Goal: Answer question/provide support: Share knowledge or assist other users

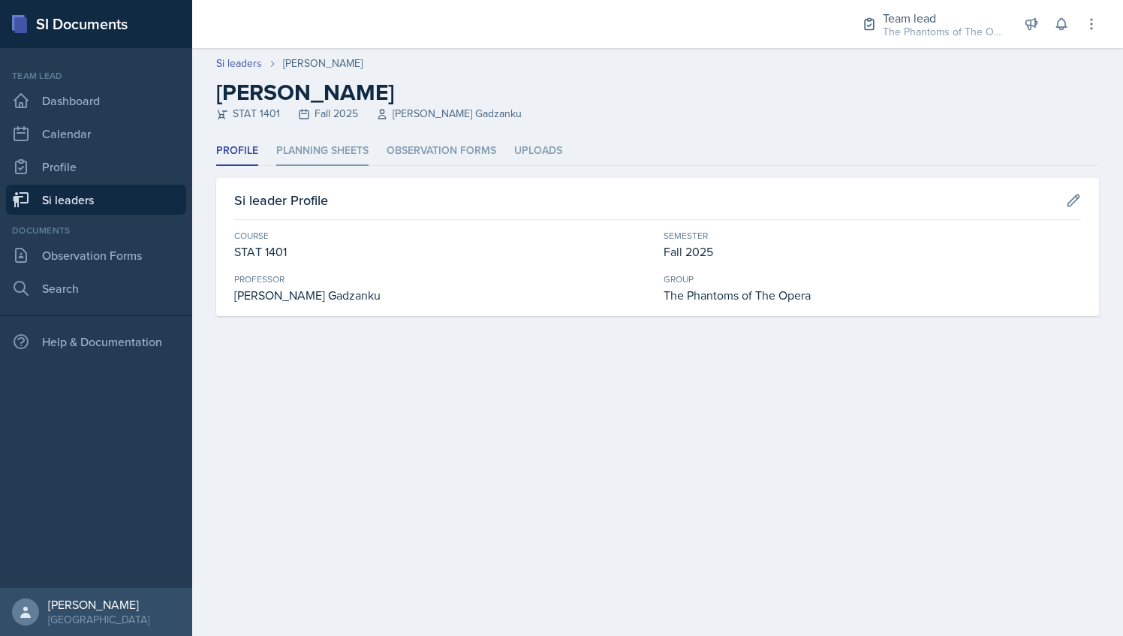
click at [330, 140] on li "Planning Sheets" at bounding box center [322, 151] width 92 height 29
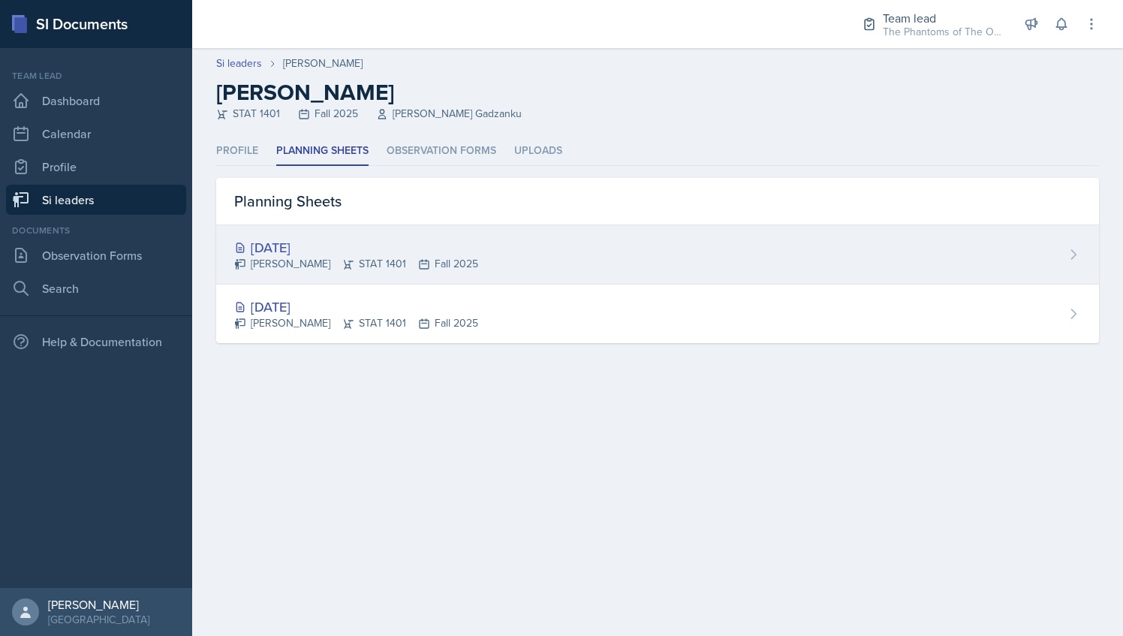
click at [309, 250] on div "[DATE]" at bounding box center [356, 247] width 244 height 20
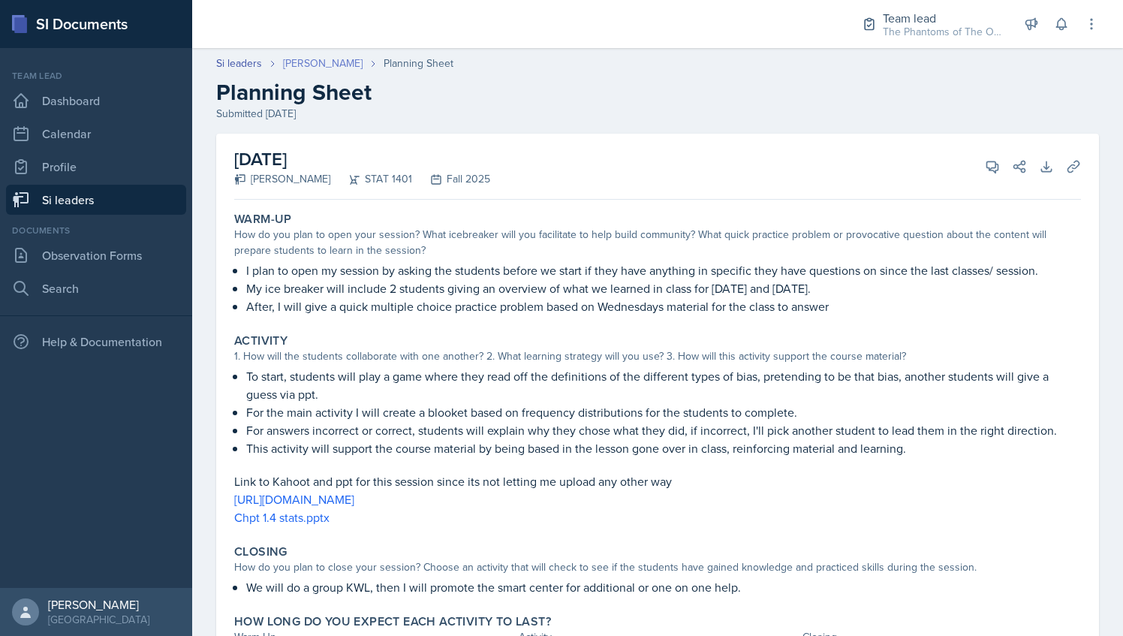
click at [308, 65] on link "[PERSON_NAME]" at bounding box center [323, 64] width 80 height 16
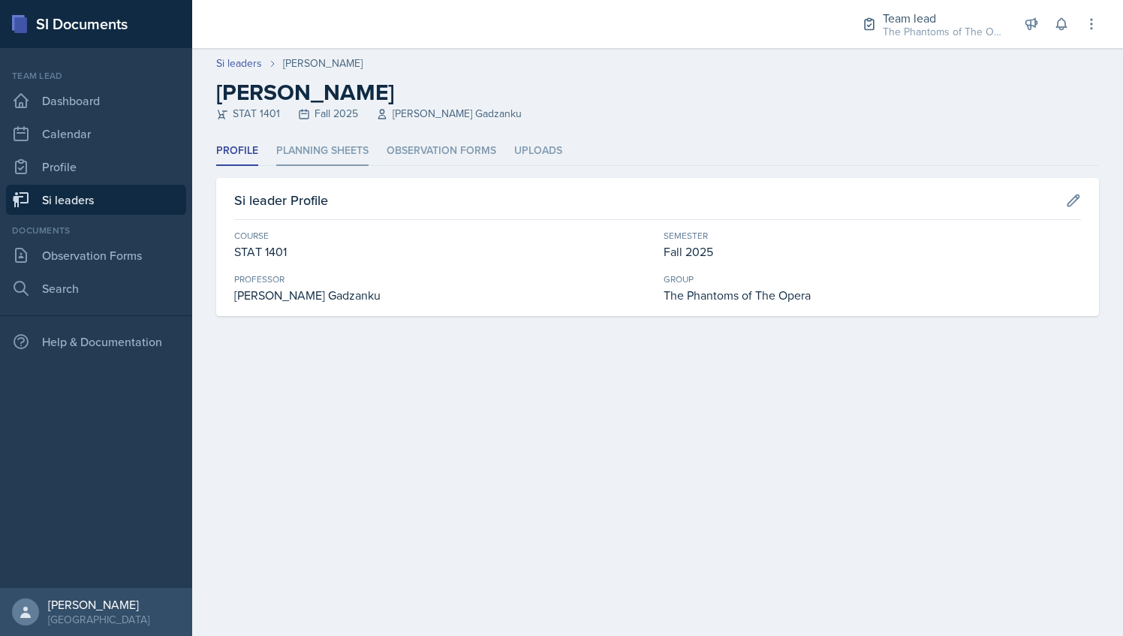
click at [287, 162] on li "Planning Sheets" at bounding box center [322, 151] width 92 height 29
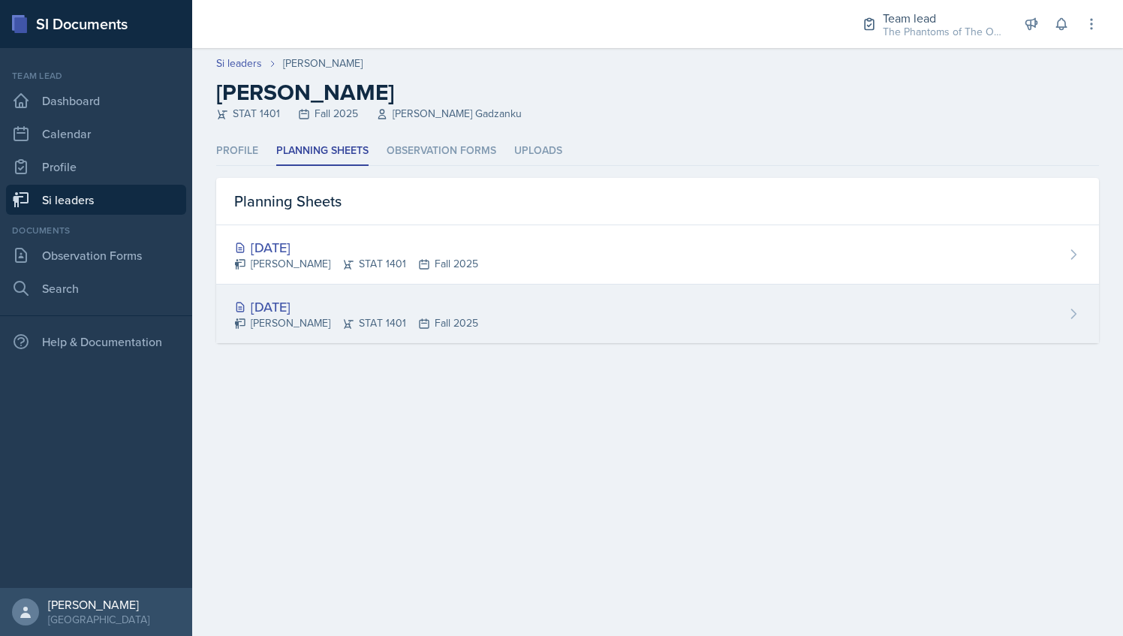
click at [323, 315] on div "[DATE]" at bounding box center [356, 307] width 244 height 20
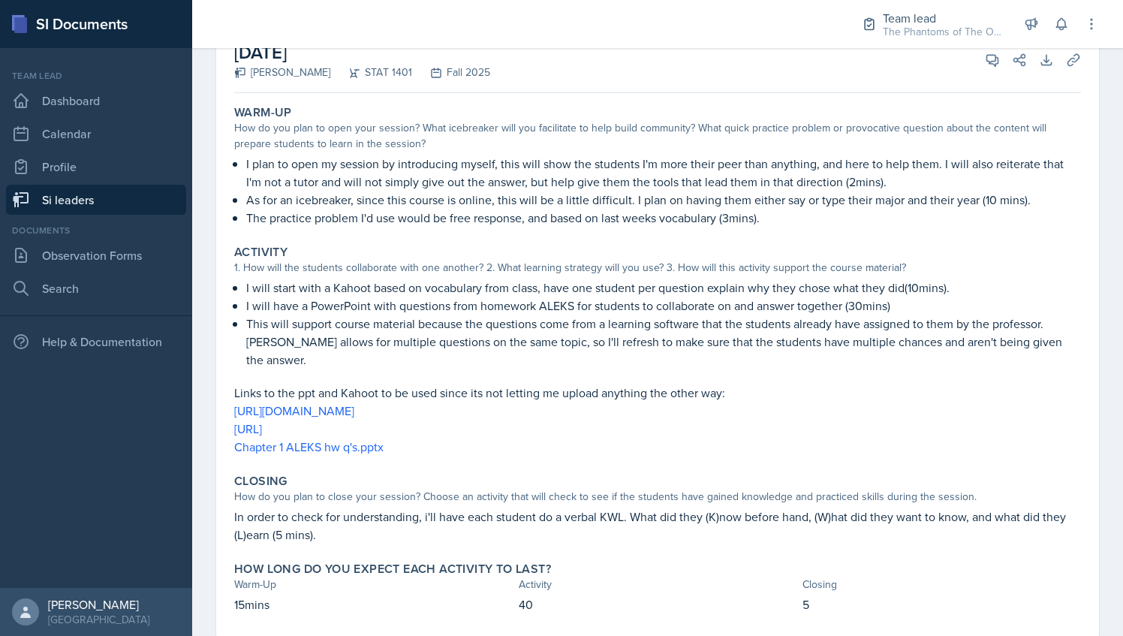
scroll to position [109, 0]
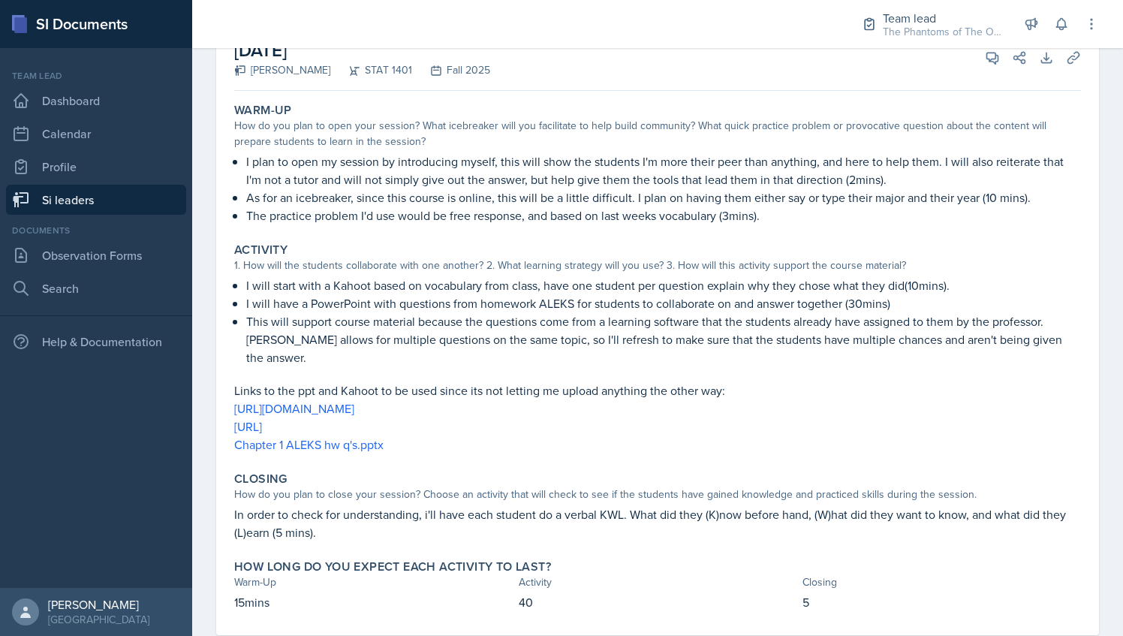
drag, startPoint x: 515, startPoint y: 282, endPoint x: 260, endPoint y: 167, distance: 280.3
click at [260, 167] on p "I plan to open my session by introducing myself, this will show the students I'…" at bounding box center [663, 170] width 835 height 36
drag, startPoint x: 245, startPoint y: 158, endPoint x: 257, endPoint y: 161, distance: 12.2
click at [257, 161] on div "I plan to open my session by introducing myself, this will show the students I'…" at bounding box center [657, 188] width 847 height 72
click at [608, 168] on p "I plan to open my session by introducing myself, this will show the students I'…" at bounding box center [663, 170] width 835 height 36
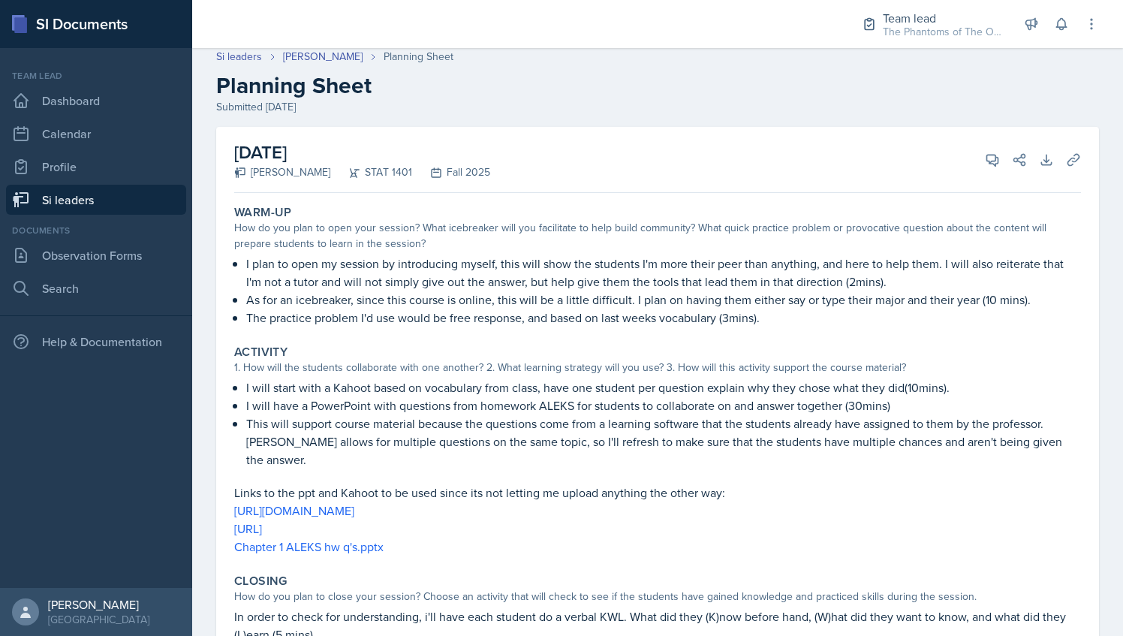
scroll to position [5, 0]
click at [979, 153] on button "View Comments" at bounding box center [992, 161] width 27 height 27
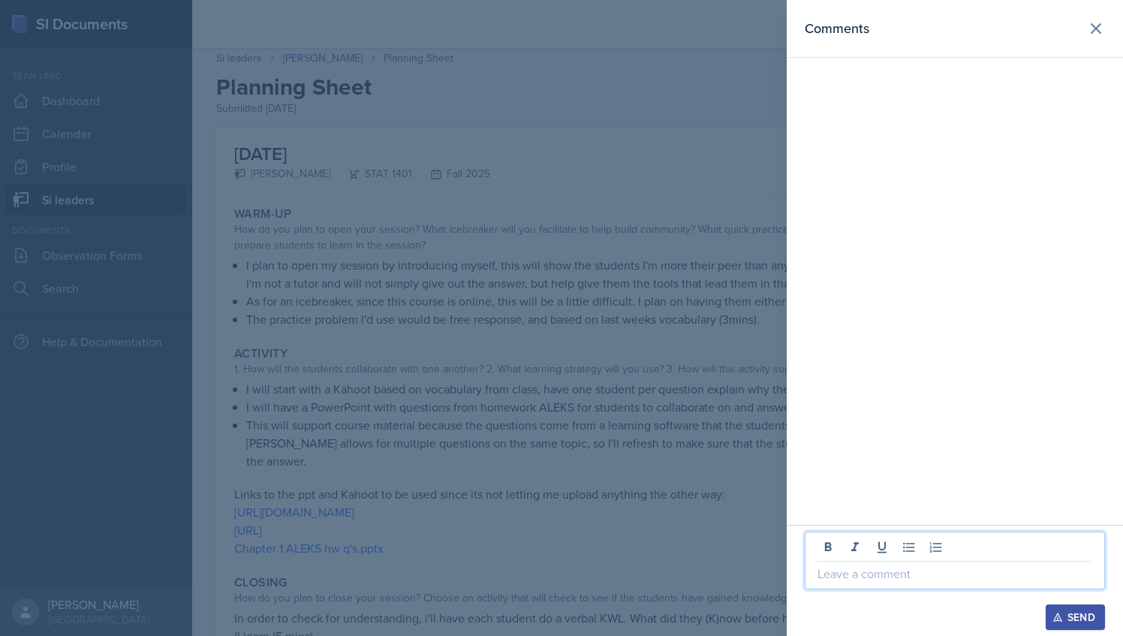
click at [853, 565] on p at bounding box center [955, 574] width 275 height 18
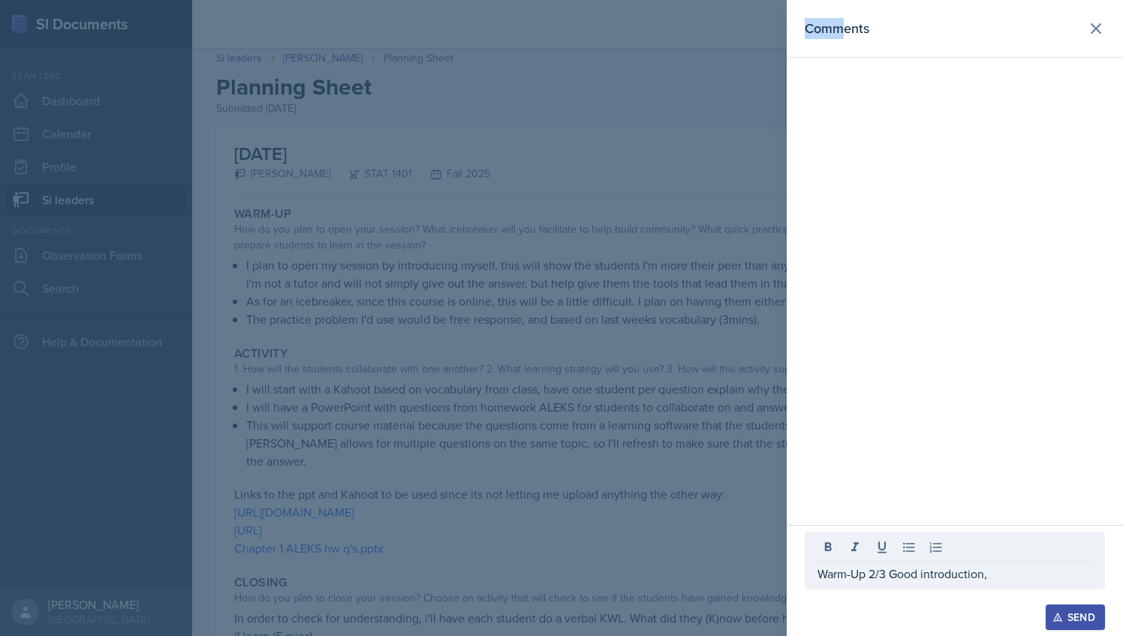
drag, startPoint x: 801, startPoint y: 29, endPoint x: 841, endPoint y: 28, distance: 40.6
click at [841, 28] on header "Comments" at bounding box center [955, 29] width 336 height 58
drag, startPoint x: 841, startPoint y: 28, endPoint x: 798, endPoint y: 38, distance: 44.6
click at [798, 38] on header "Comments" at bounding box center [955, 29] width 336 height 58
click at [805, 32] on h2 "Comments" at bounding box center [837, 28] width 65 height 21
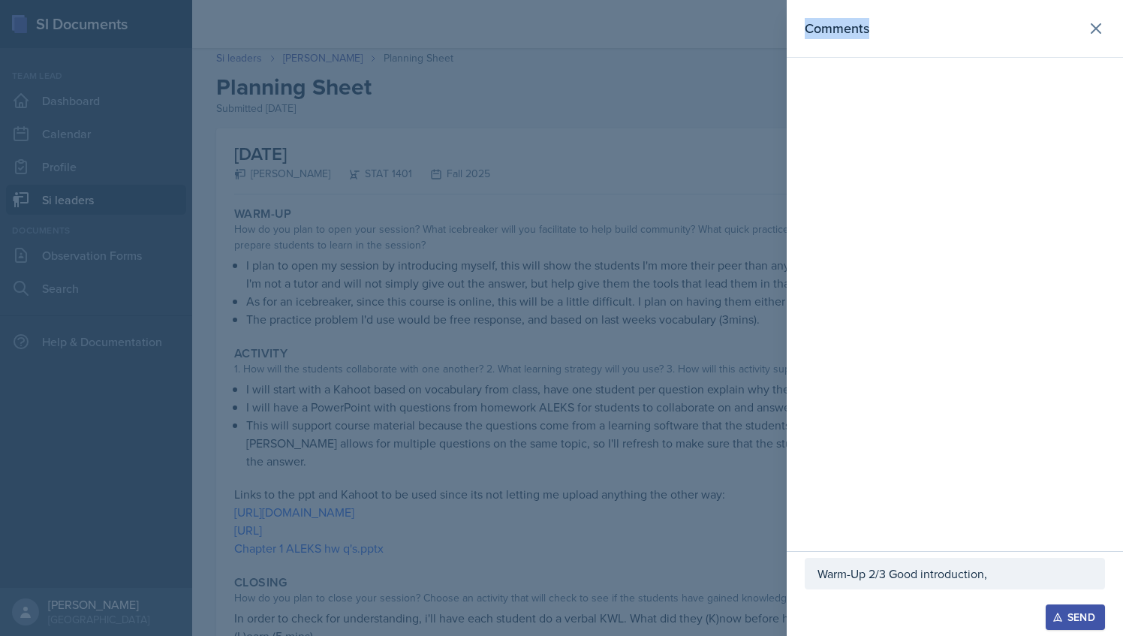
drag, startPoint x: 805, startPoint y: 25, endPoint x: 875, endPoint y: 18, distance: 70.2
click at [875, 18] on div "Comments" at bounding box center [955, 28] width 300 height 21
drag, startPoint x: 875, startPoint y: 18, endPoint x: 848, endPoint y: 23, distance: 27.5
click at [848, 23] on h2 "Comments" at bounding box center [837, 28] width 65 height 21
click at [801, 29] on header "Comments" at bounding box center [955, 29] width 336 height 58
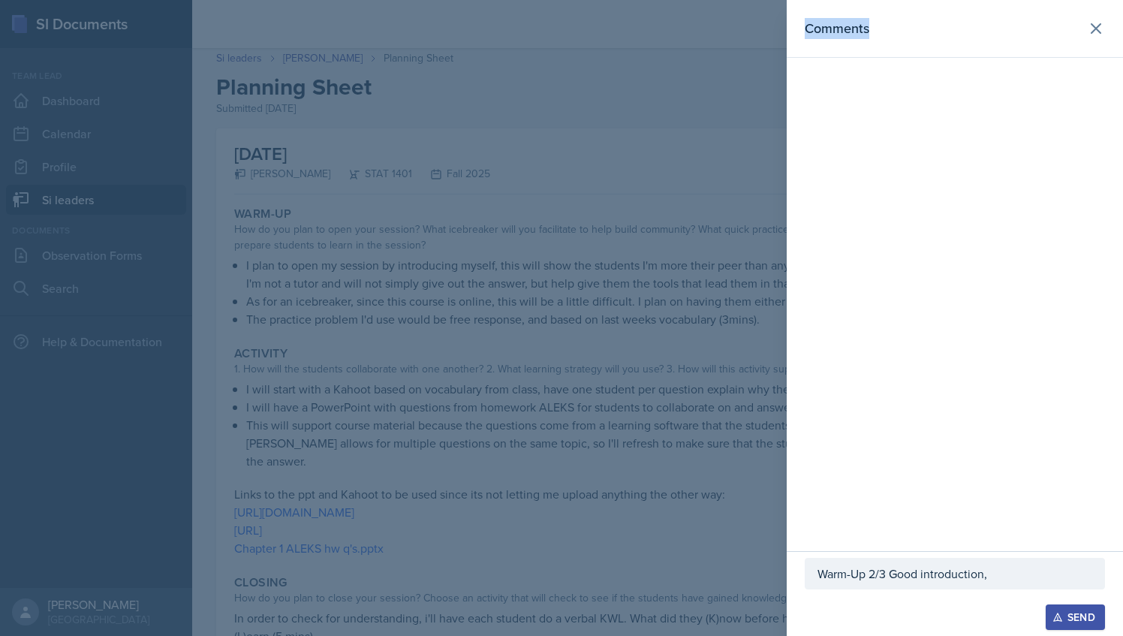
drag, startPoint x: 808, startPoint y: 27, endPoint x: 874, endPoint y: 27, distance: 66.1
click at [874, 27] on div "Comments" at bounding box center [955, 28] width 300 height 21
drag, startPoint x: 874, startPoint y: 27, endPoint x: 835, endPoint y: 32, distance: 39.3
click at [835, 32] on h2 "Comments" at bounding box center [837, 28] width 65 height 21
click at [813, 22] on h2 "Comments" at bounding box center [837, 28] width 65 height 21
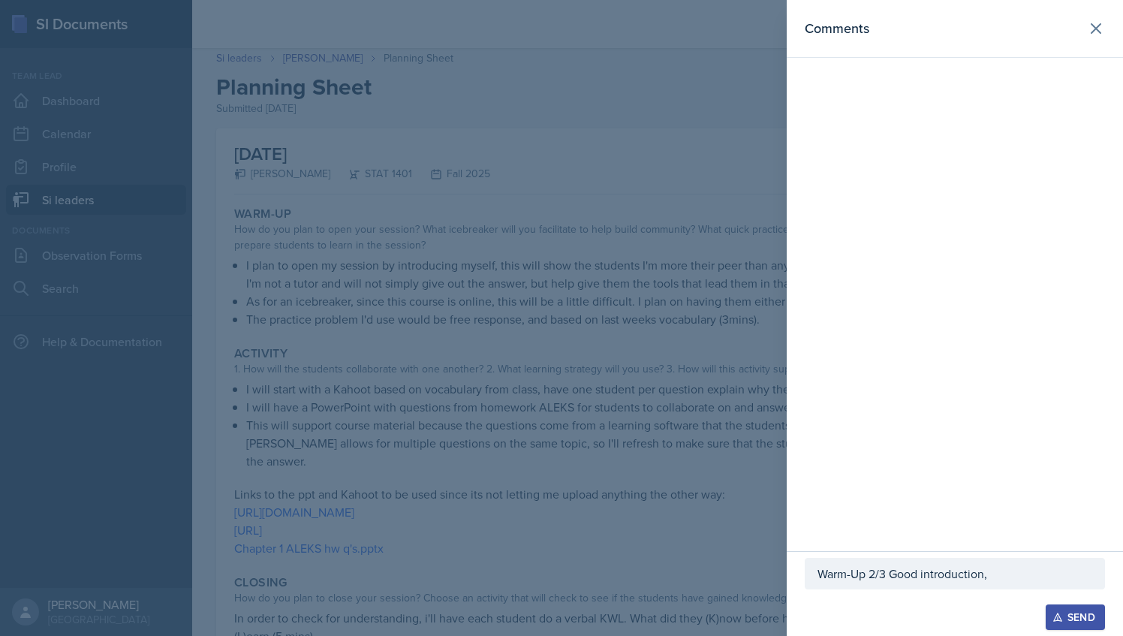
click at [744, 45] on div at bounding box center [561, 318] width 1123 height 636
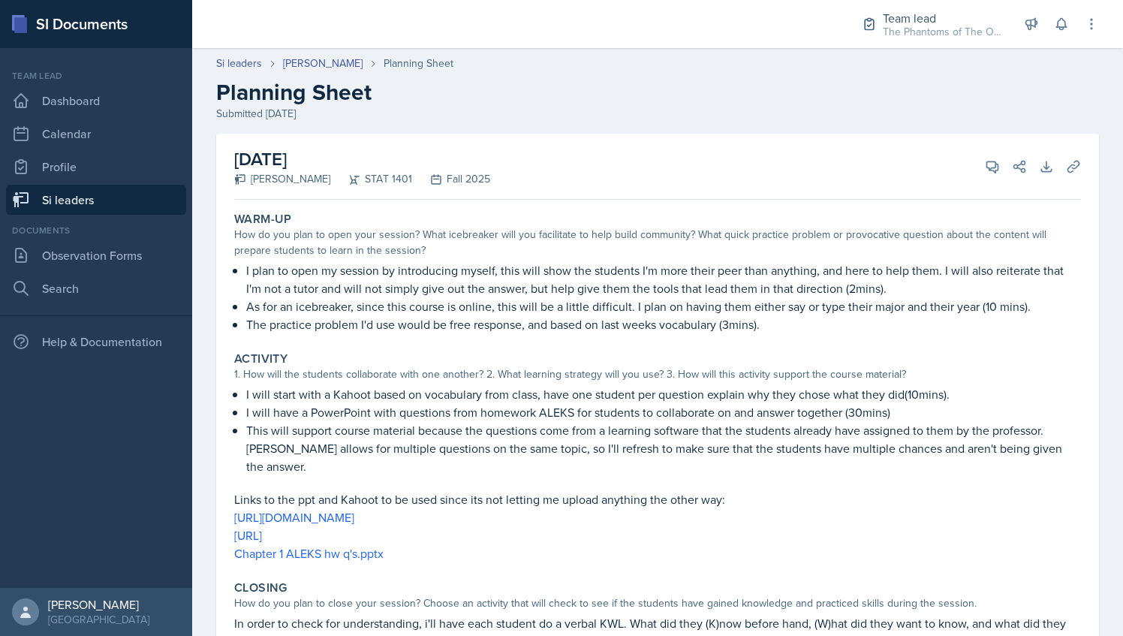
scroll to position [60, 0]
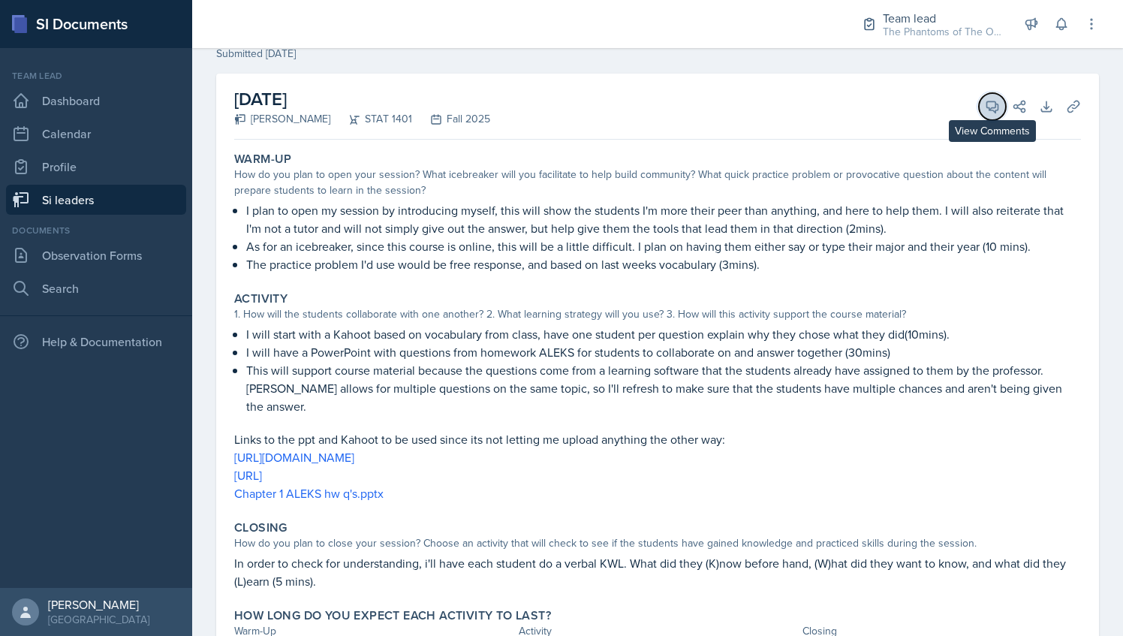
click at [985, 102] on icon at bounding box center [992, 106] width 15 height 15
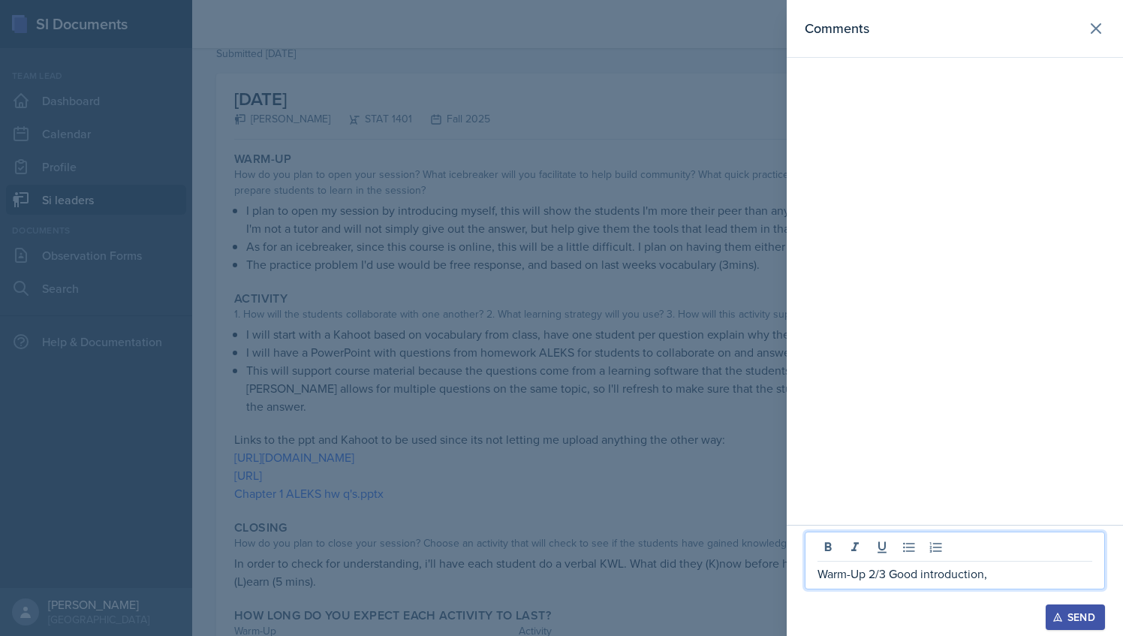
click at [1000, 579] on p "Warm-Up 2/3 Good introduction," at bounding box center [955, 574] width 275 height 18
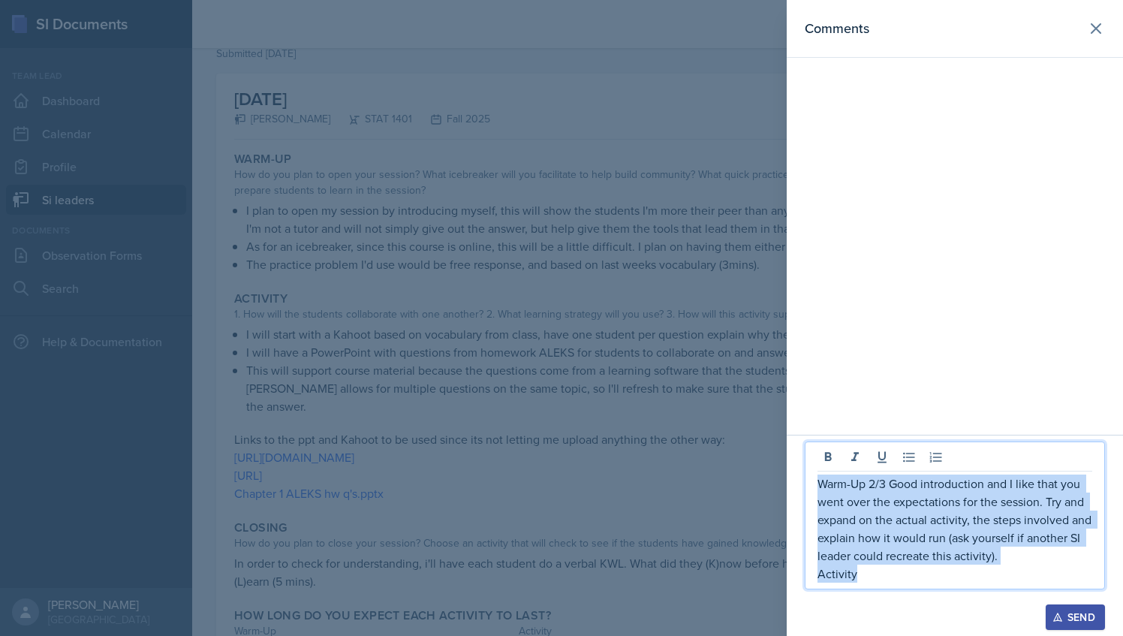
drag, startPoint x: 855, startPoint y: 570, endPoint x: 813, endPoint y: 476, distance: 102.6
click at [813, 476] on div "Warm-Up 2/3 Good introduction and I like that you went over the expectations fo…" at bounding box center [955, 516] width 300 height 148
copy div "Warm-Up 2/3 Good introduction and I like that you went over the expectations fo…"
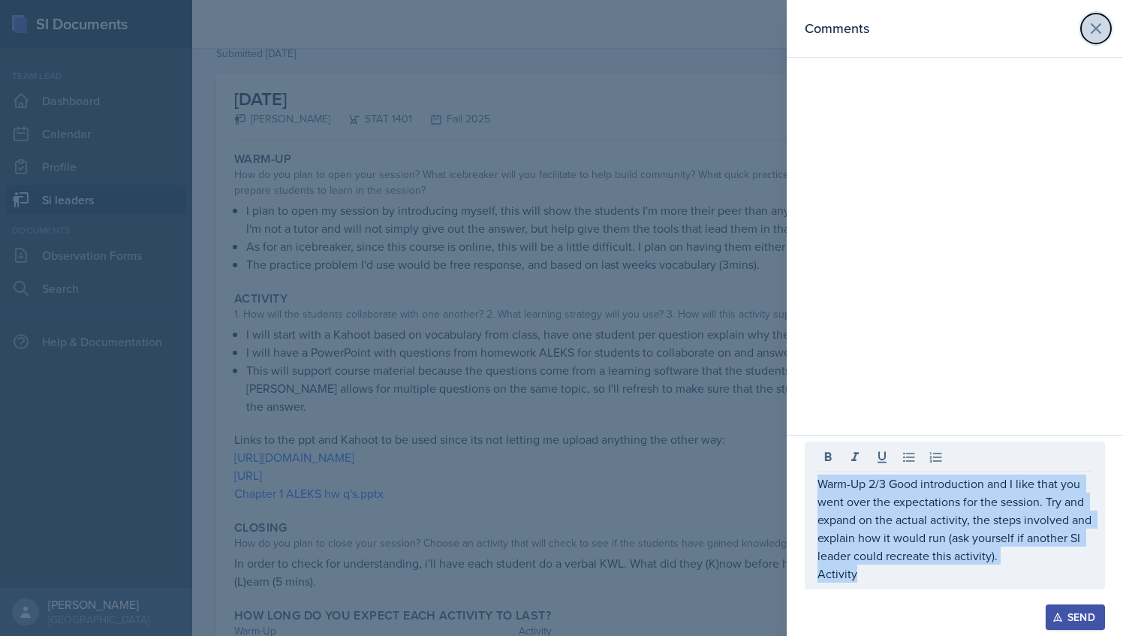
click at [1096, 26] on icon at bounding box center [1096, 29] width 18 height 18
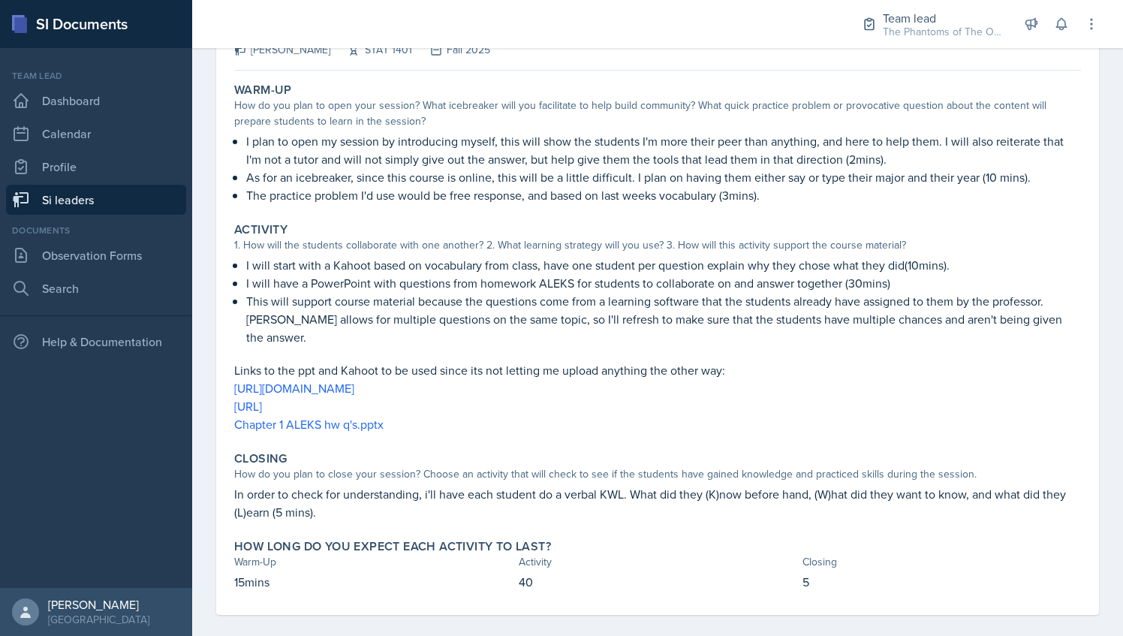
scroll to position [0, 0]
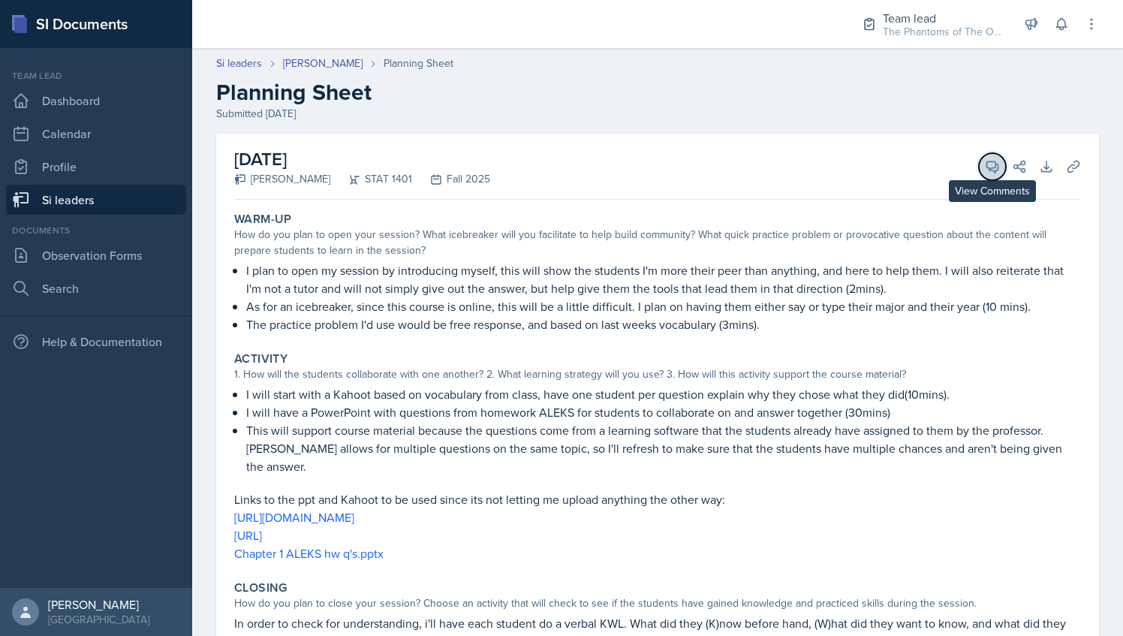
click at [988, 171] on icon at bounding box center [993, 166] width 11 height 11
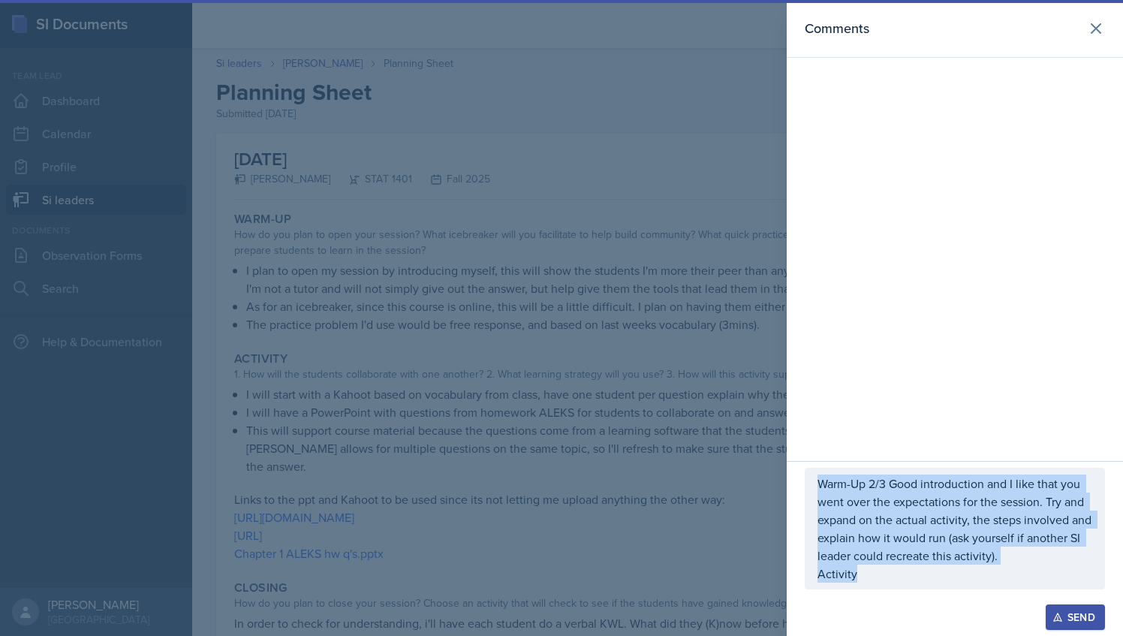
click at [871, 583] on p "Activity" at bounding box center [955, 574] width 275 height 18
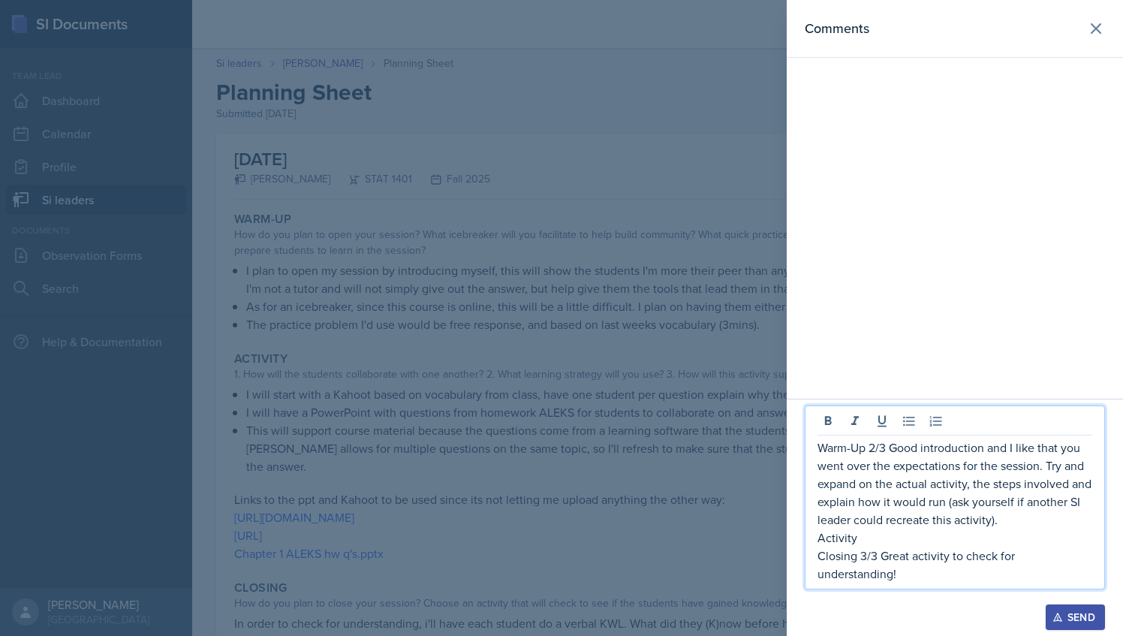
drag, startPoint x: 903, startPoint y: 569, endPoint x: 796, endPoint y: 447, distance: 162.3
click at [796, 447] on div "Warm-Up 2/3 Good introduction and I like that you went over the expectations fo…" at bounding box center [955, 517] width 336 height 237
copy div "Warm-Up 2/3 Good introduction and I like that you went over the expectations fo…"
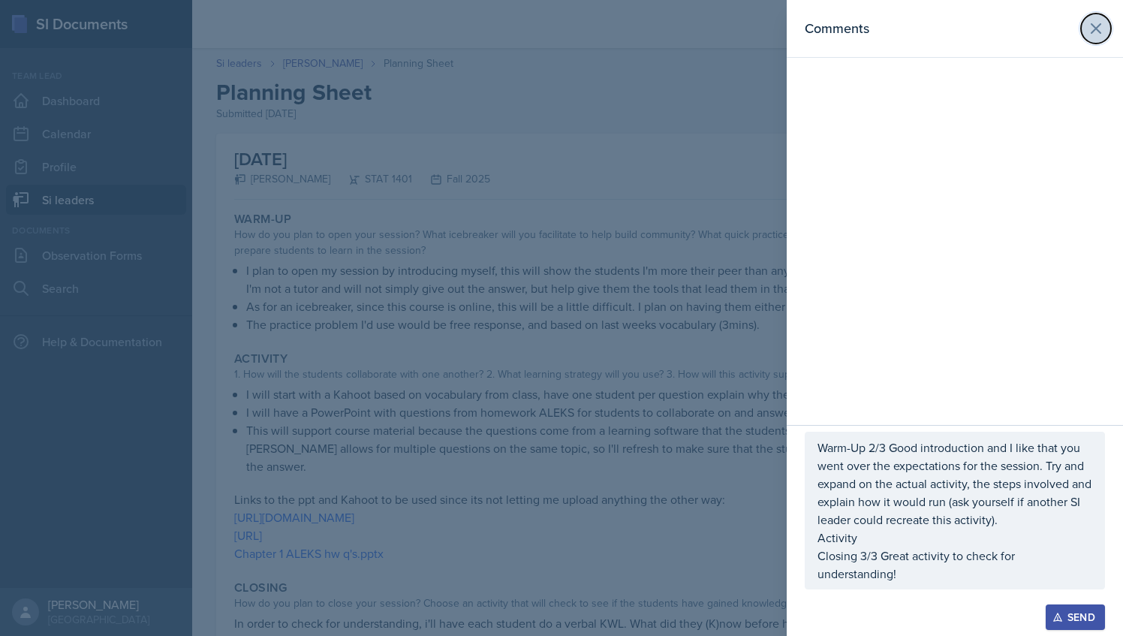
click at [1093, 41] on button at bounding box center [1096, 29] width 30 height 30
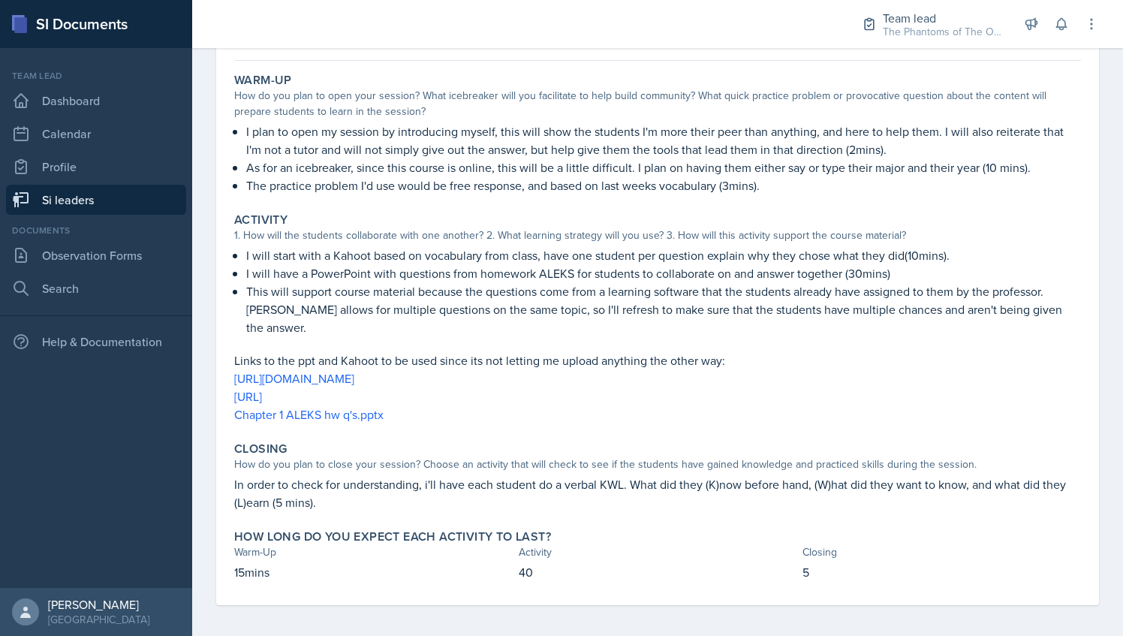
scroll to position [140, 0]
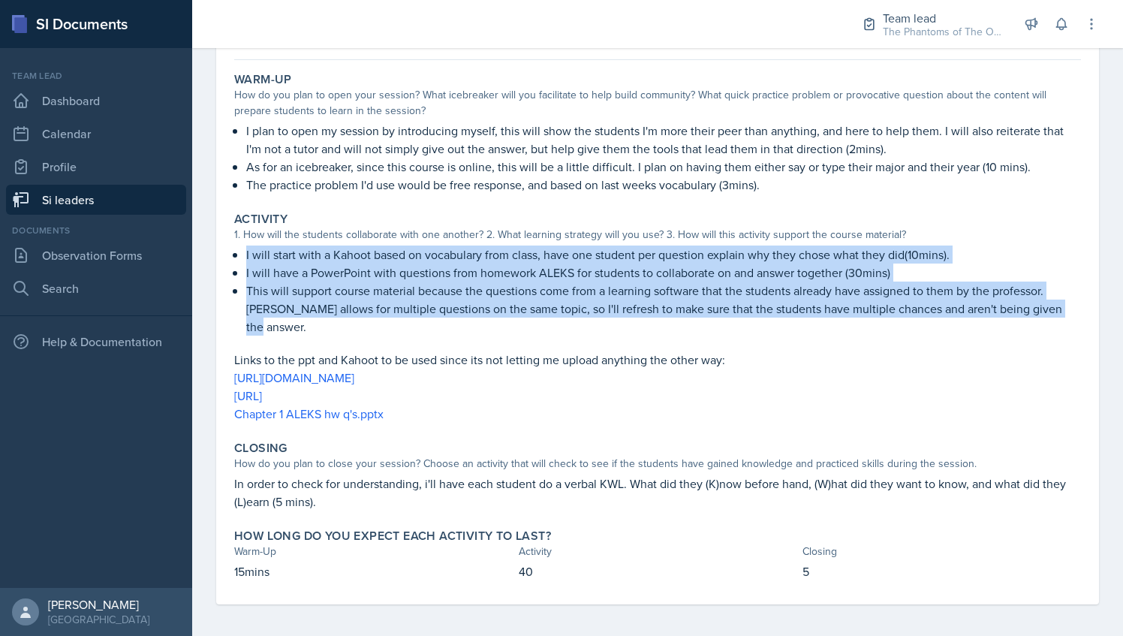
drag, startPoint x: 247, startPoint y: 257, endPoint x: 315, endPoint y: 323, distance: 94.5
click at [315, 323] on ul "I will start with a Kahoot based on vocabulary from class, have one student per…" at bounding box center [663, 291] width 835 height 90
click at [315, 323] on p "This will support course material because the questions come from a learning so…" at bounding box center [663, 309] width 835 height 54
click at [270, 303] on p "This will support course material because the questions come from a learning so…" at bounding box center [663, 309] width 835 height 54
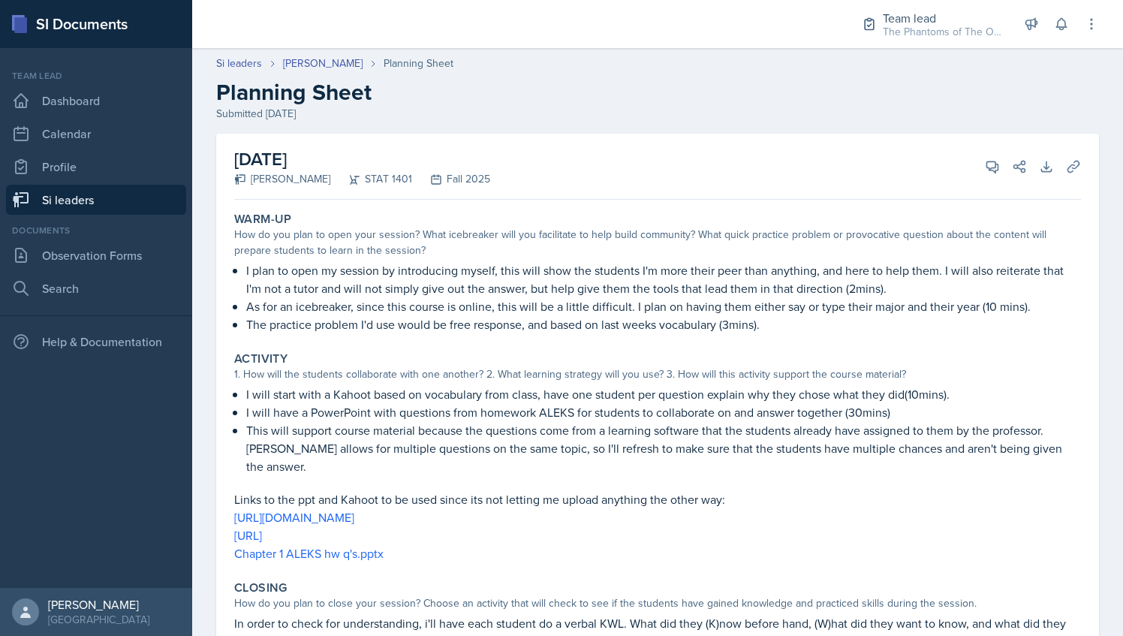
scroll to position [1, 0]
click at [979, 152] on button "View Comments" at bounding box center [992, 165] width 27 height 27
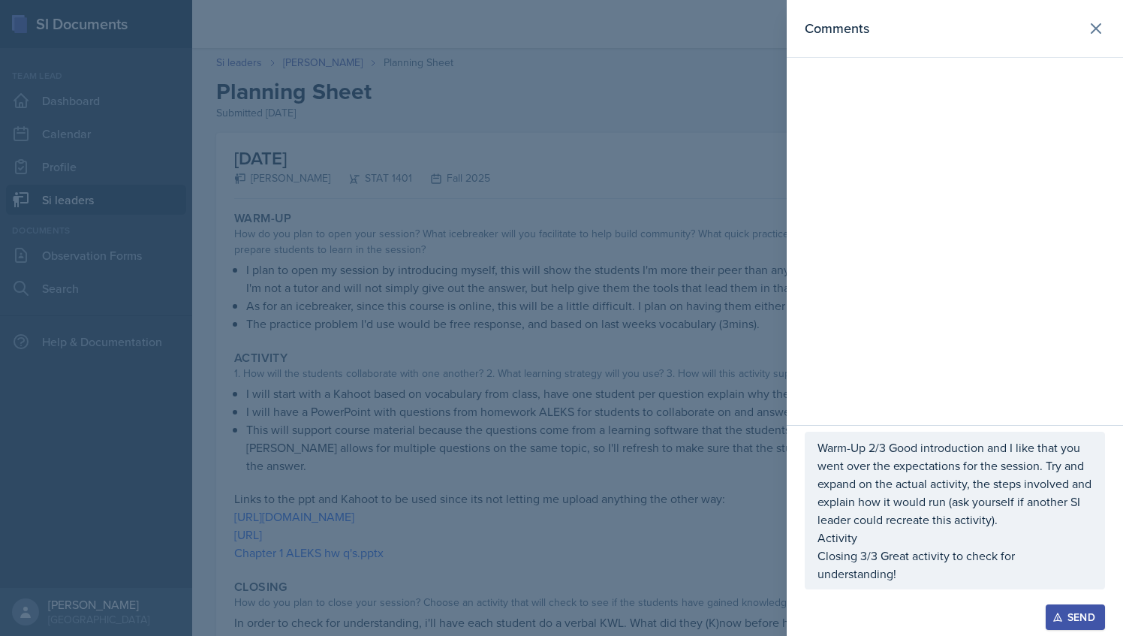
click at [873, 546] on p "Activity" at bounding box center [955, 538] width 275 height 18
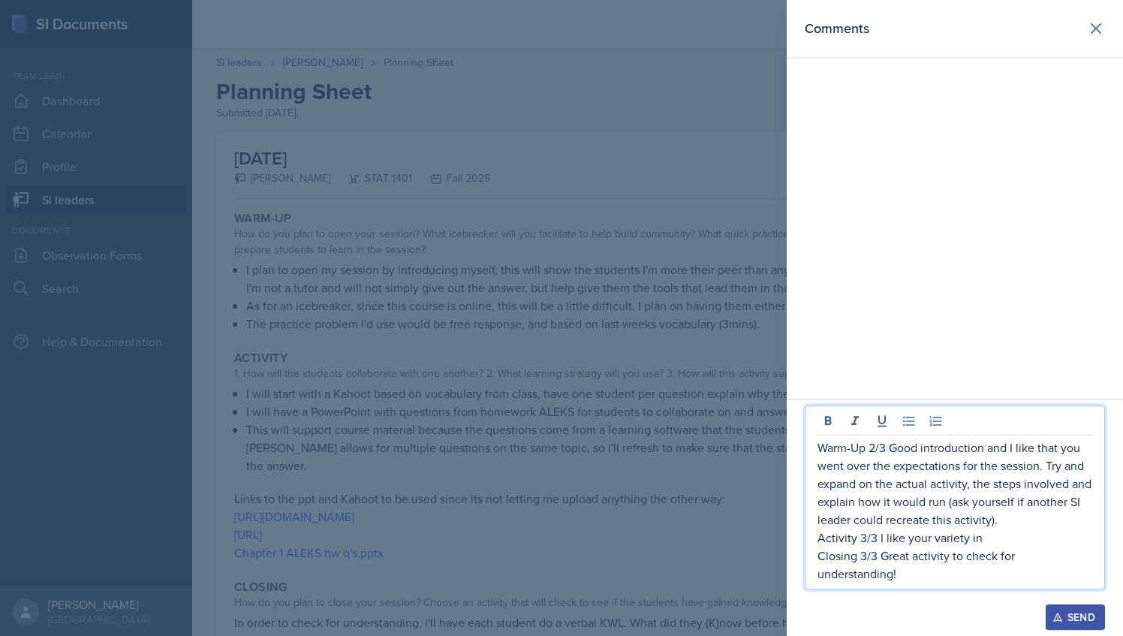
click at [918, 538] on p "Activity 3/3 I like your variety in" at bounding box center [955, 538] width 275 height 18
click at [1002, 544] on p "Activity 3/3 I like the variety in" at bounding box center [955, 538] width 275 height 18
click at [916, 583] on p "Closing 3/3 Great activity to check for understanding!" at bounding box center [955, 565] width 275 height 36
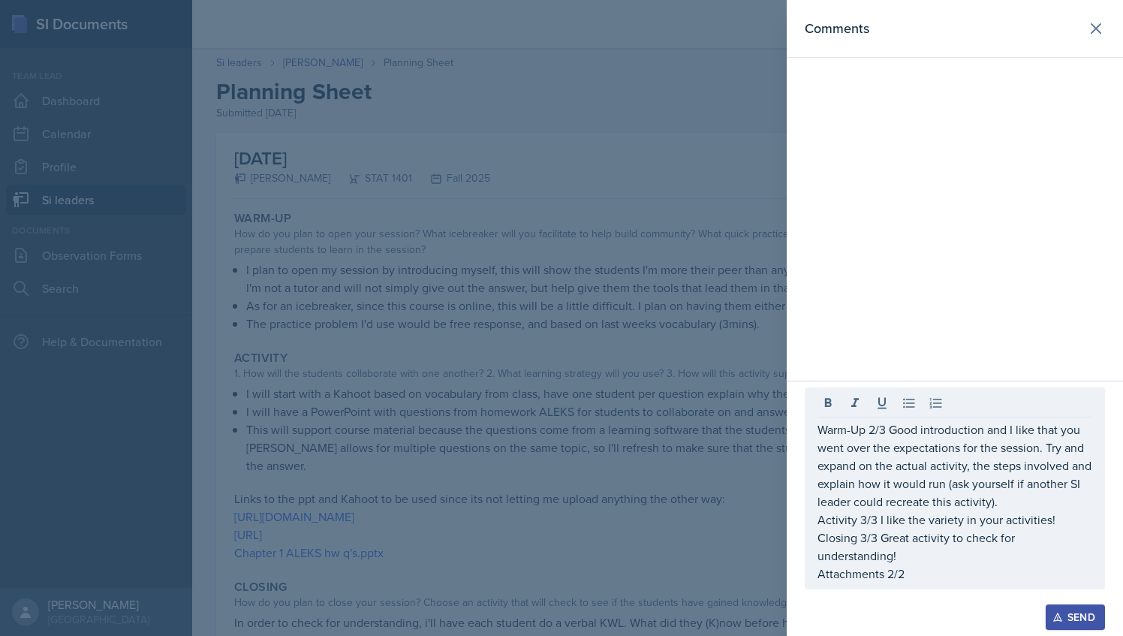
click at [1068, 614] on div "Send" at bounding box center [1076, 617] width 40 height 12
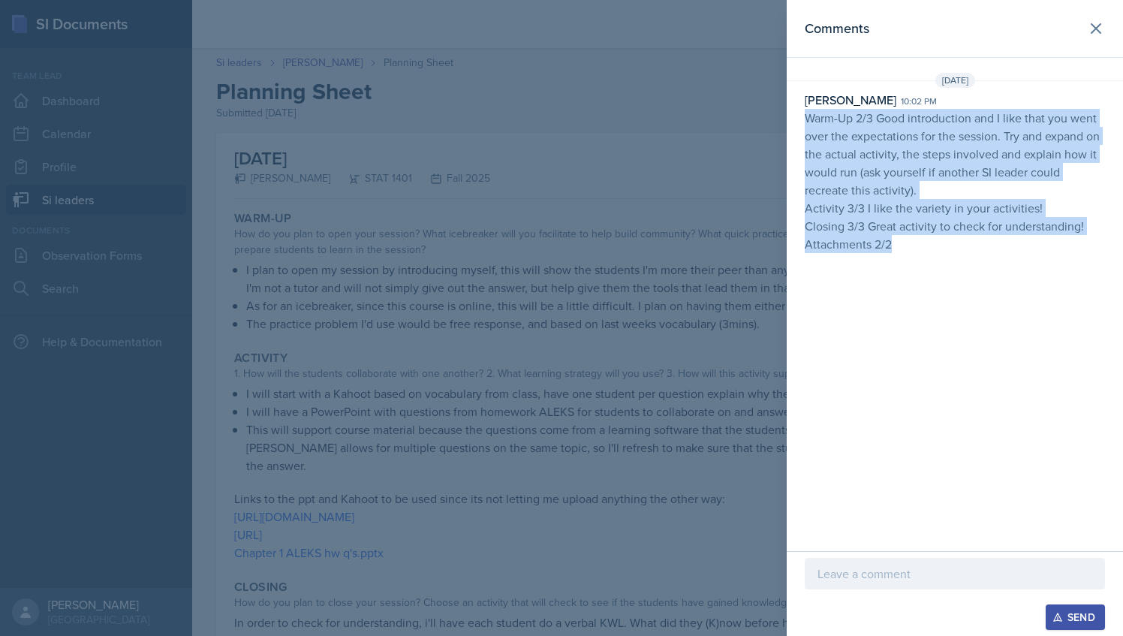
drag, startPoint x: 890, startPoint y: 238, endPoint x: 789, endPoint y: 118, distance: 156.7
click at [789, 118] on div "[PERSON_NAME] 10:02 pm Warm-Up 2/3 Good introduction and I like that you went o…" at bounding box center [955, 172] width 336 height 162
copy p "Warm-Up 2/3 Good introduction and I like that you went over the expectations fo…"
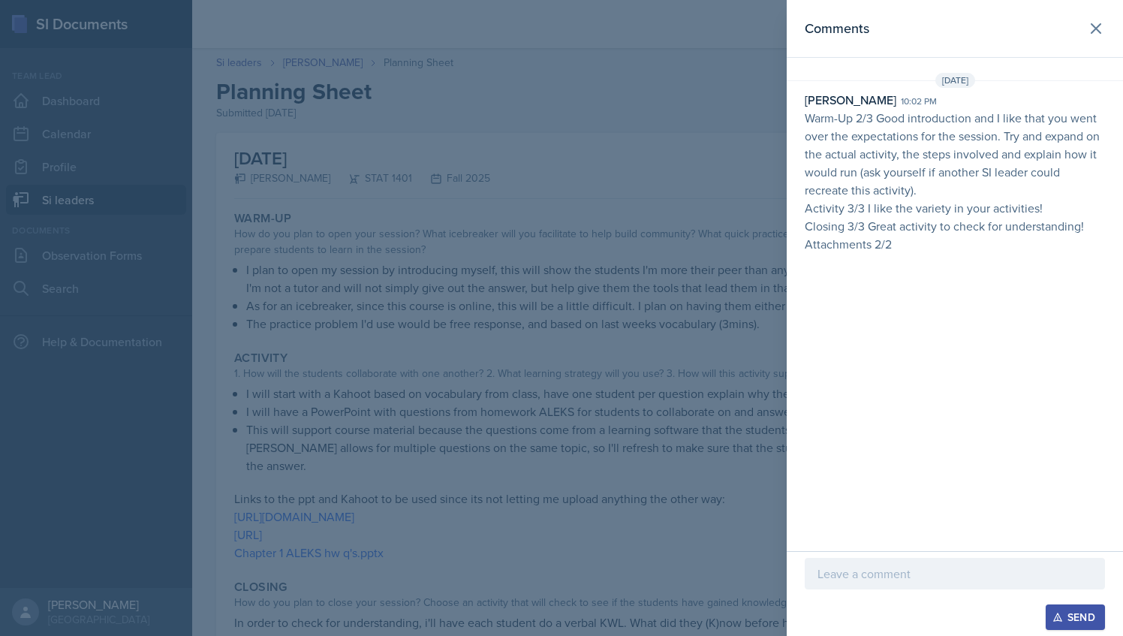
click at [692, 350] on div at bounding box center [561, 318] width 1123 height 636
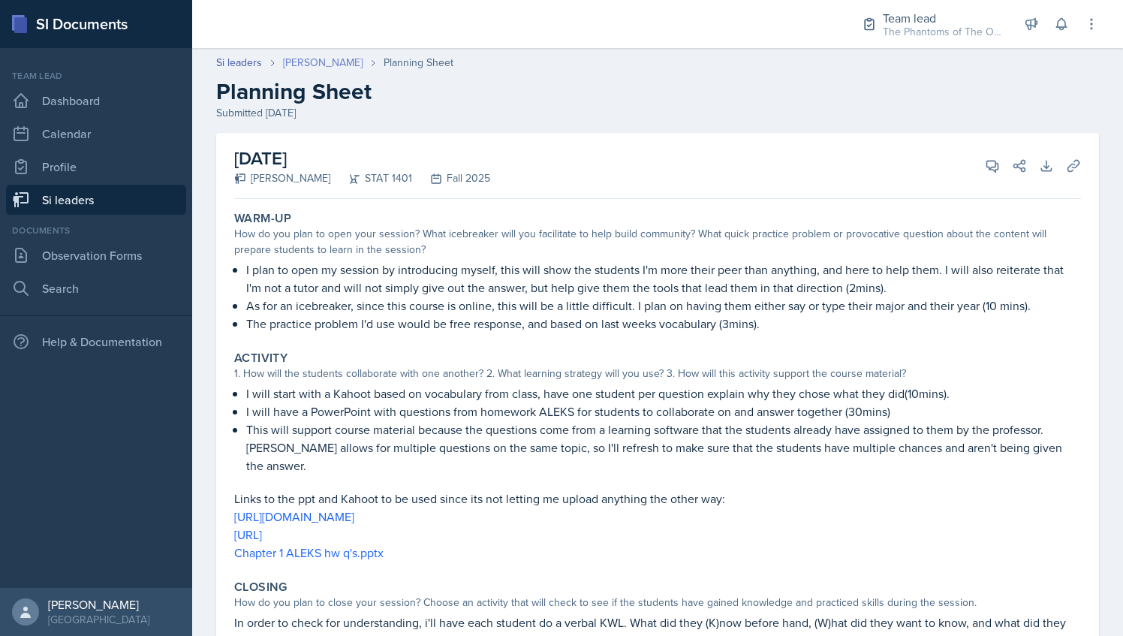
click at [319, 63] on link "[PERSON_NAME]" at bounding box center [323, 63] width 80 height 16
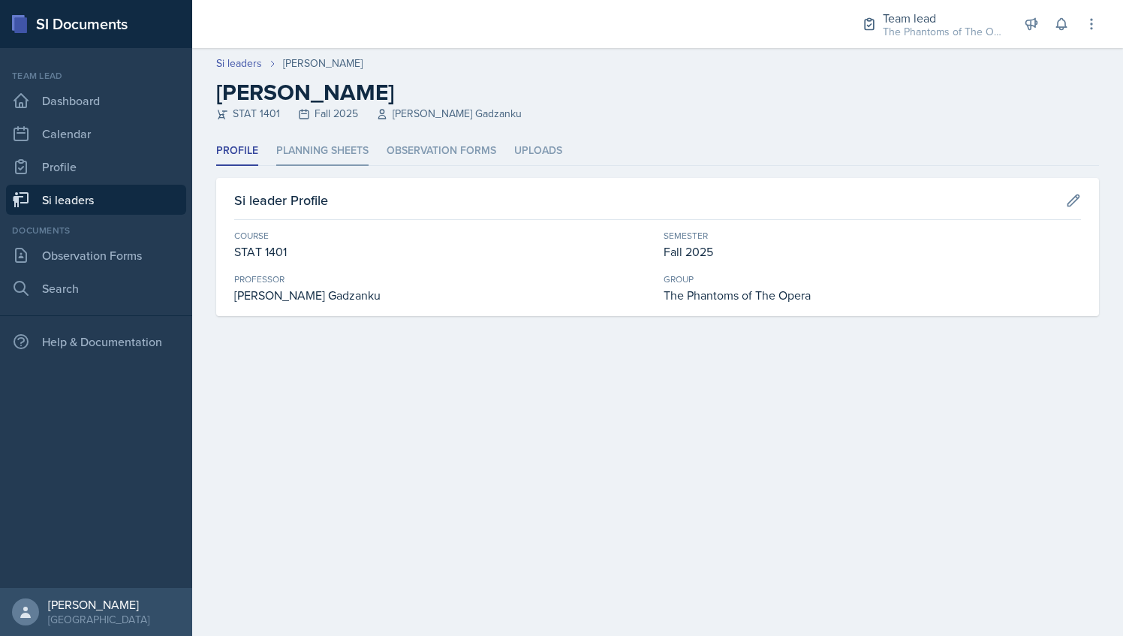
click at [324, 152] on li "Planning Sheets" at bounding box center [322, 151] width 92 height 29
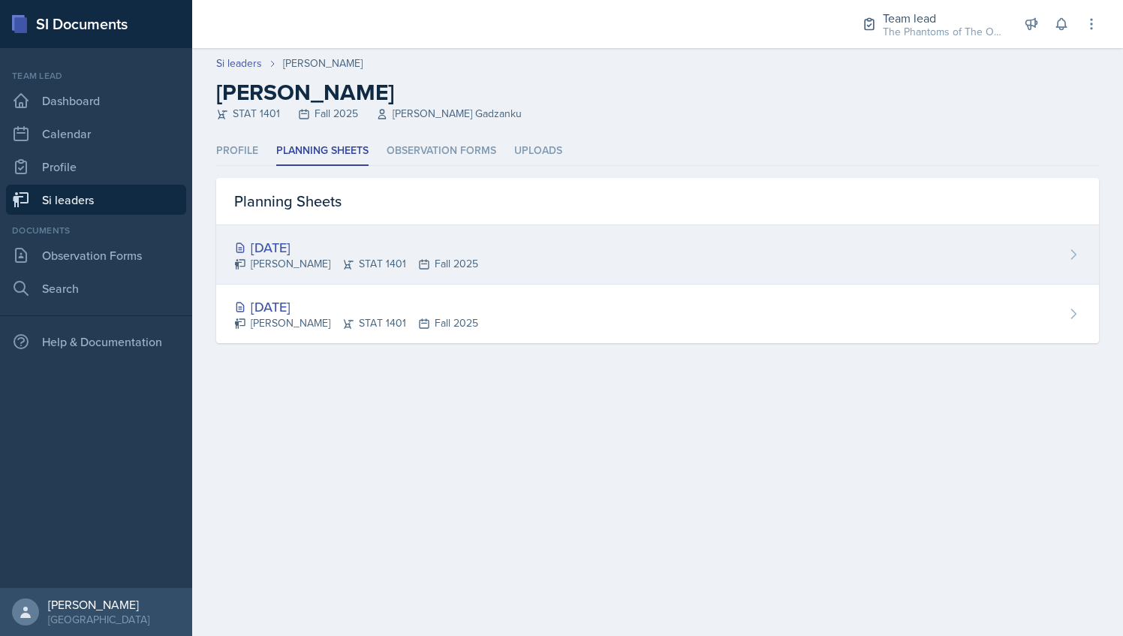
click at [354, 231] on div "[DATE] [PERSON_NAME] STAT 1401 Fall 2025" at bounding box center [657, 254] width 883 height 59
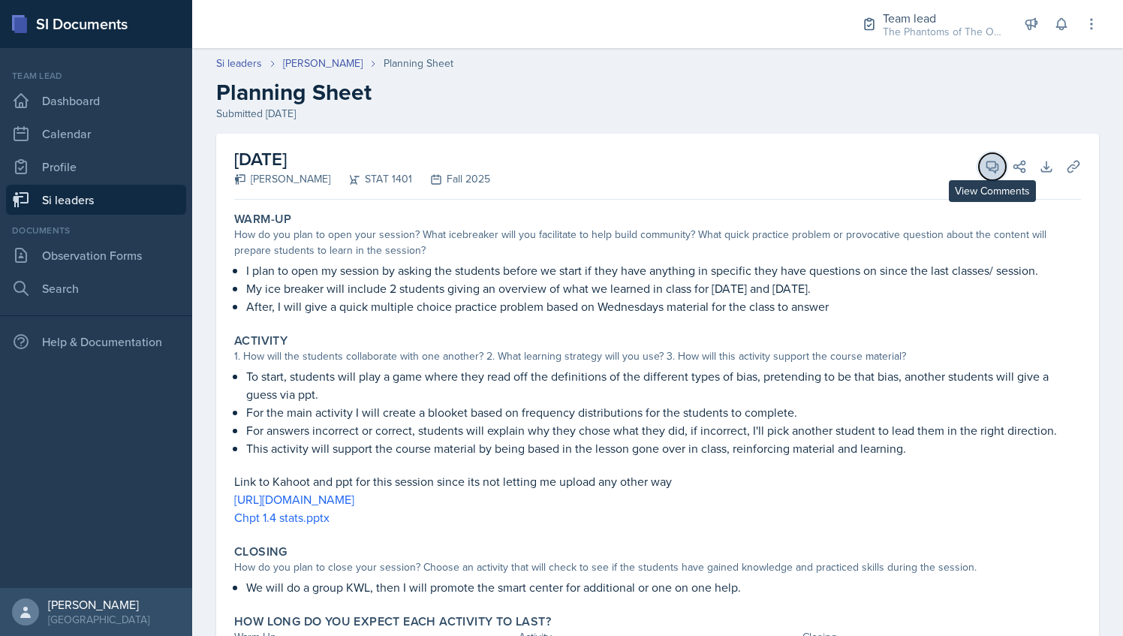
click at [985, 165] on icon at bounding box center [992, 166] width 15 height 15
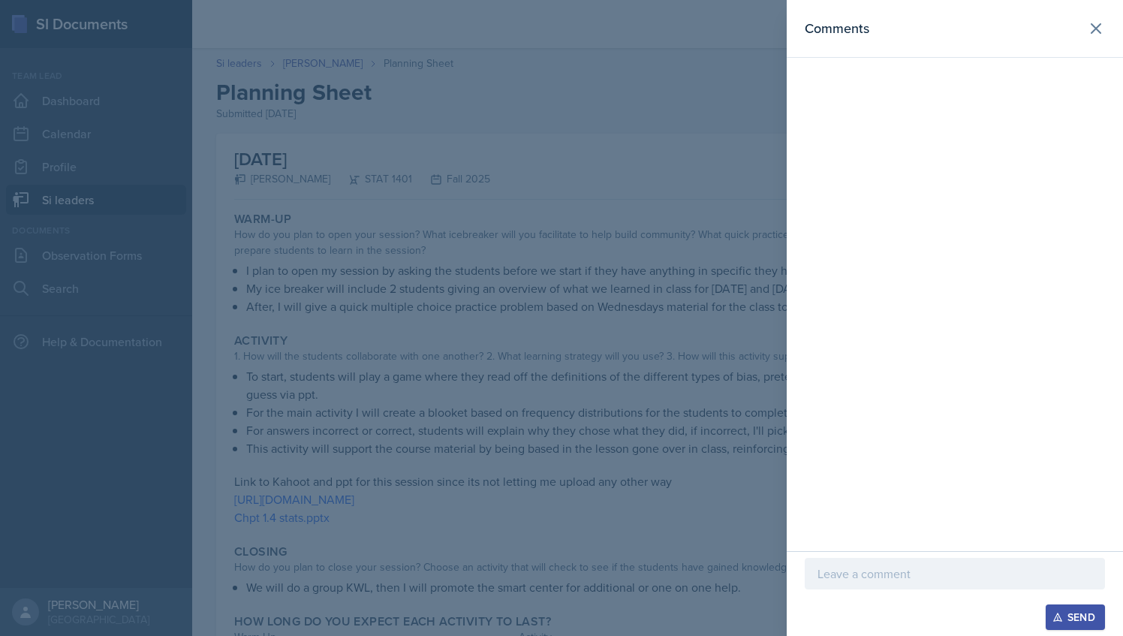
click at [856, 575] on p at bounding box center [955, 574] width 275 height 18
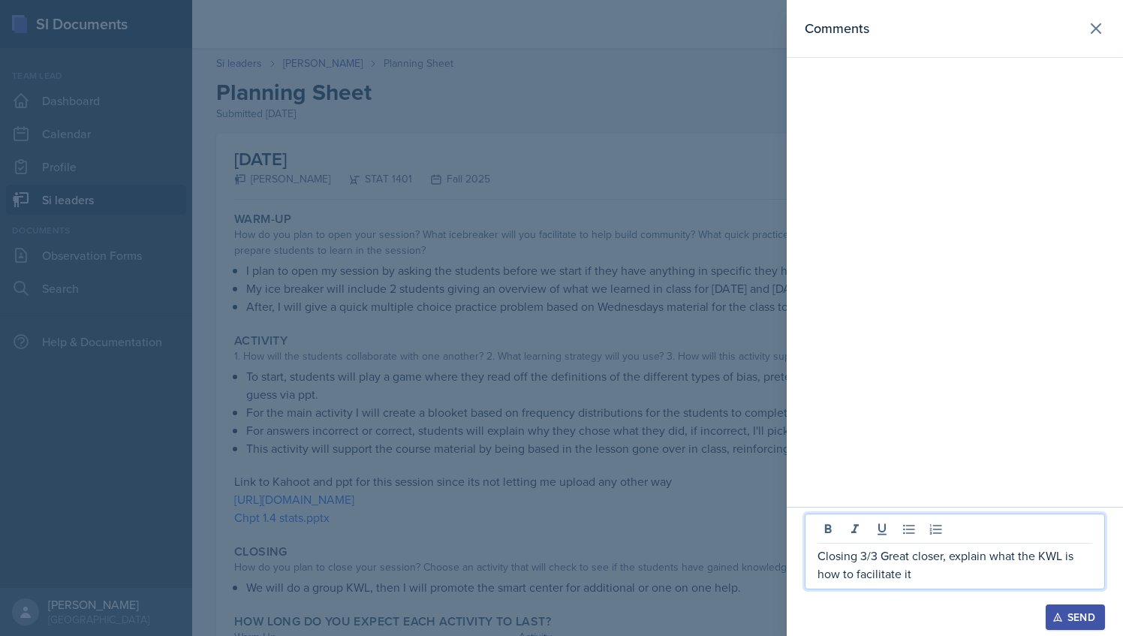
click at [949, 557] on p "Closing 3/3 Great closer, explain what the KWL is how to facilitate it" at bounding box center [955, 565] width 275 height 36
click at [972, 573] on p "Closing 3/3 Great closer, next time explain what the KWL is how to facilitate it" at bounding box center [955, 565] width 275 height 36
click at [823, 556] on p "Closing 3/3 Great closer, next time explain what the KWL is how to facilitate i…" at bounding box center [955, 565] width 275 height 36
click at [819, 556] on p "Closing 3/3 Great closer, next time explain what the KWL is how to facilitate i…" at bounding box center [955, 565] width 275 height 36
click at [829, 535] on p at bounding box center [955, 538] width 275 height 18
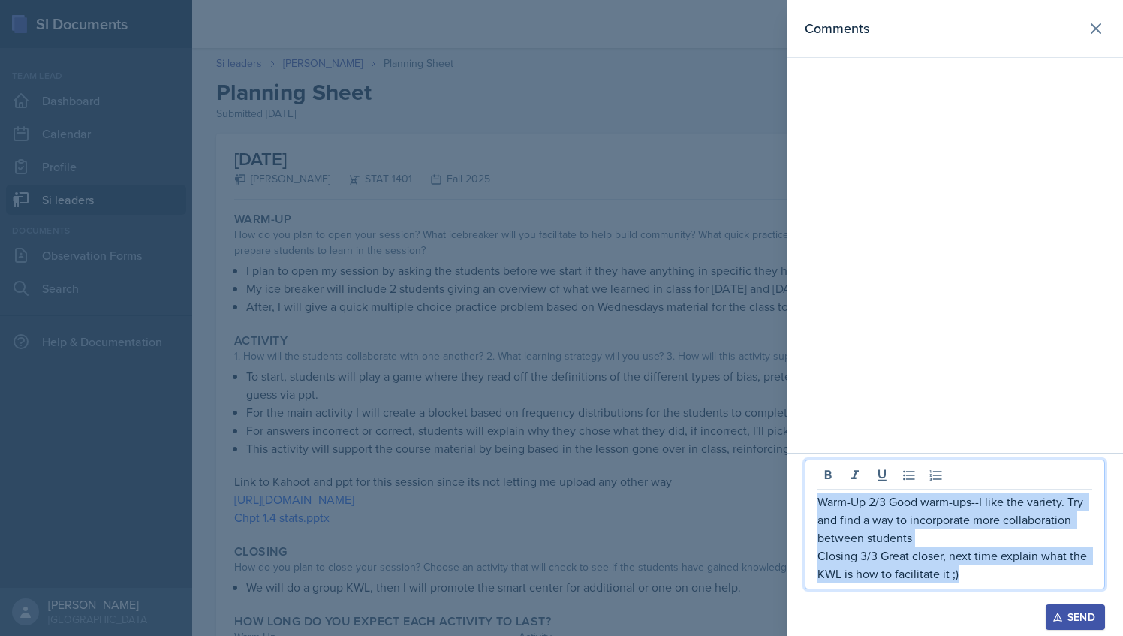
drag, startPoint x: 975, startPoint y: 572, endPoint x: 813, endPoint y: 499, distance: 177.5
click at [813, 499] on div "Warm-Up 2/3 Good warm-ups--I like the variety. Try and find a way to incorporat…" at bounding box center [955, 525] width 300 height 130
copy div "Warm-Up 2/3 Good warm-ups--I like the variety. Try and find a way to incorporat…"
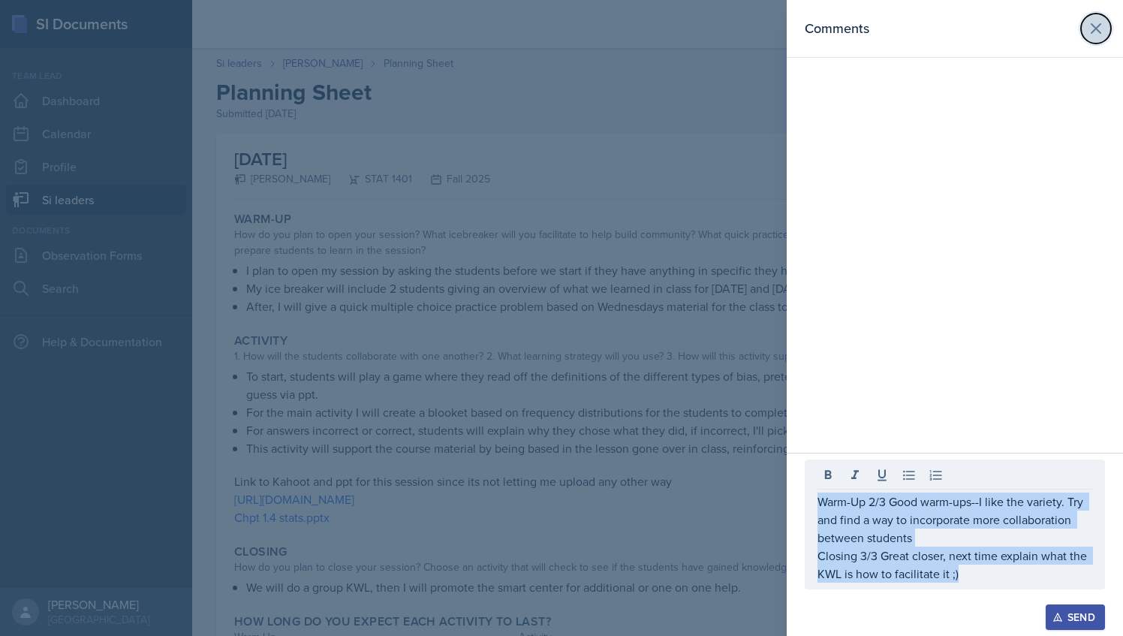
click at [1096, 28] on icon at bounding box center [1096, 28] width 9 height 9
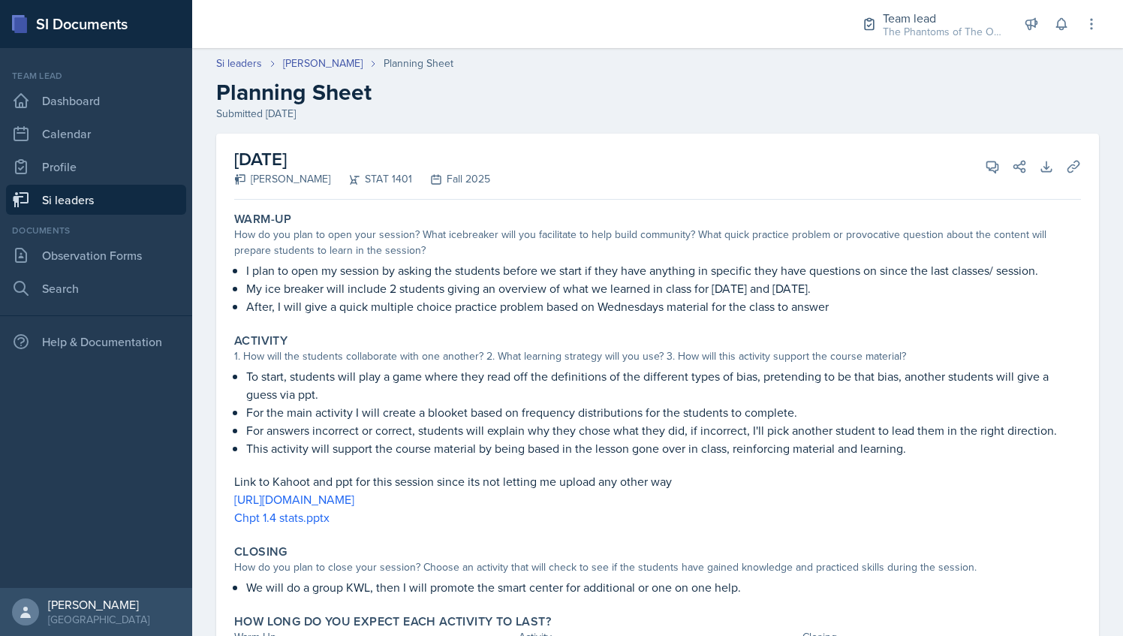
drag, startPoint x: 252, startPoint y: 293, endPoint x: 871, endPoint y: 288, distance: 619.6
click at [871, 288] on p "My ice breaker will include 2 students giving an overview of what we learned in…" at bounding box center [663, 288] width 835 height 18
drag, startPoint x: 871, startPoint y: 288, endPoint x: 982, endPoint y: 164, distance: 166.0
click at [985, 164] on icon at bounding box center [992, 166] width 15 height 15
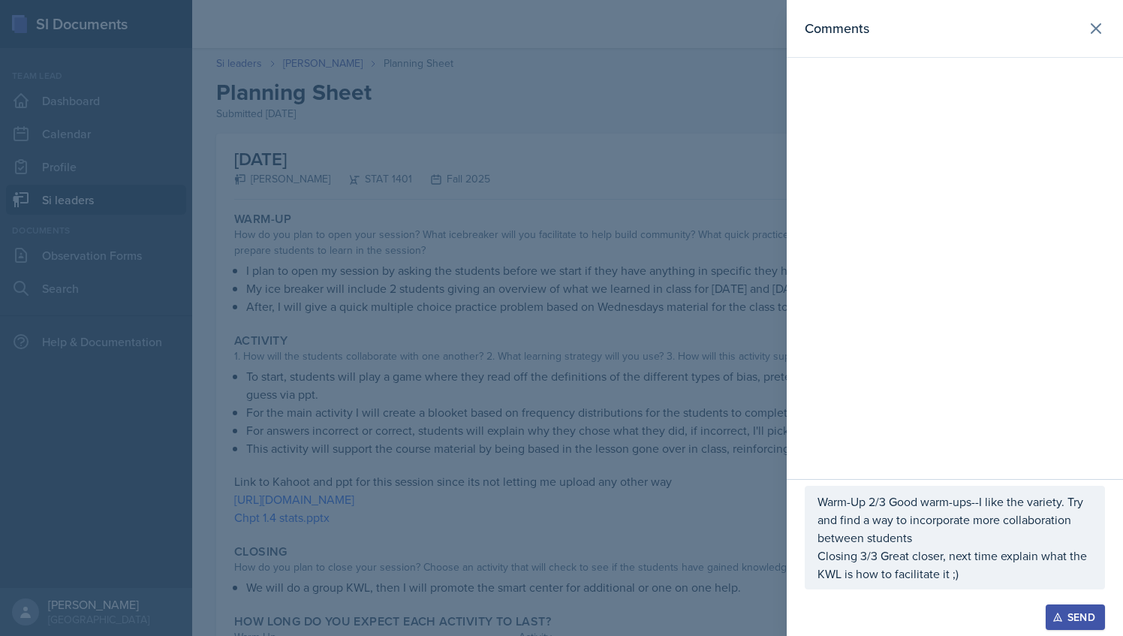
click at [933, 529] on p "Warm-Up 2/3 Good warm-ups--I like the variety. Try and find a way to incorporat…" at bounding box center [955, 520] width 275 height 54
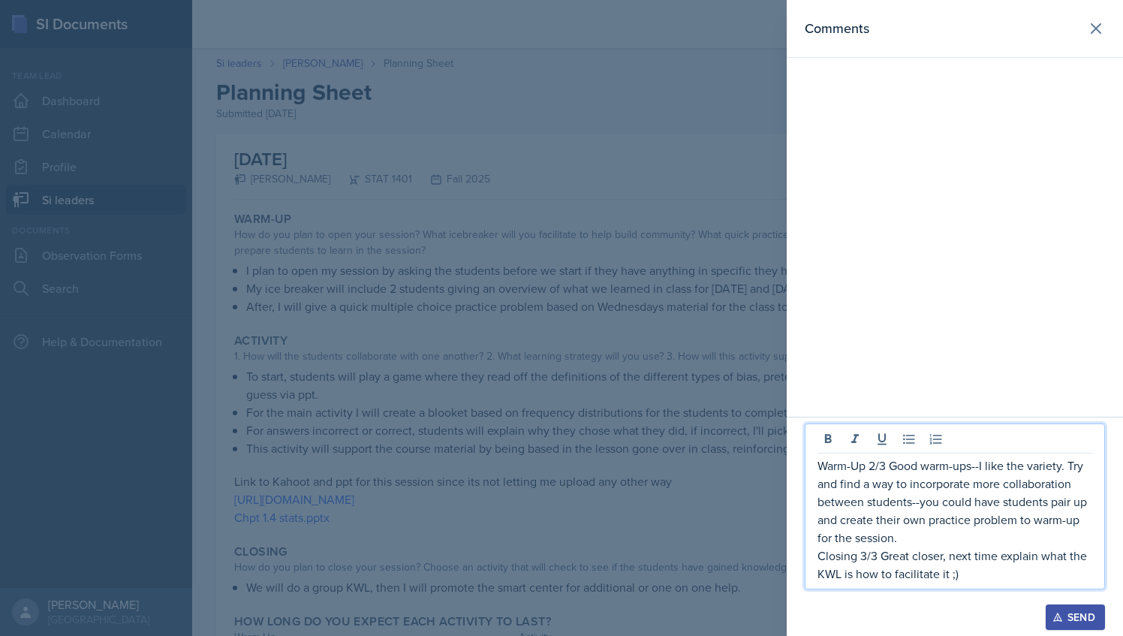
click at [1066, 460] on p "Warm-Up 2/3 Good warm-ups--I like the variety. Try and find a way to incorporat…" at bounding box center [955, 502] width 275 height 90
click at [906, 543] on p "Warm-Up 2/3 Good warm-ups--I like the variety! Try and find a way to incorporat…" at bounding box center [955, 502] width 275 height 90
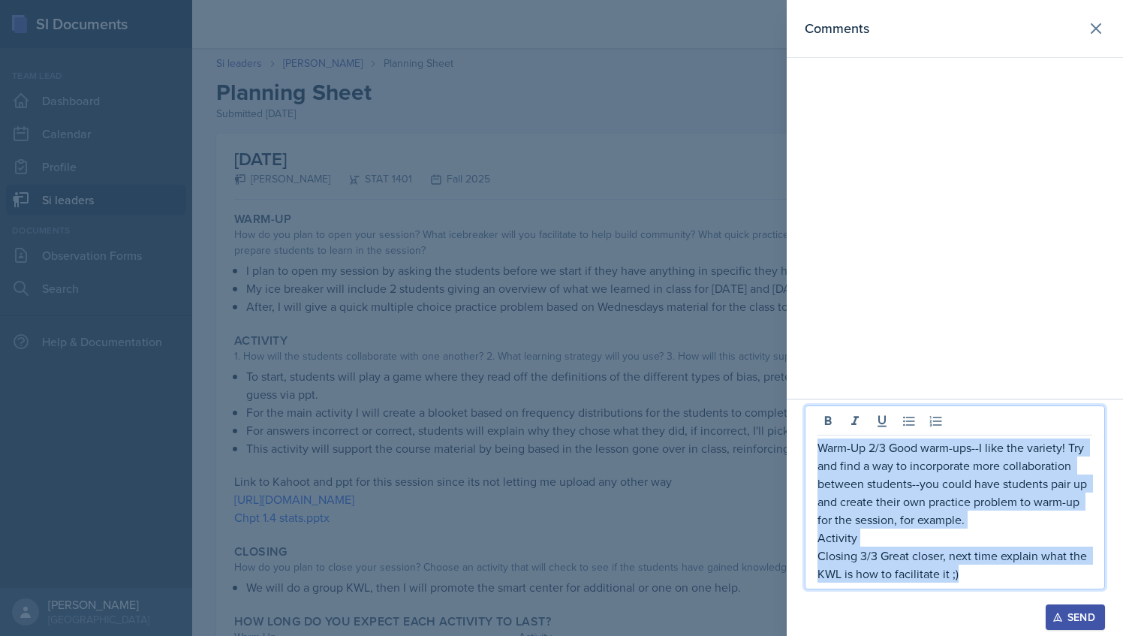
drag, startPoint x: 967, startPoint y: 577, endPoint x: 817, endPoint y: 442, distance: 202.1
click at [817, 442] on div "Warm-Up 2/3 Good warm-ups--I like the variety! Try and find a way to incorporat…" at bounding box center [955, 498] width 300 height 184
copy div "Warm-Up 2/3 Good warm-ups--I like the variety! Try and find a way to incorporat…"
click at [1093, 28] on icon at bounding box center [1096, 29] width 18 height 18
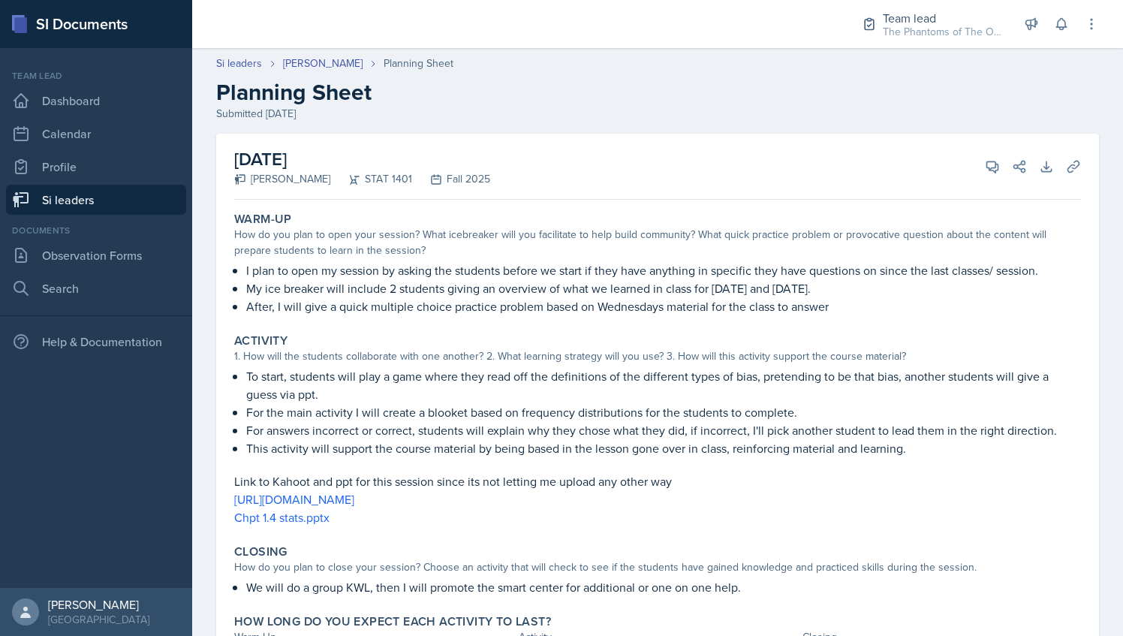
scroll to position [89, 0]
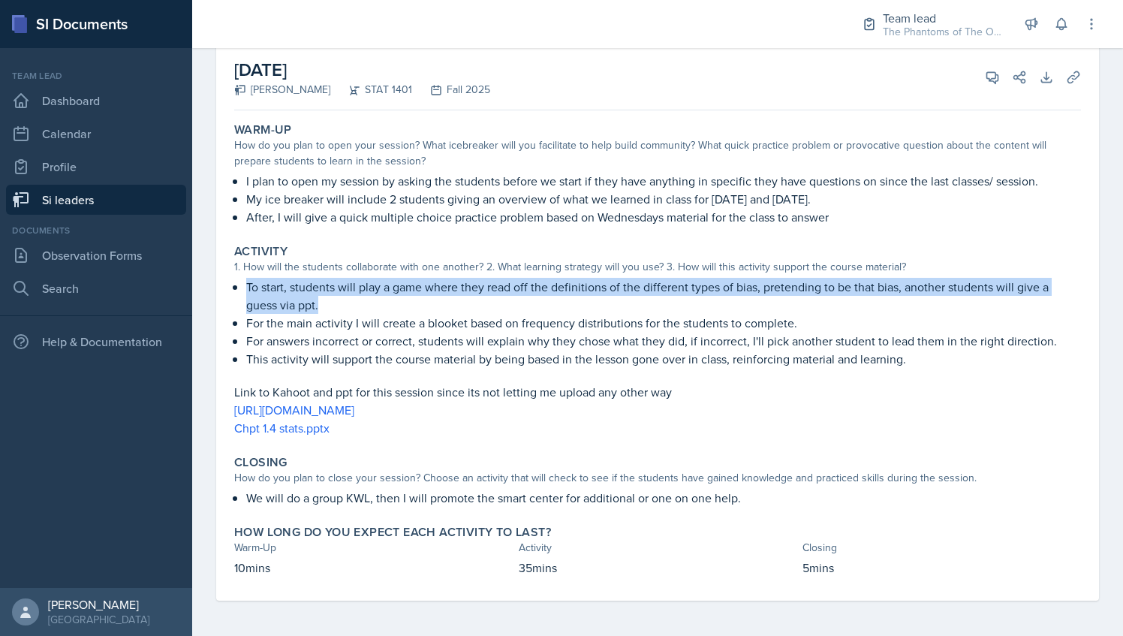
drag, startPoint x: 243, startPoint y: 287, endPoint x: 330, endPoint y: 306, distance: 89.3
click at [330, 306] on div "To start, students will play a game where they read off the definitions of the …" at bounding box center [657, 323] width 847 height 90
drag, startPoint x: 330, startPoint y: 306, endPoint x: 300, endPoint y: 329, distance: 37.5
click at [300, 329] on p "For the main activity I will create a blooket based on frequency distributions …" at bounding box center [663, 323] width 835 height 18
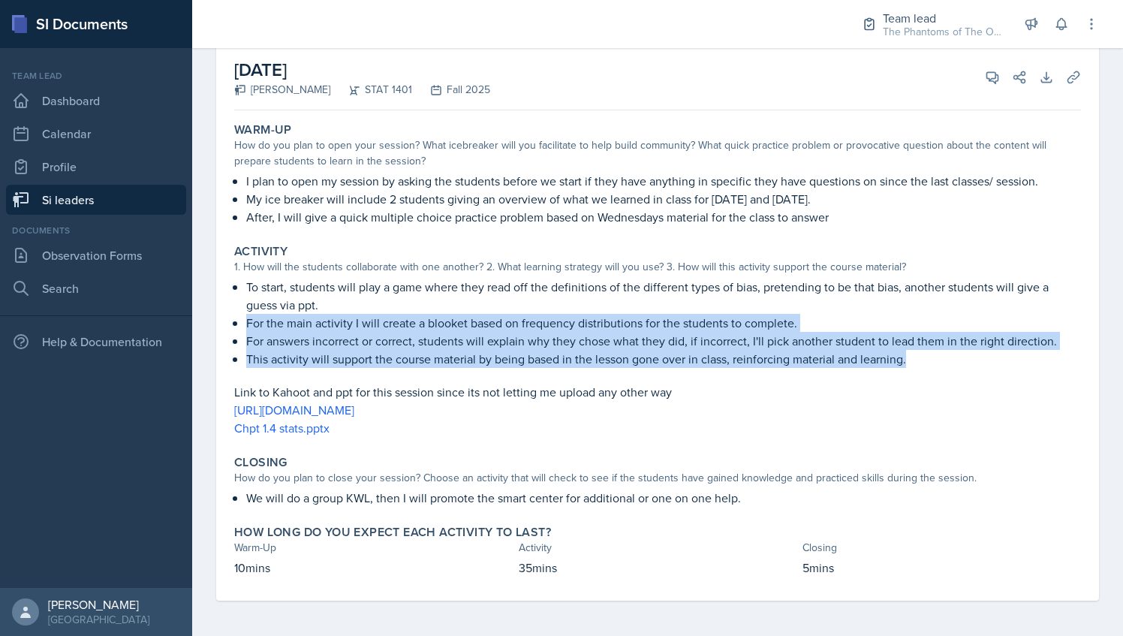
drag, startPoint x: 243, startPoint y: 320, endPoint x: 953, endPoint y: 358, distance: 711.5
click at [953, 358] on div "To start, students will play a game where they read off the definitions of the …" at bounding box center [657, 323] width 847 height 90
drag, startPoint x: 953, startPoint y: 358, endPoint x: 861, endPoint y: 356, distance: 91.6
click at [861, 356] on p "This activity will support the course material by being based in the lesson gon…" at bounding box center [663, 359] width 835 height 18
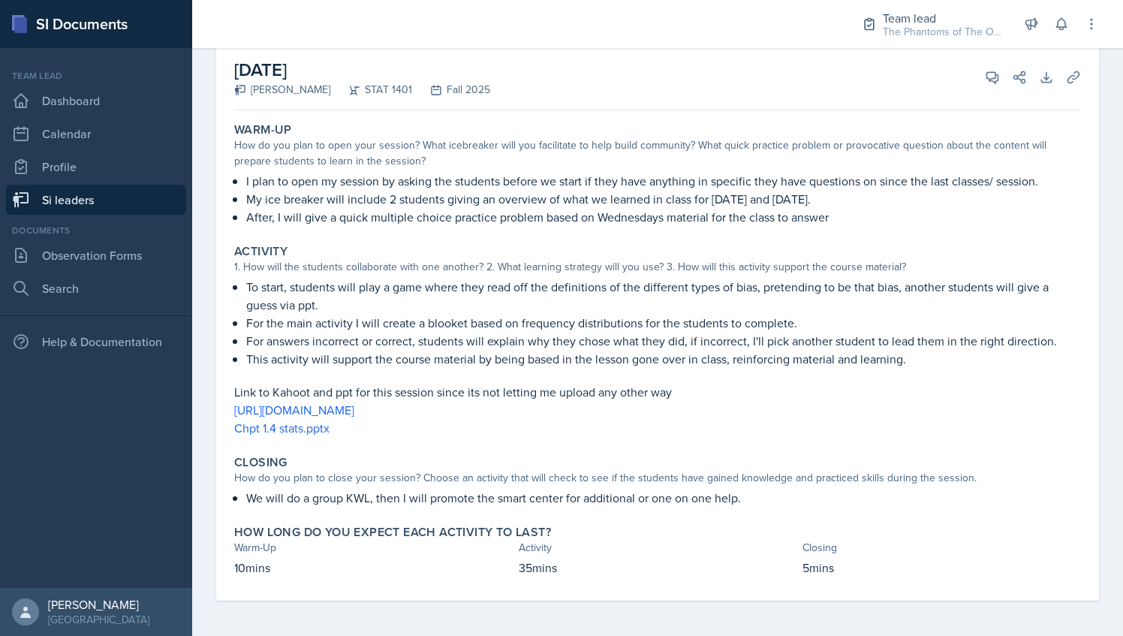
click at [858, 394] on p "Link to Kahoot and ppt for this session since its not letting me upload any oth…" at bounding box center [657, 392] width 847 height 18
click at [985, 77] on icon at bounding box center [992, 77] width 15 height 15
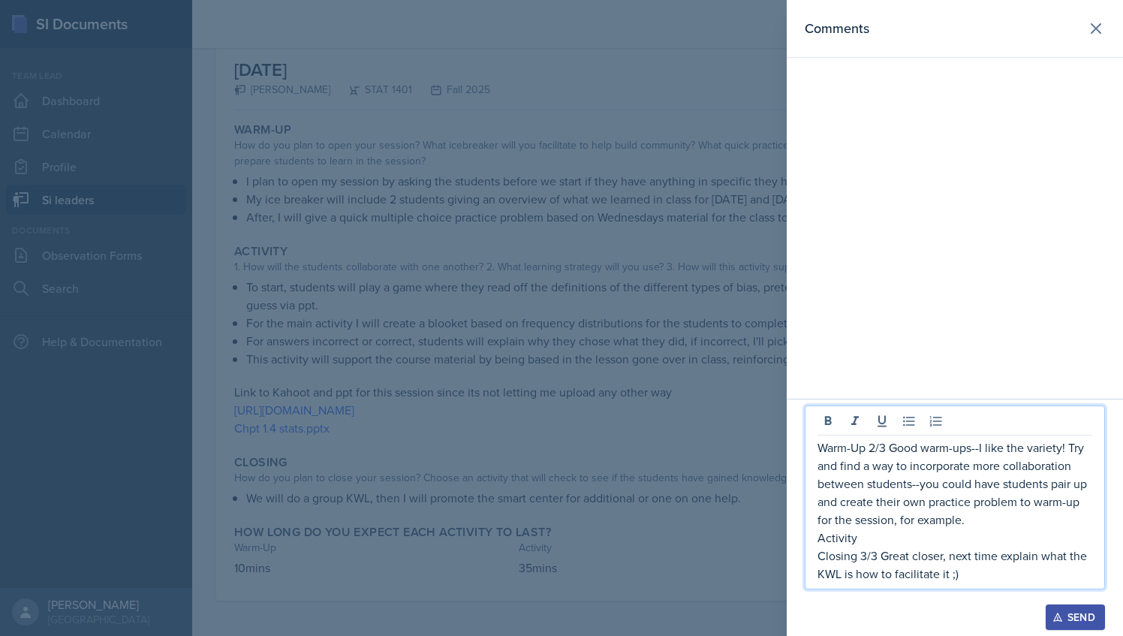
click at [873, 528] on p "Warm-Up 2/3 Good warm-ups--I like the variety! Try and find a way to incorporat…" at bounding box center [955, 484] width 275 height 90
click at [870, 538] on p "Activity" at bounding box center [955, 538] width 275 height 18
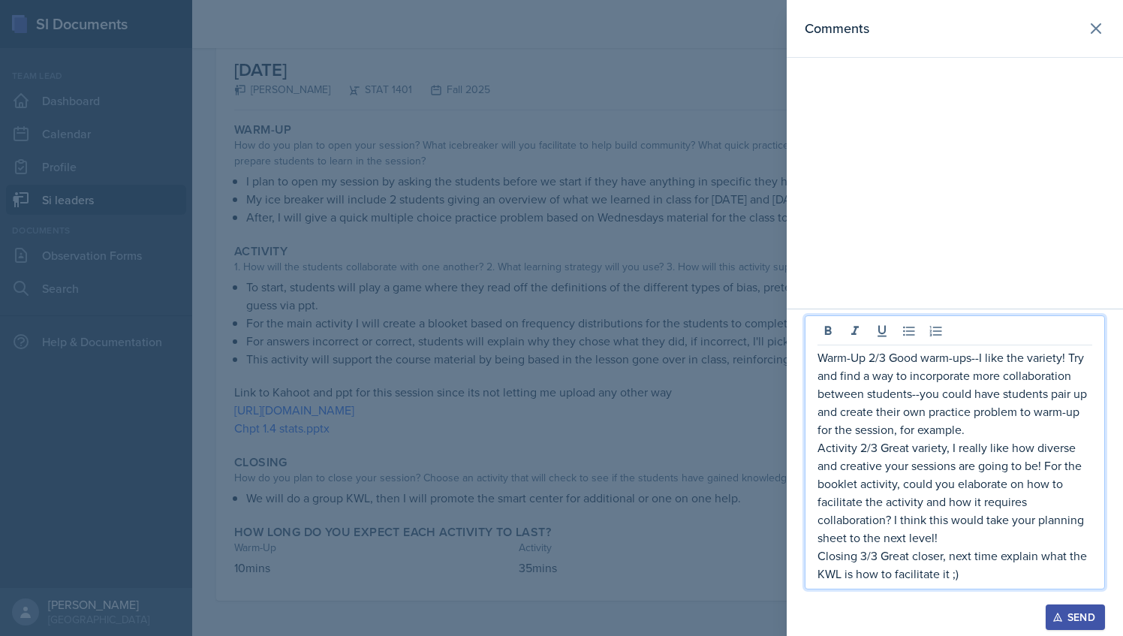
click at [967, 577] on p "Closing 3/3 Great closer, next time explain what the KWL is how to facilitate i…" at bounding box center [955, 565] width 275 height 36
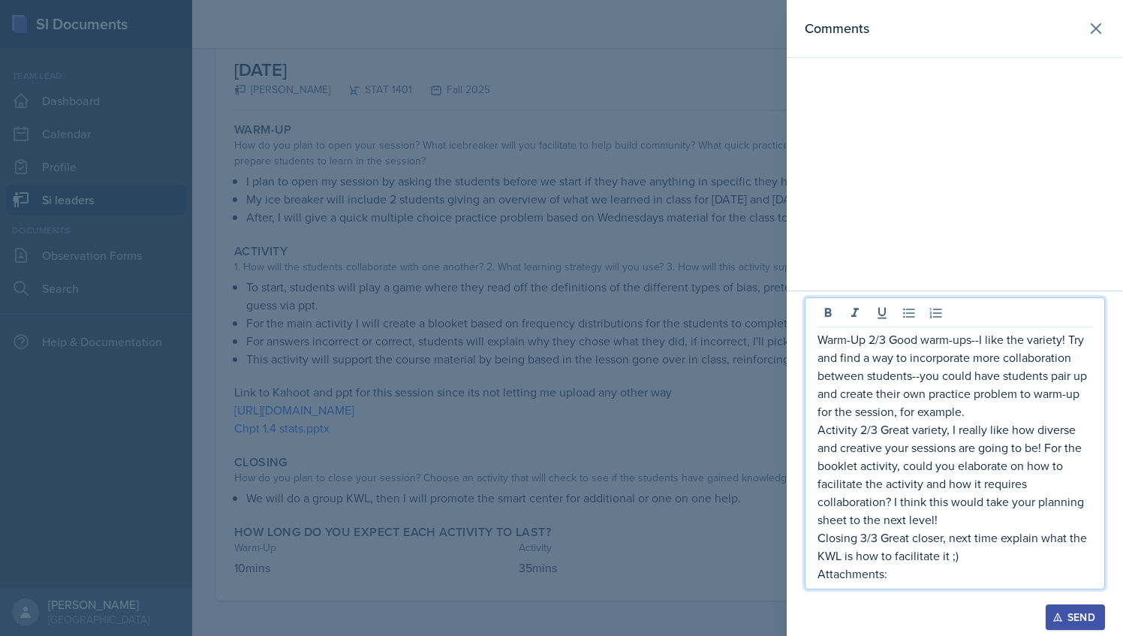
drag, startPoint x: 903, startPoint y: 575, endPoint x: 810, endPoint y: 330, distance: 261.9
click at [810, 330] on div "Warm-Up 2/3 Good warm-ups--I like the variety! Try and find a way to incorporat…" at bounding box center [955, 443] width 300 height 292
copy div "Warm-Up 2/3 Good warm-ups--I like the variety! Try and find a way to incorporat…"
click at [662, 211] on div at bounding box center [561, 318] width 1123 height 636
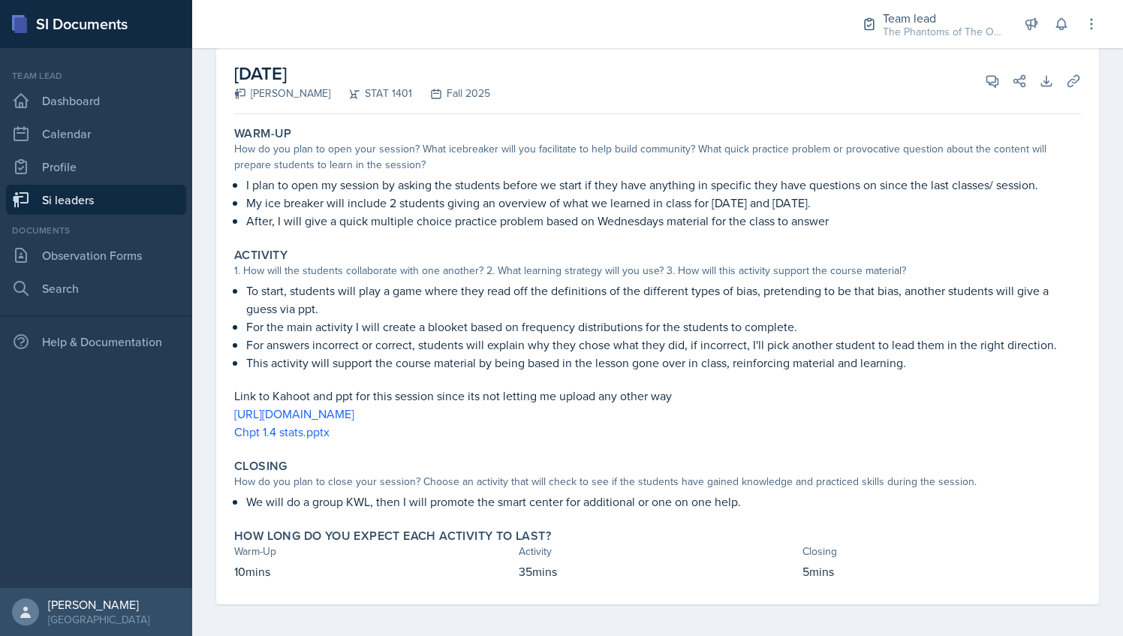
scroll to position [0, 0]
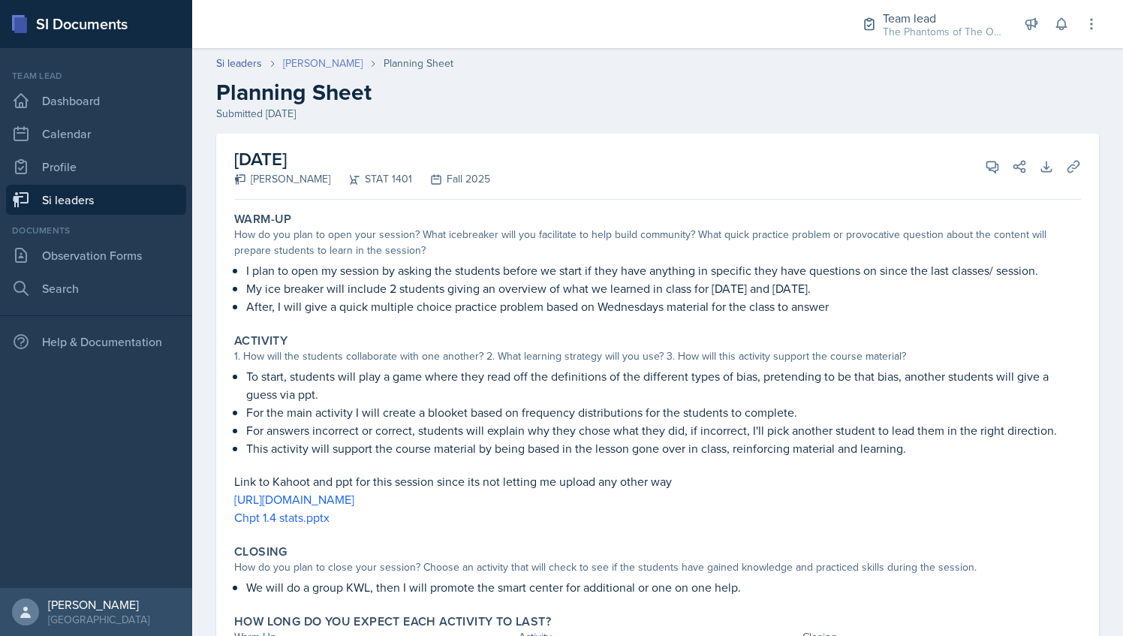
click at [309, 59] on link "[PERSON_NAME]" at bounding box center [323, 64] width 80 height 16
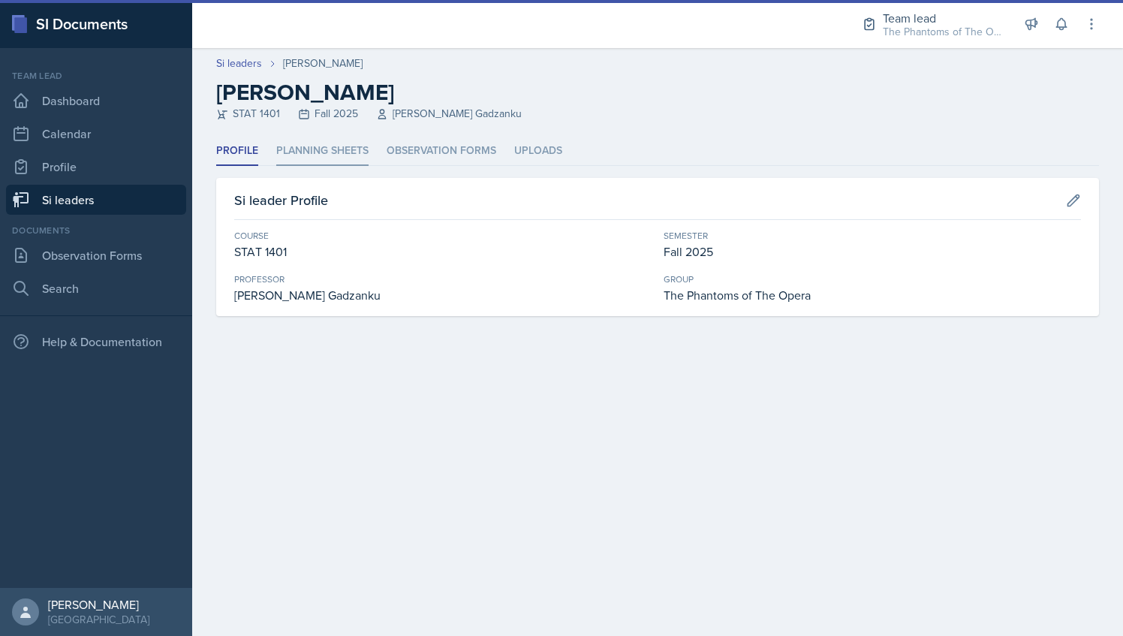
click at [324, 152] on li "Planning Sheets" at bounding box center [322, 151] width 92 height 29
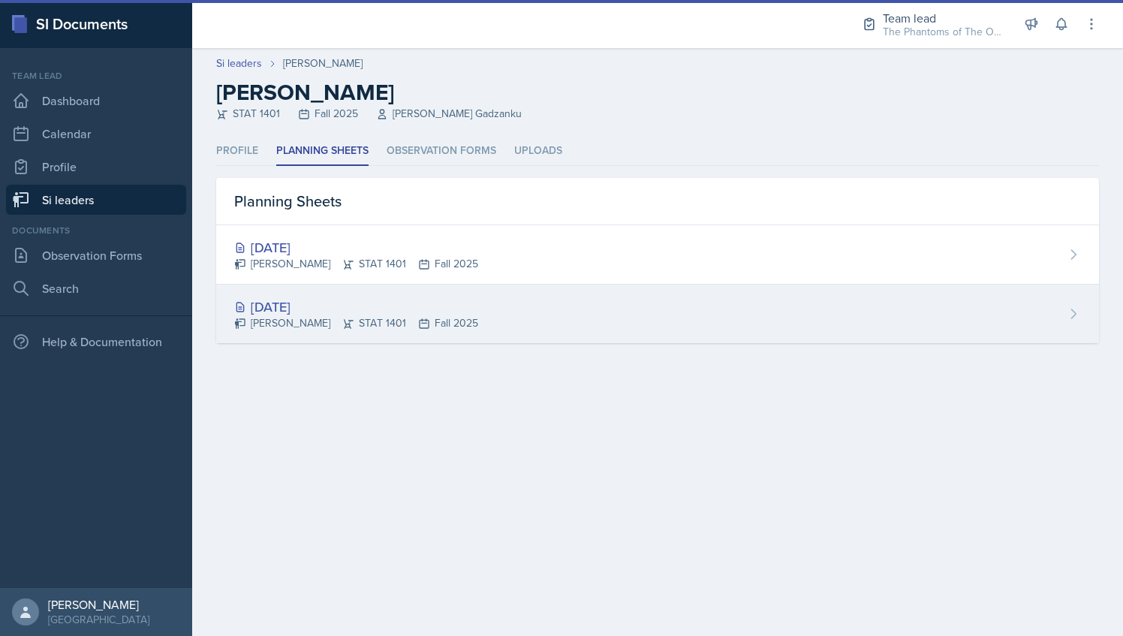
click at [371, 321] on div "[PERSON_NAME] STAT 1401 Fall 2025" at bounding box center [356, 323] width 244 height 16
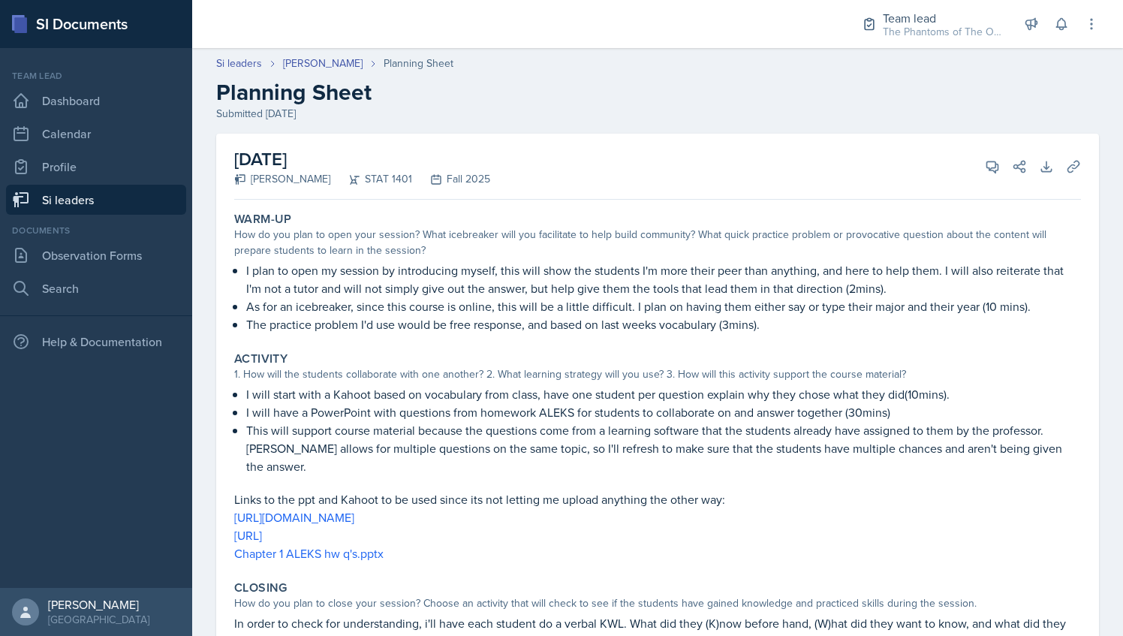
click at [301, 72] on div "Si leaders [PERSON_NAME] Planning Sheet Planning Sheet Submitted [DATE]" at bounding box center [657, 89] width 931 height 66
click at [301, 63] on link "[PERSON_NAME]" at bounding box center [323, 64] width 80 height 16
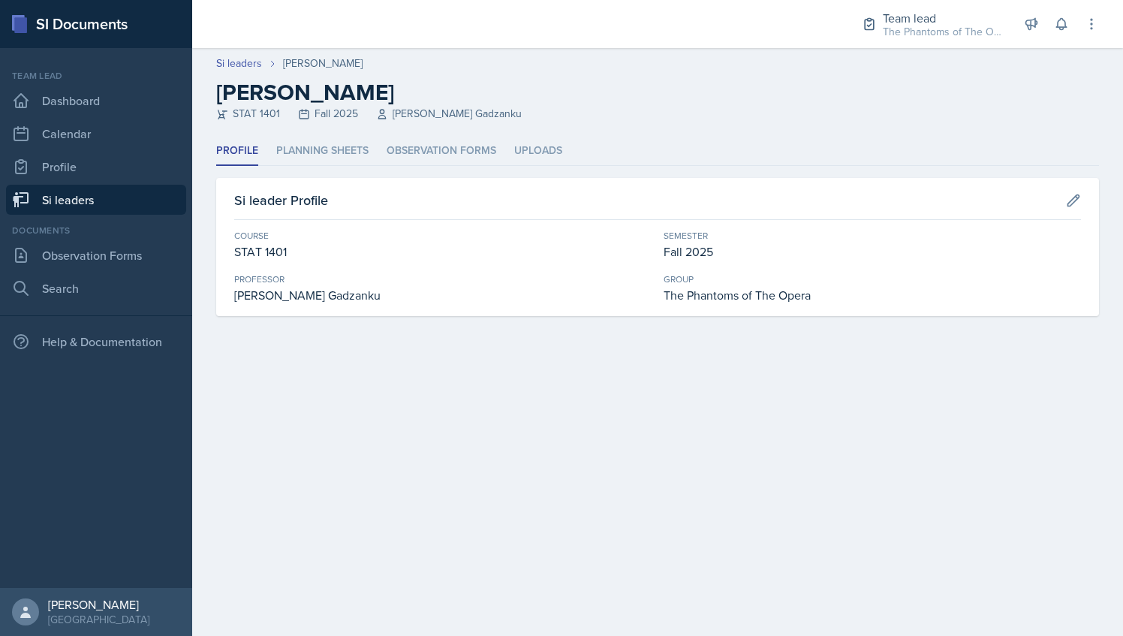
click at [314, 129] on header "Si leaders [PERSON_NAME] [PERSON_NAME] STAT 1401 Fall 2025 [PERSON_NAME] Gadzan…" at bounding box center [657, 92] width 931 height 89
click at [316, 142] on li "Planning Sheets" at bounding box center [322, 151] width 92 height 29
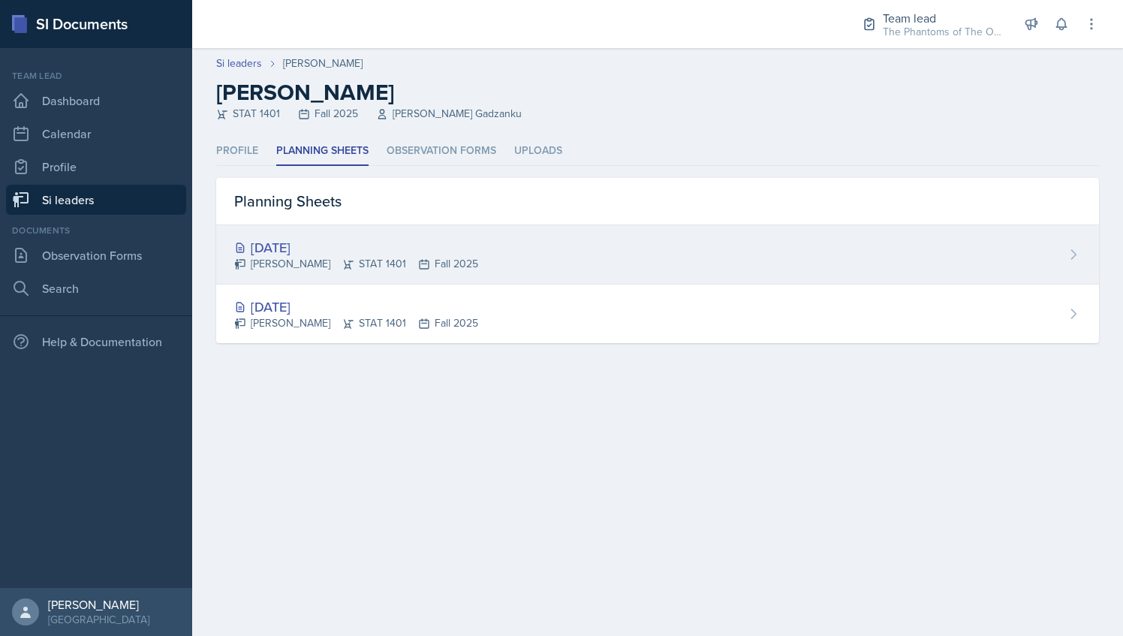
click at [357, 243] on div "[DATE]" at bounding box center [356, 247] width 244 height 20
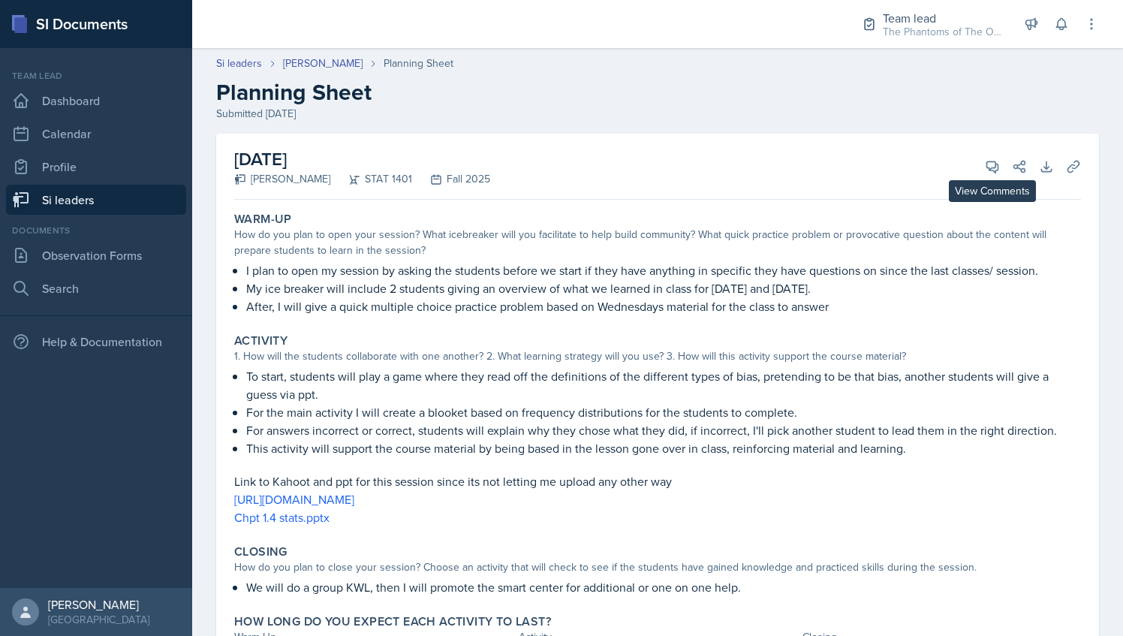
click at [961, 158] on div "[DATE] [PERSON_NAME] STAT 1401 Fall 2025 View Comments Comments Send Share Down…" at bounding box center [657, 167] width 847 height 66
click at [985, 160] on icon at bounding box center [992, 166] width 15 height 15
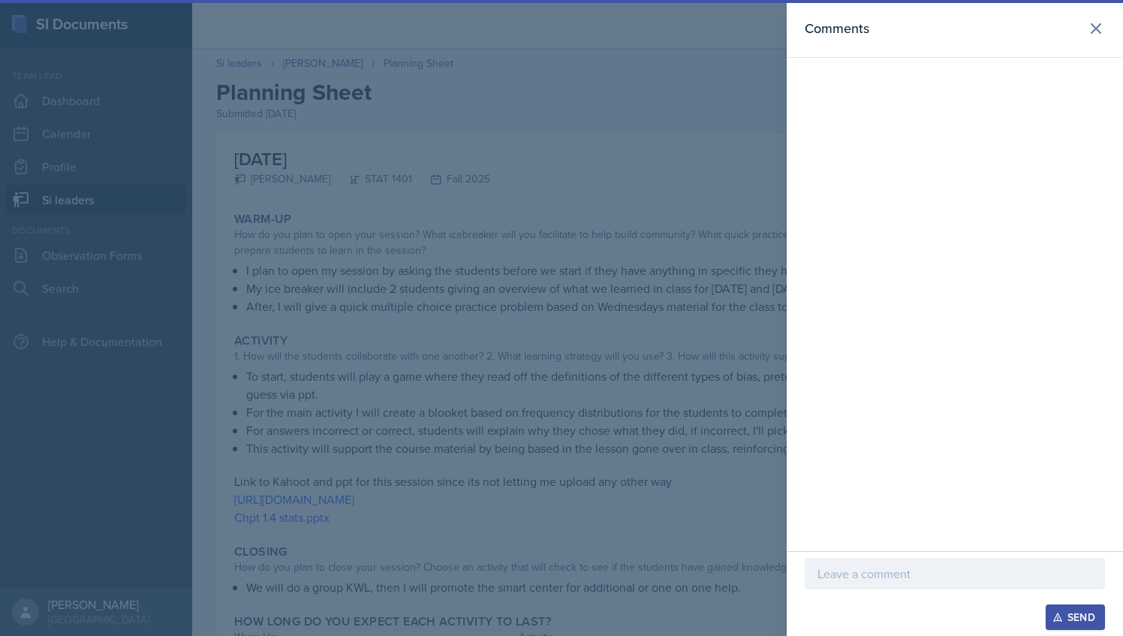
click at [913, 556] on div "Send" at bounding box center [955, 593] width 336 height 85
click at [909, 564] on div at bounding box center [955, 574] width 300 height 32
paste div
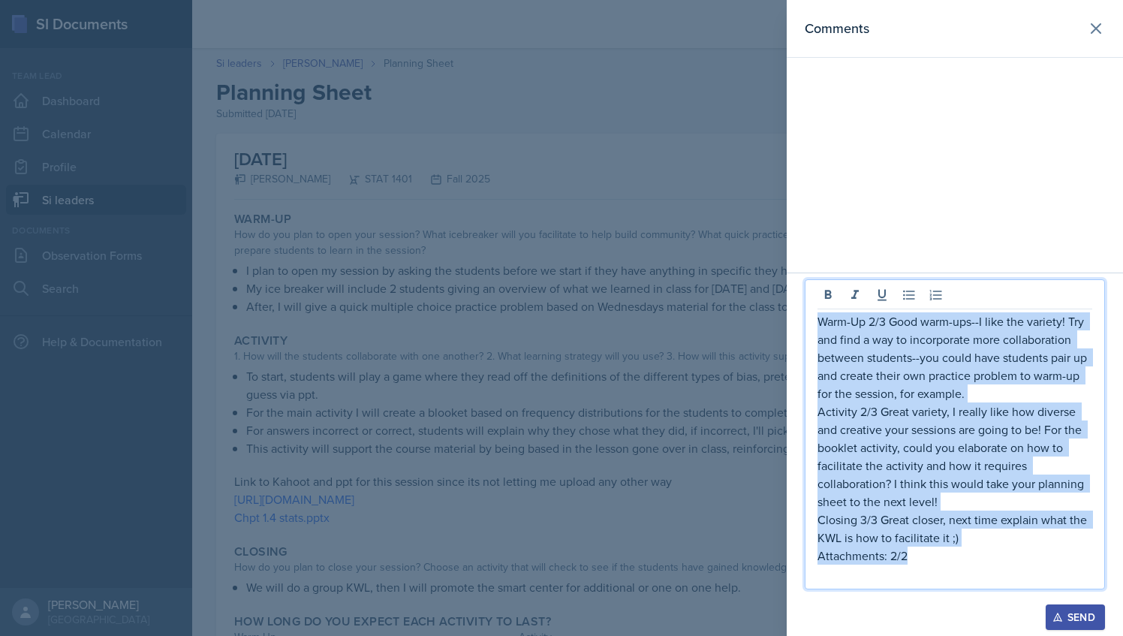
drag, startPoint x: 916, startPoint y: 556, endPoint x: 819, endPoint y: 317, distance: 258.0
click at [819, 317] on div "Warm-Up 2/3 Good warm-ups--I like the variety! Try and find a way to incorporat…" at bounding box center [955, 447] width 275 height 270
copy div "Warm-Up 2/3 Good warm-ups--I like the variety! Try and find a way to incorporat…"
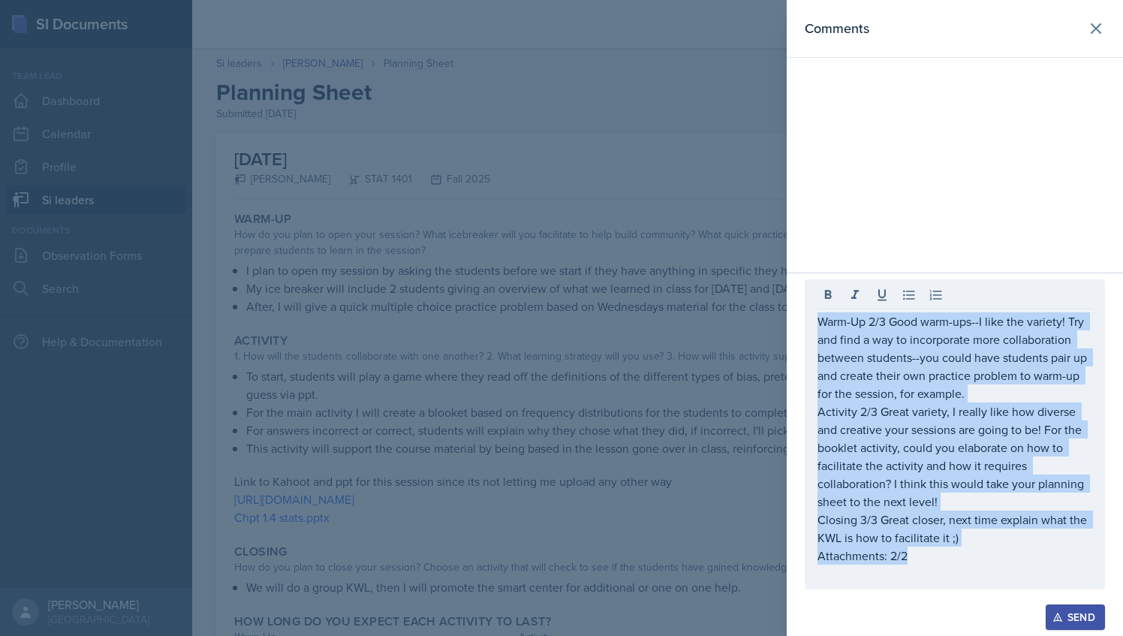
click at [1089, 623] on div "Send" at bounding box center [1076, 617] width 40 height 12
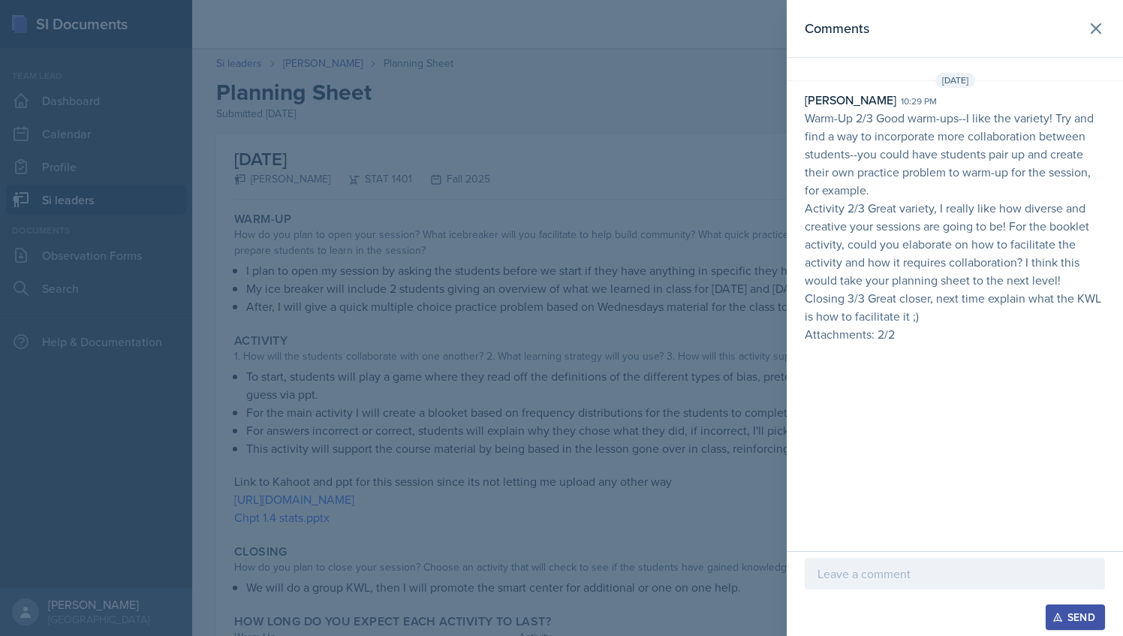
click at [720, 159] on div at bounding box center [561, 318] width 1123 height 636
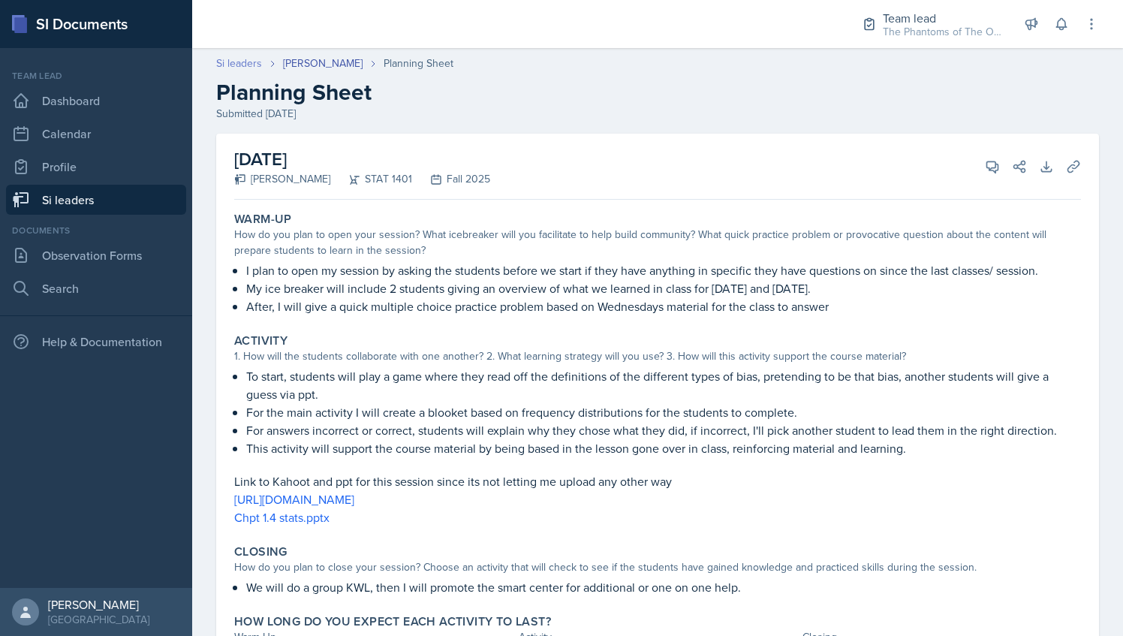
click at [246, 65] on link "Si leaders" at bounding box center [239, 64] width 46 height 16
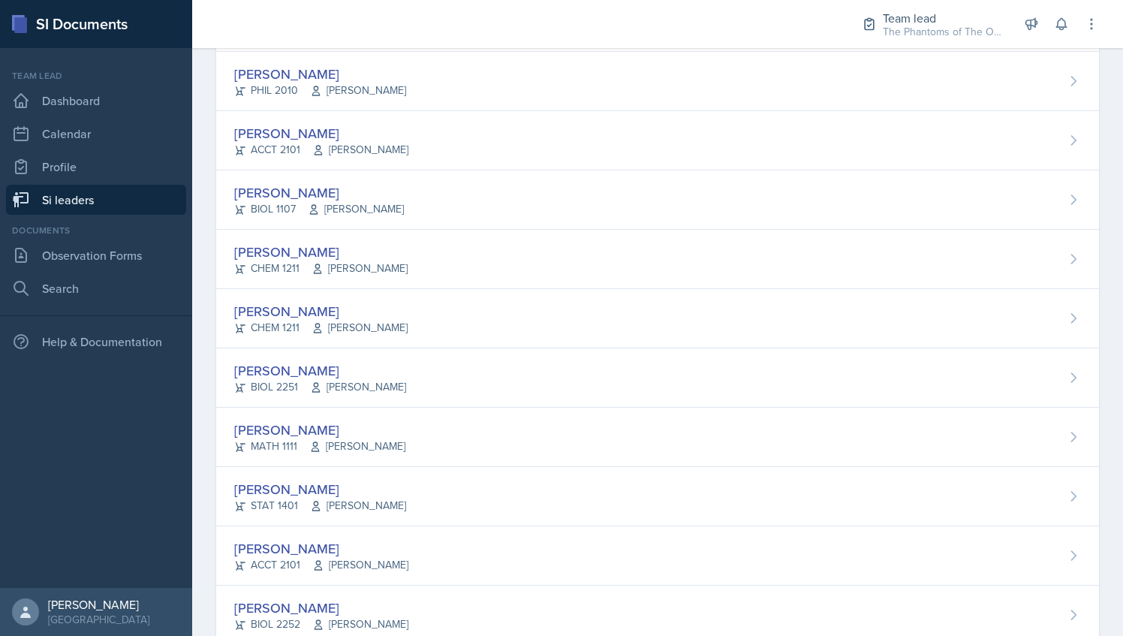
scroll to position [1071, 0]
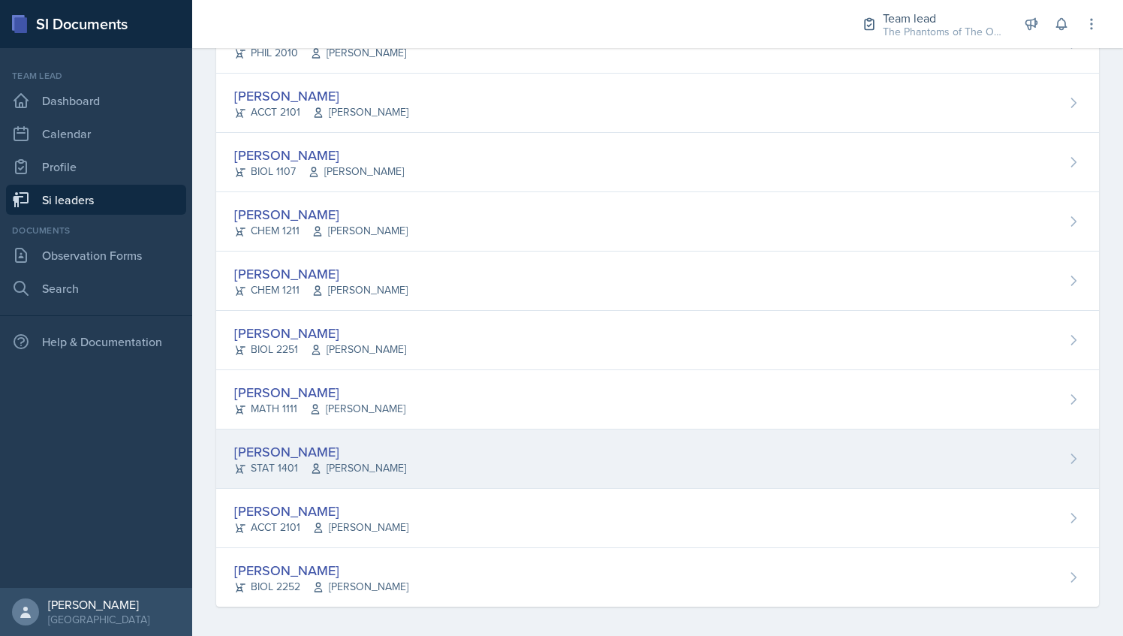
click at [306, 442] on div "[PERSON_NAME]" at bounding box center [320, 452] width 172 height 20
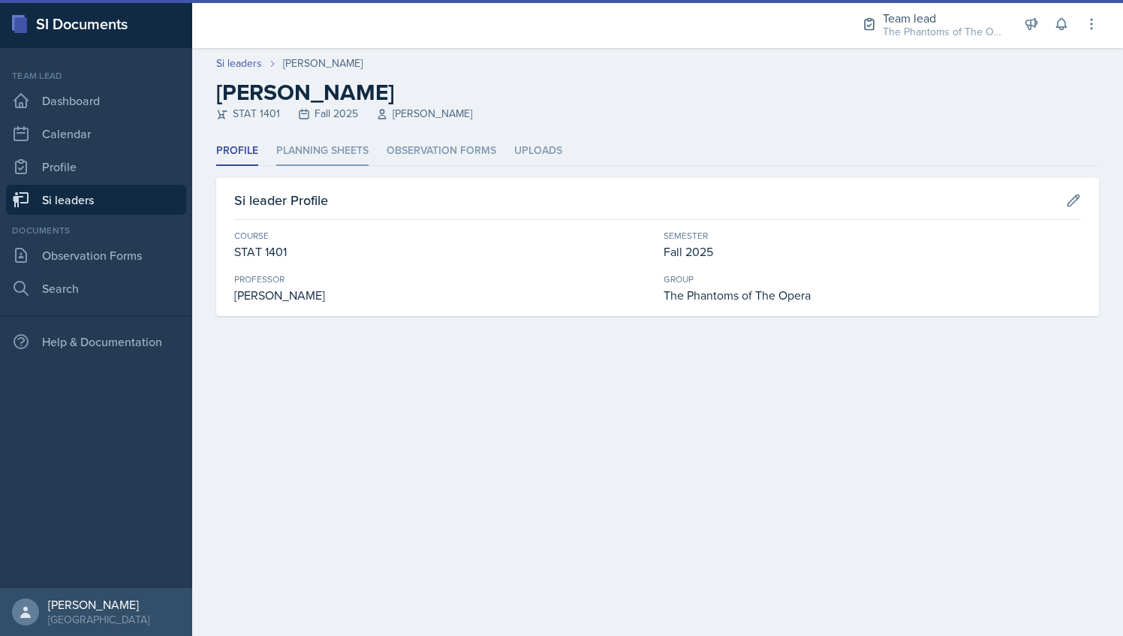
click at [327, 144] on li "Planning Sheets" at bounding box center [322, 151] width 92 height 29
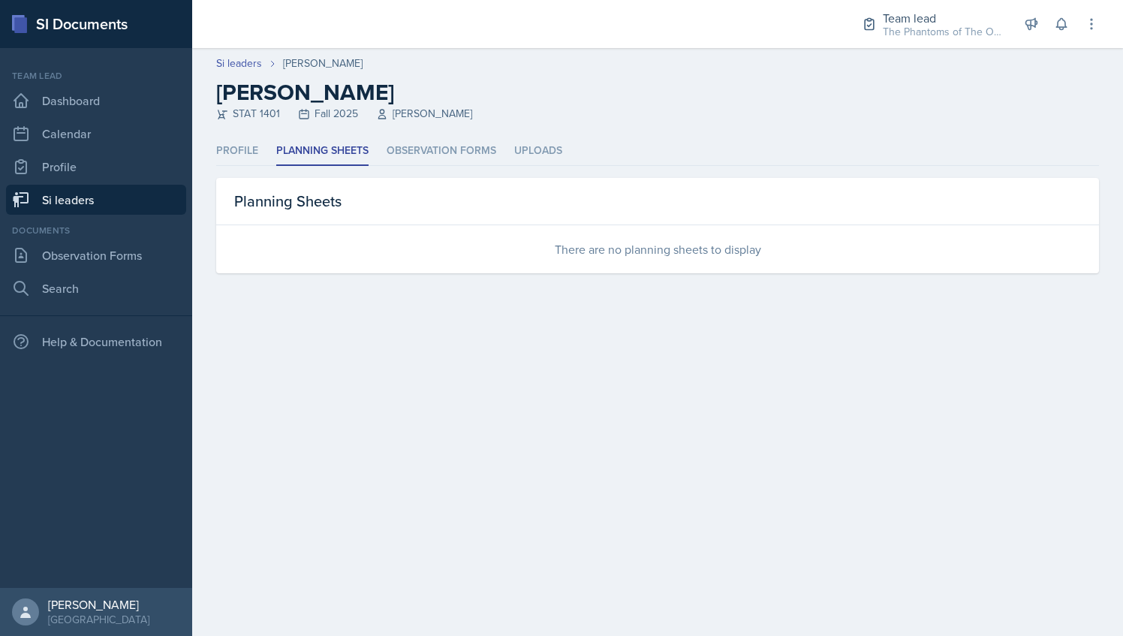
click at [259, 147] on ul "Profile Planning Sheets Observation Forms Uploads" at bounding box center [657, 151] width 883 height 29
click at [243, 150] on li "Profile" at bounding box center [237, 151] width 42 height 29
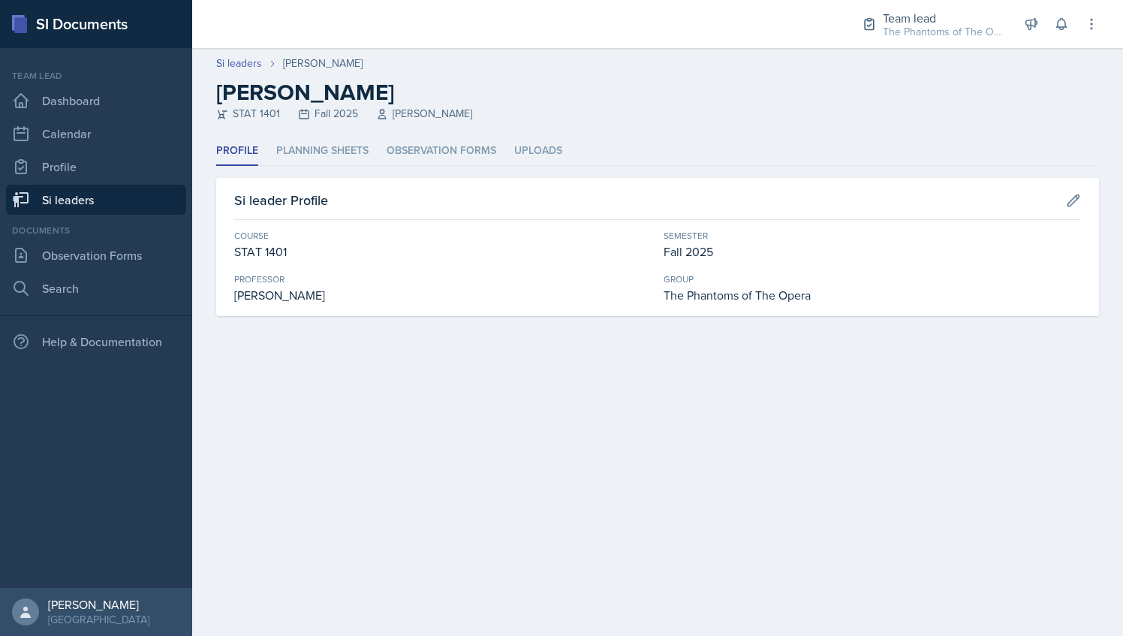
click at [512, 146] on ul "Profile Planning Sheets Observation Forms Uploads" at bounding box center [657, 151] width 883 height 29
click at [535, 145] on li "Uploads" at bounding box center [538, 151] width 48 height 29
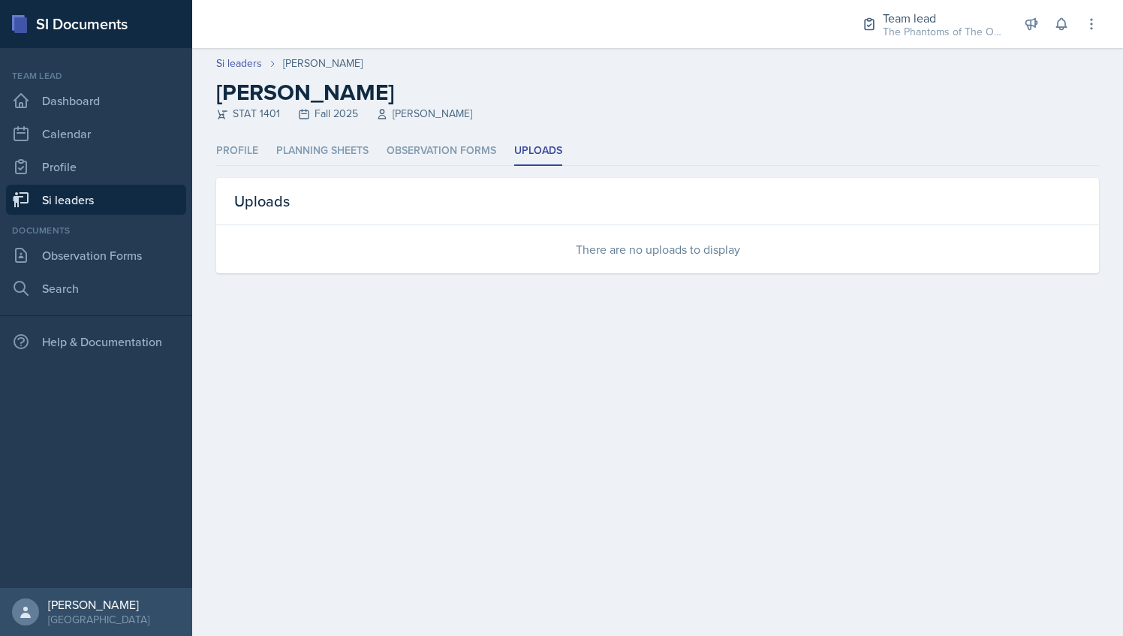
click at [433, 134] on header "Si leaders [PERSON_NAME] [PERSON_NAME] STAT 1401 Fall 2025 [PERSON_NAME]" at bounding box center [657, 92] width 931 height 89
click at [308, 153] on li "Planning Sheets" at bounding box center [322, 151] width 92 height 29
click at [240, 155] on li "Profile" at bounding box center [237, 151] width 42 height 29
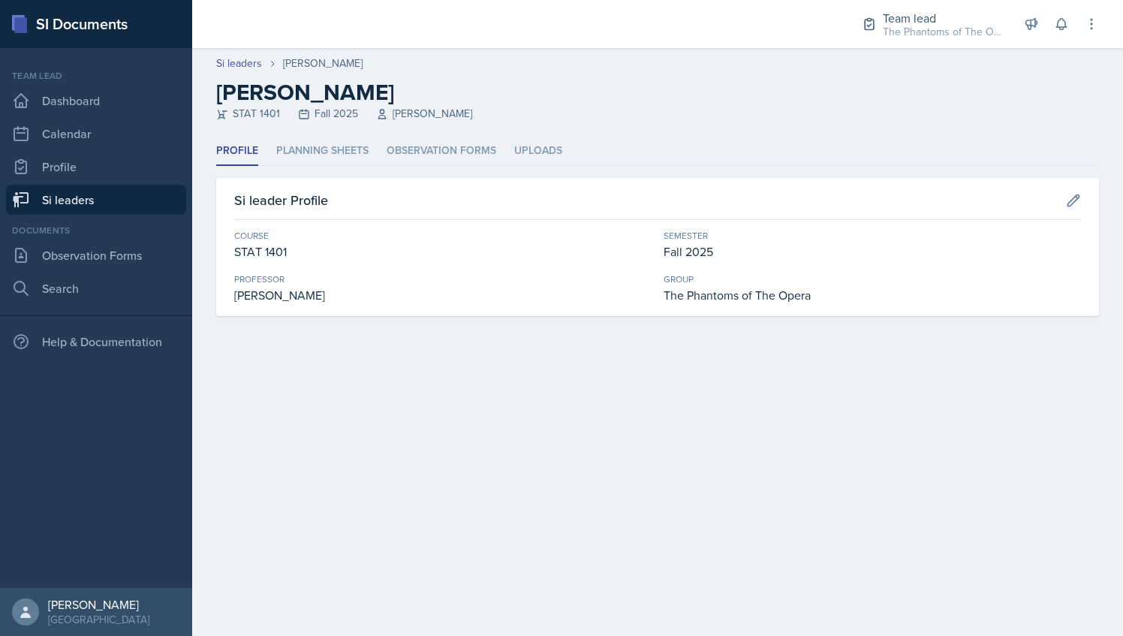
click at [353, 437] on main "Si leaders [PERSON_NAME] [PERSON_NAME] STAT 1401 Fall 2025 [PERSON_NAME] Profil…" at bounding box center [657, 342] width 931 height 588
click at [329, 155] on li "Planning Sheets" at bounding box center [322, 151] width 92 height 29
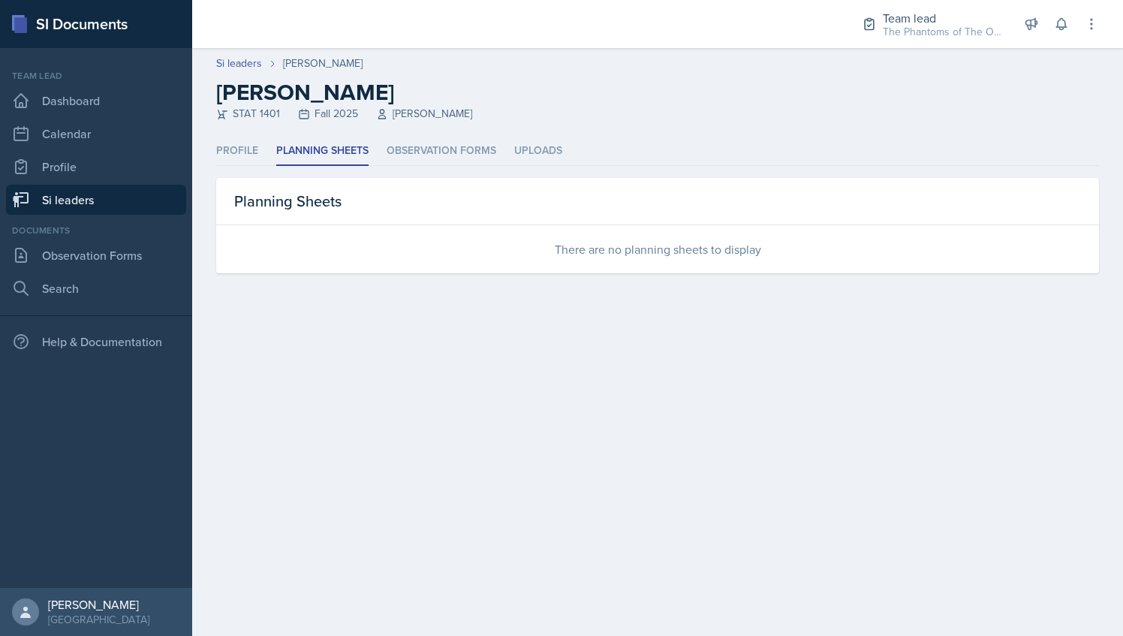
click at [107, 204] on link "Si leaders" at bounding box center [96, 200] width 180 height 30
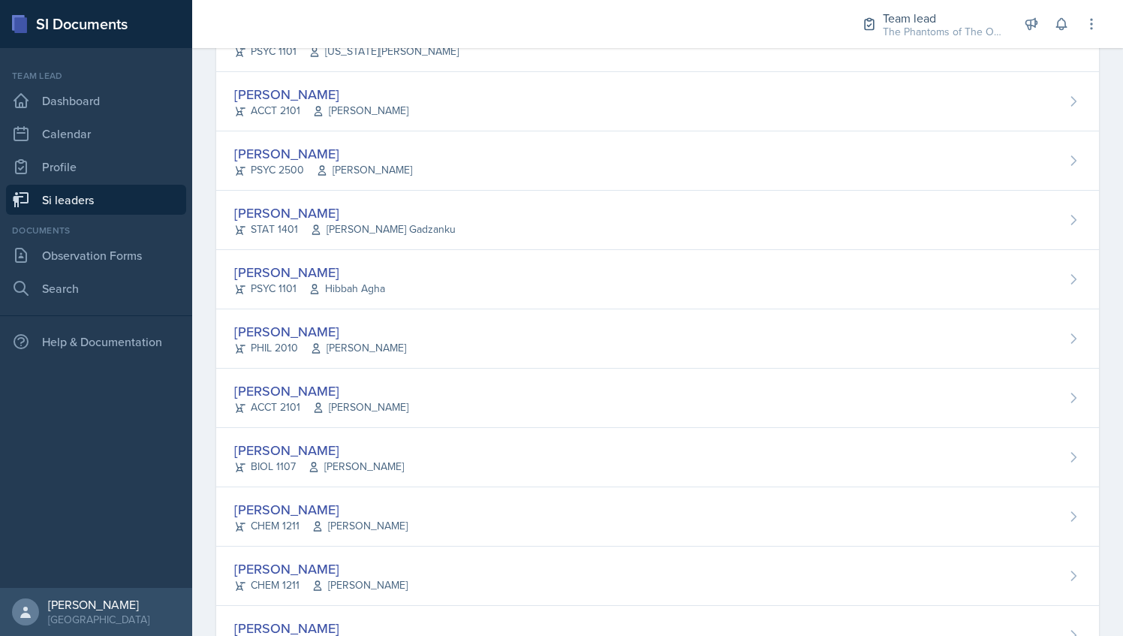
scroll to position [779, 0]
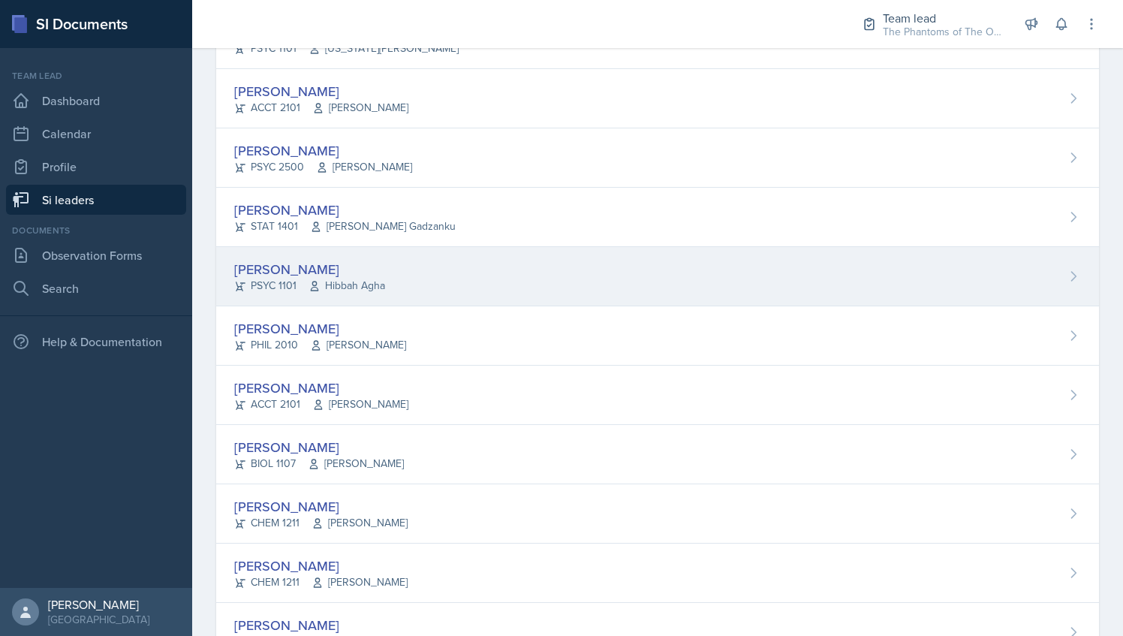
click at [350, 268] on div "[PERSON_NAME]" at bounding box center [309, 269] width 151 height 20
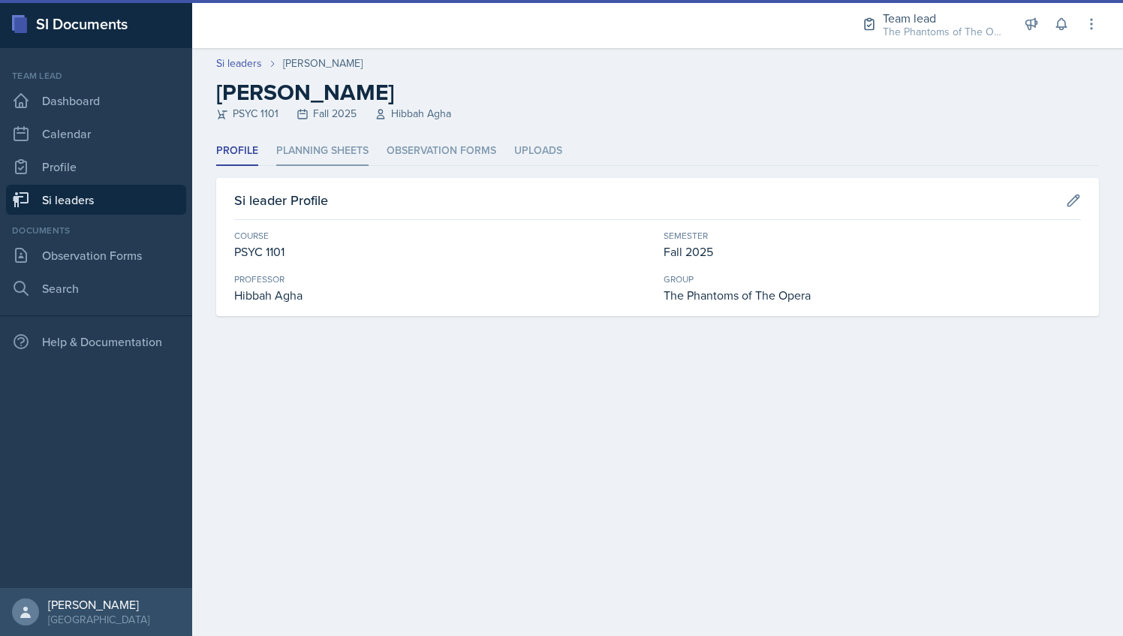
click at [315, 150] on li "Planning Sheets" at bounding box center [322, 151] width 92 height 29
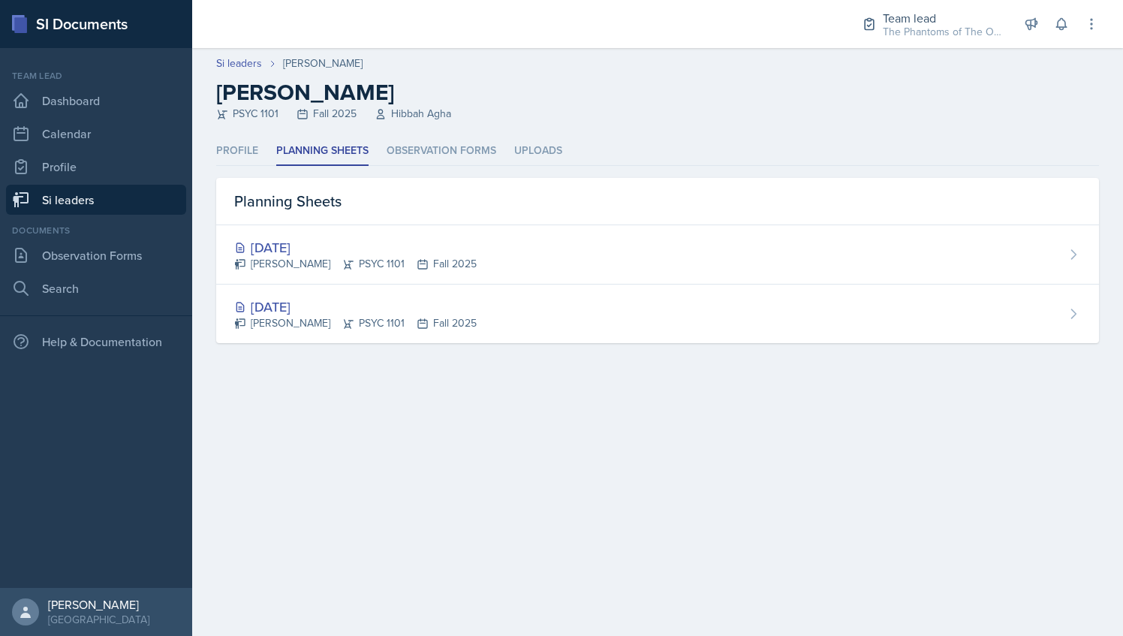
click at [568, 150] on ul "Profile Planning Sheets Observation Forms Uploads" at bounding box center [657, 151] width 883 height 29
click at [548, 150] on li "Uploads" at bounding box center [538, 151] width 48 height 29
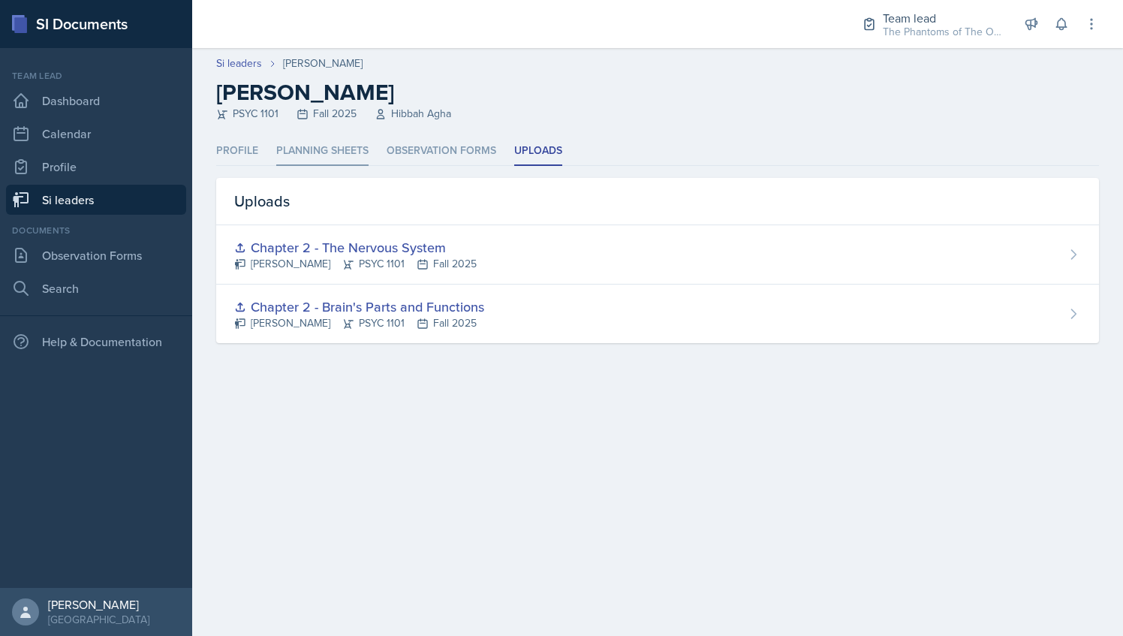
click at [327, 149] on li "Planning Sheets" at bounding box center [322, 151] width 92 height 29
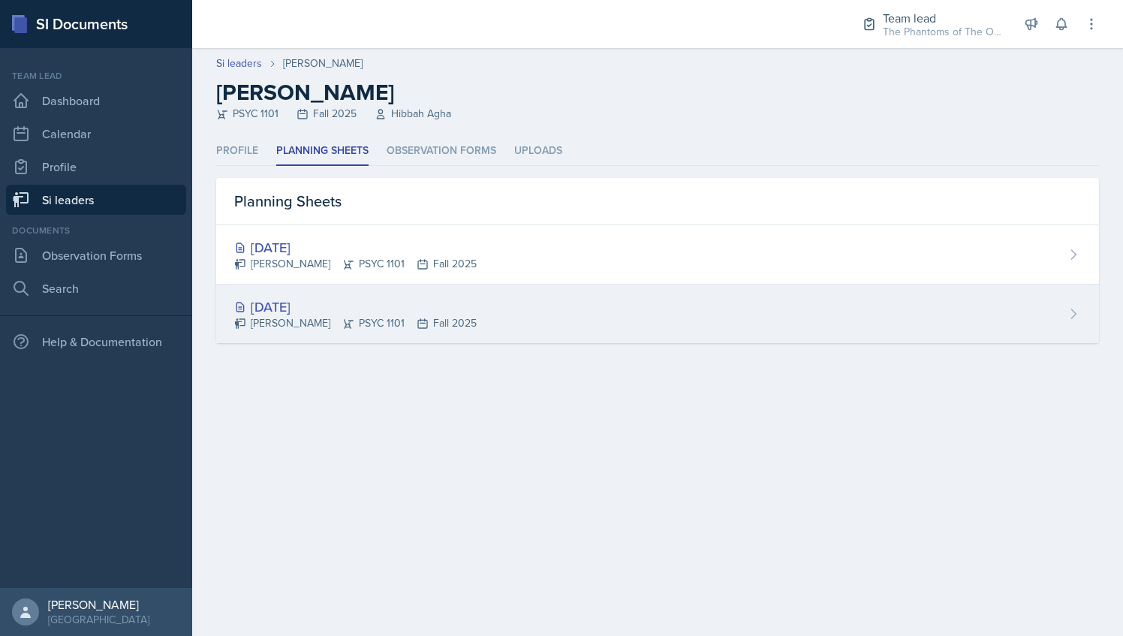
click at [310, 312] on div "[DATE]" at bounding box center [355, 307] width 243 height 20
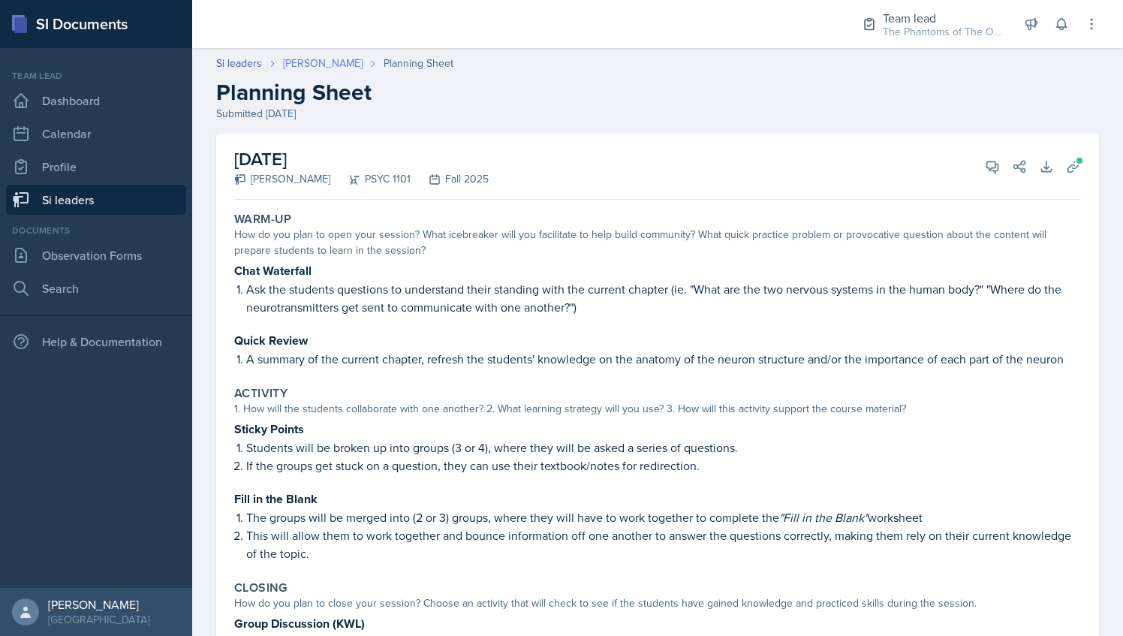
click at [299, 62] on link "[PERSON_NAME]" at bounding box center [323, 64] width 80 height 16
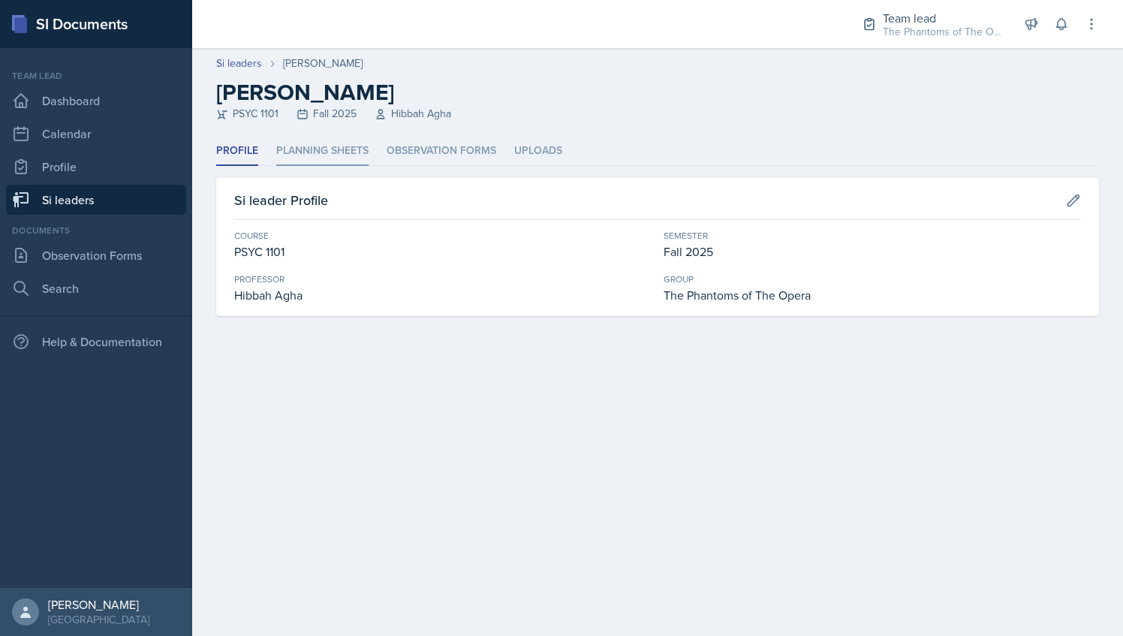
click at [321, 164] on li "Planning Sheets" at bounding box center [322, 151] width 92 height 29
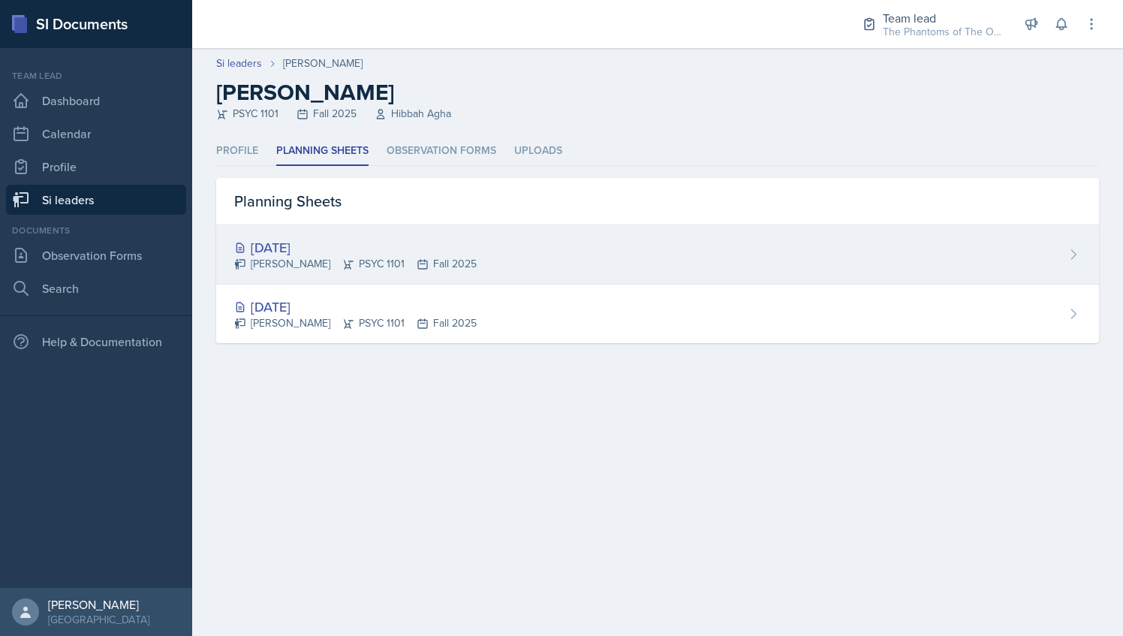
click at [342, 252] on div "[DATE]" at bounding box center [355, 247] width 243 height 20
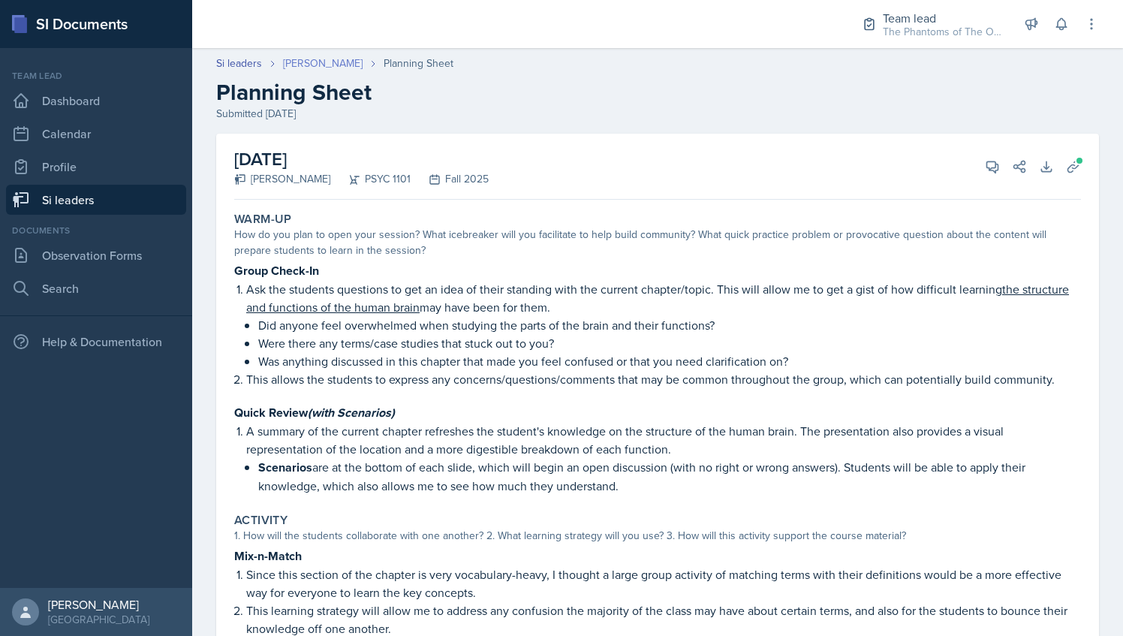
click at [318, 60] on link "[PERSON_NAME]" at bounding box center [323, 64] width 80 height 16
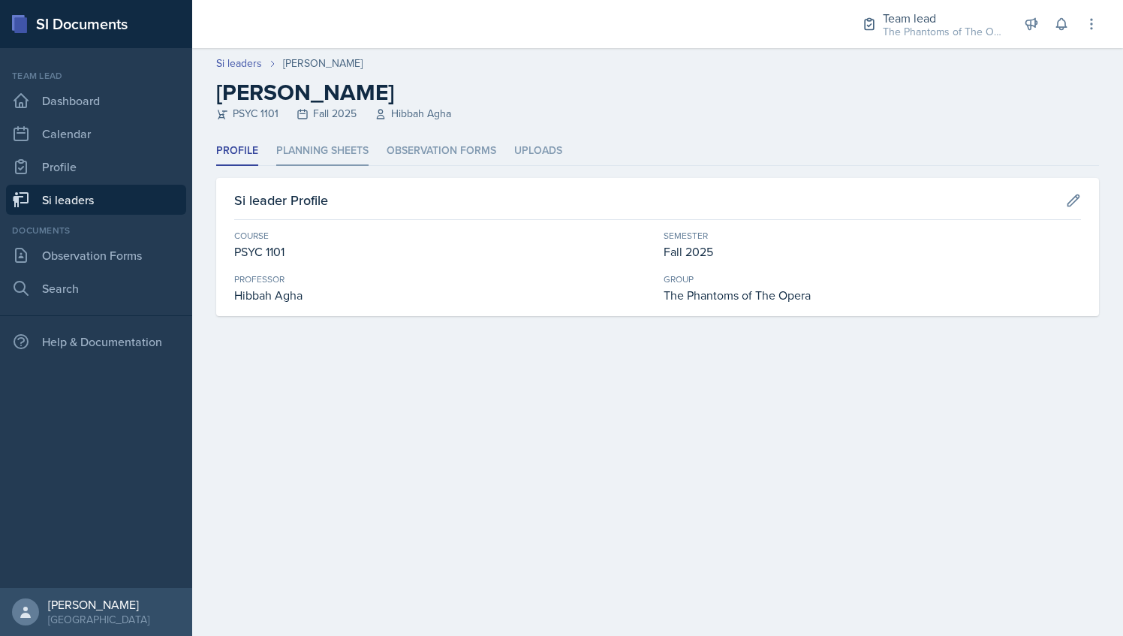
click at [315, 152] on li "Planning Sheets" at bounding box center [322, 151] width 92 height 29
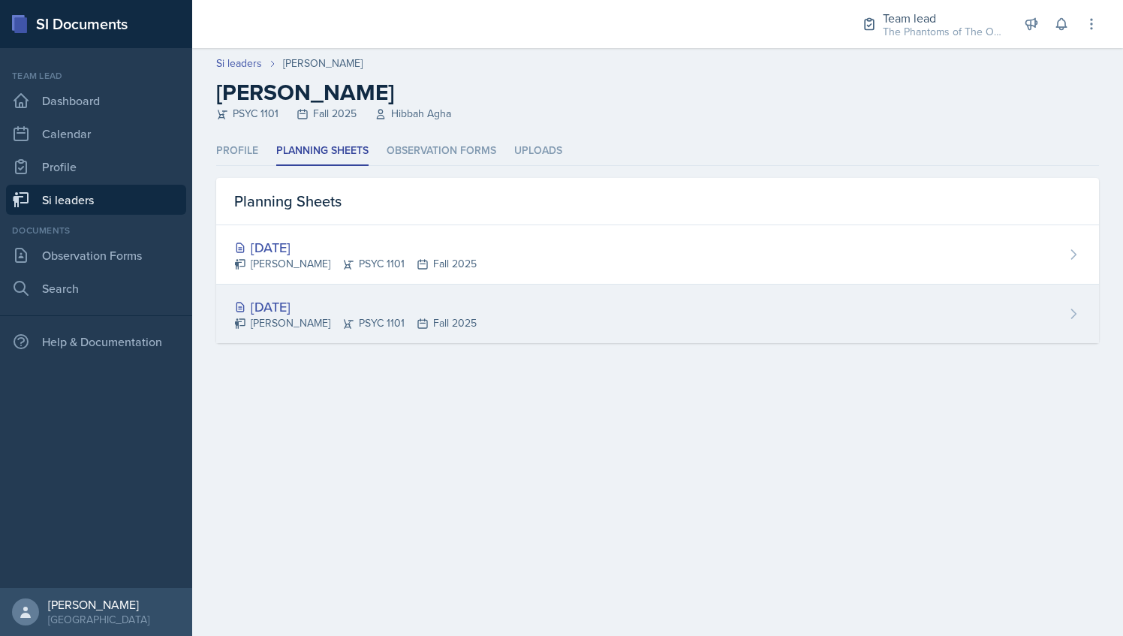
click at [342, 320] on icon at bounding box center [348, 324] width 12 height 12
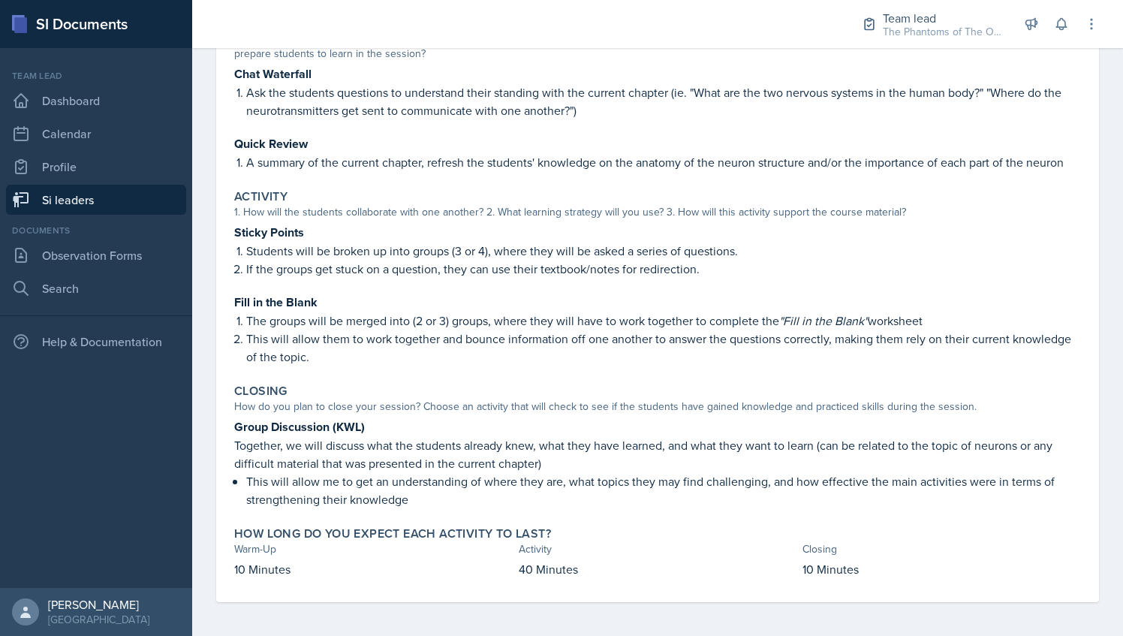
scroll to position [23, 0]
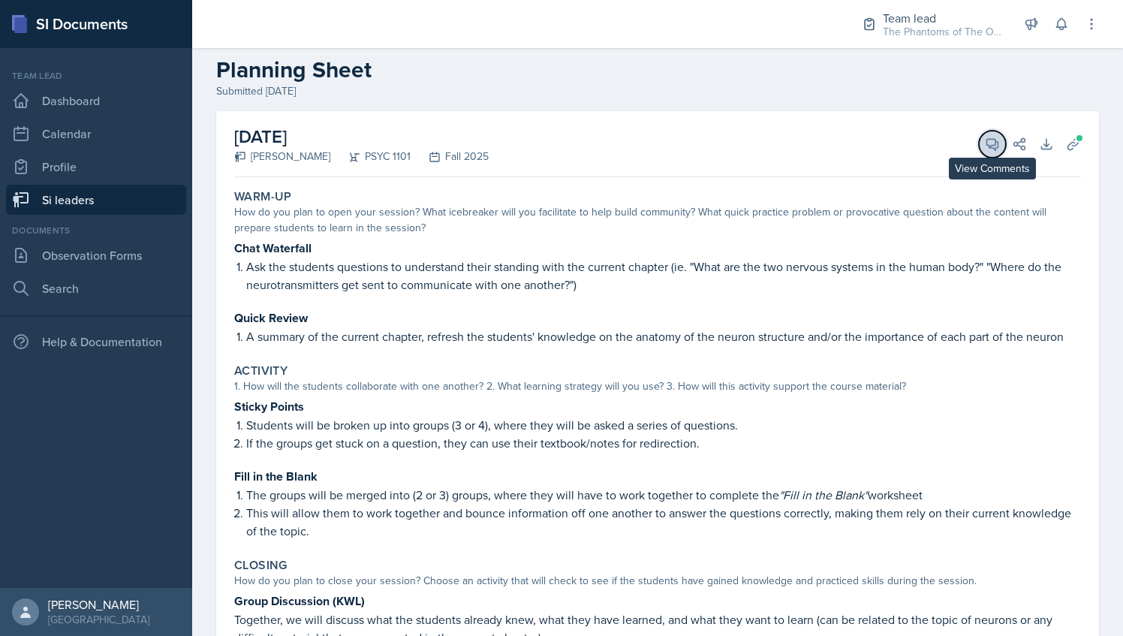
click at [993, 141] on button "View Comments" at bounding box center [992, 144] width 27 height 27
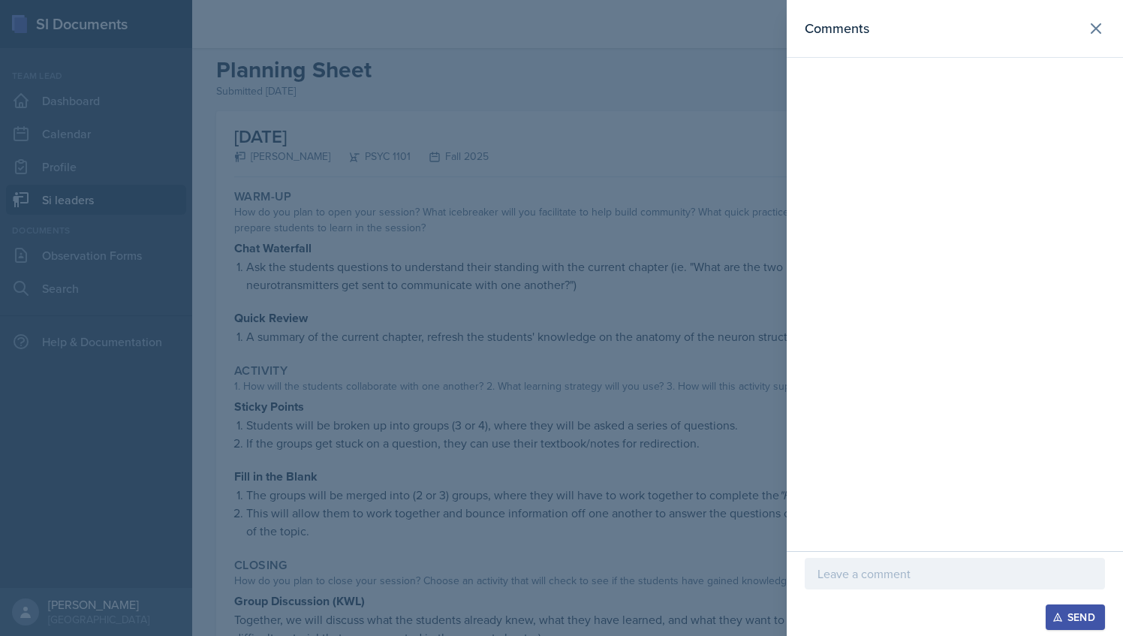
click at [867, 560] on div at bounding box center [955, 574] width 300 height 32
click at [893, 575] on p "Warm-up: 1/3 I like chat waterfall" at bounding box center [955, 574] width 275 height 18
click at [1042, 566] on p "Warm-up: 1/3 I really like chat waterfall" at bounding box center [955, 574] width 275 height 18
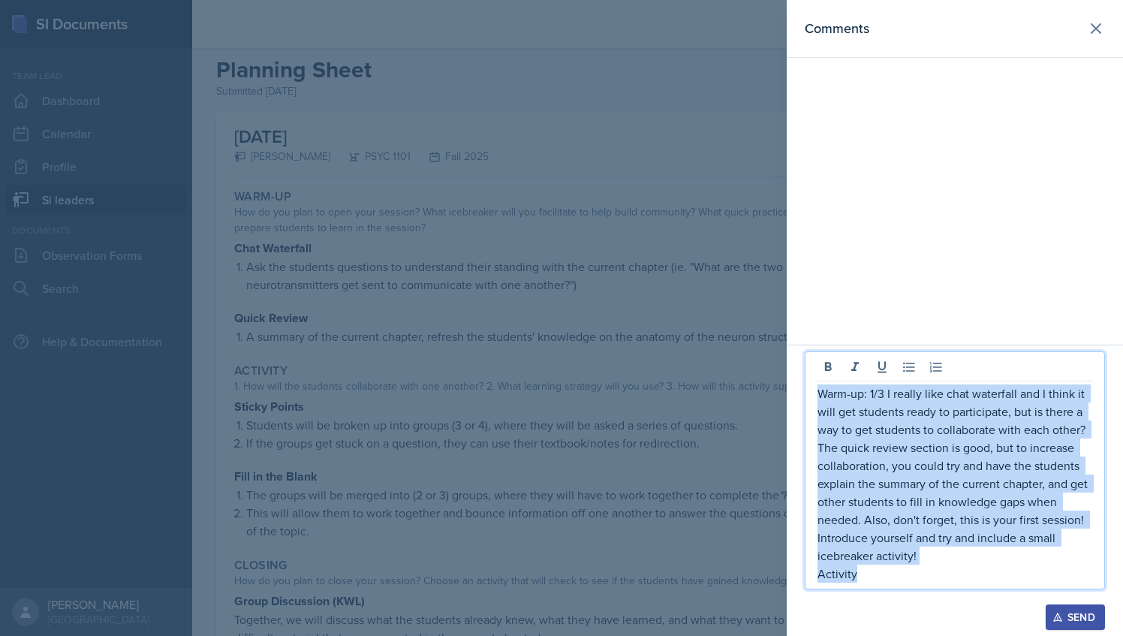
drag, startPoint x: 857, startPoint y: 575, endPoint x: 819, endPoint y: 394, distance: 185.7
click at [819, 394] on div "Warm-up: 1/3 I really like chat waterfall and I think it will get students read…" at bounding box center [955, 484] width 275 height 198
copy div "Warm-up: 1/3 I really like chat waterfall and I think it will get students read…"
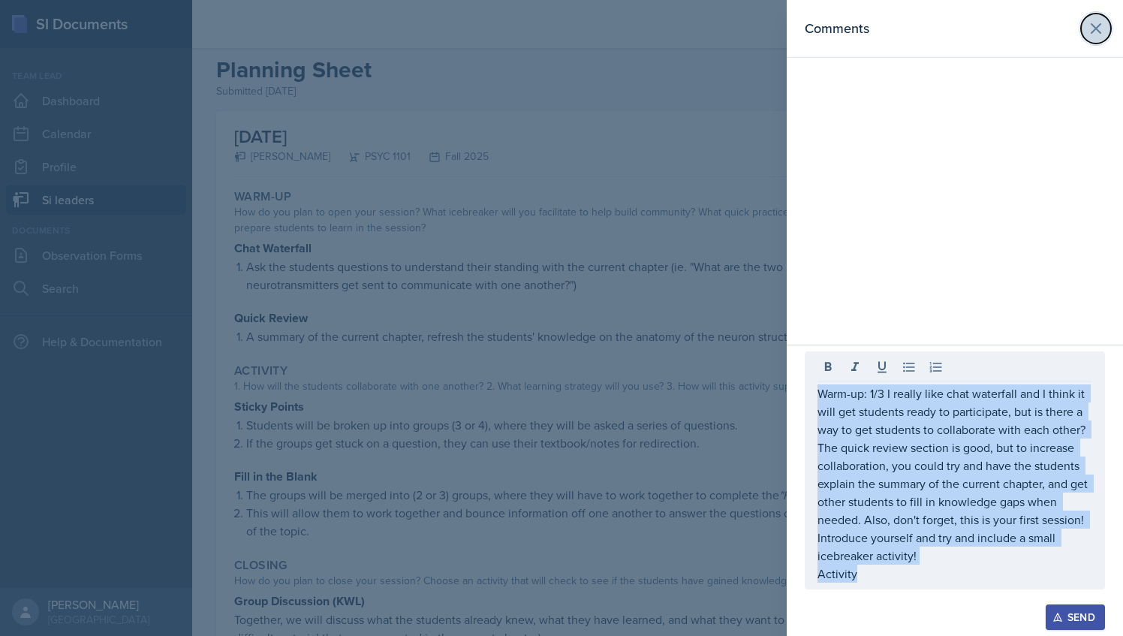
click at [1095, 16] on button at bounding box center [1096, 29] width 30 height 30
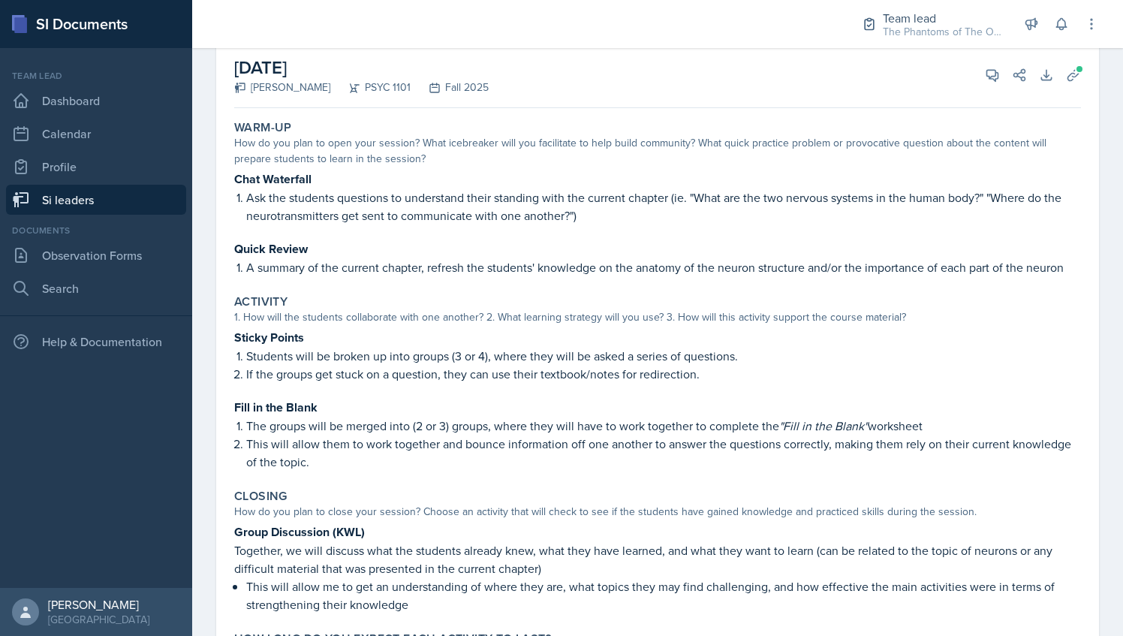
scroll to position [92, 0]
click at [979, 70] on button "View Comments" at bounding box center [992, 75] width 27 height 27
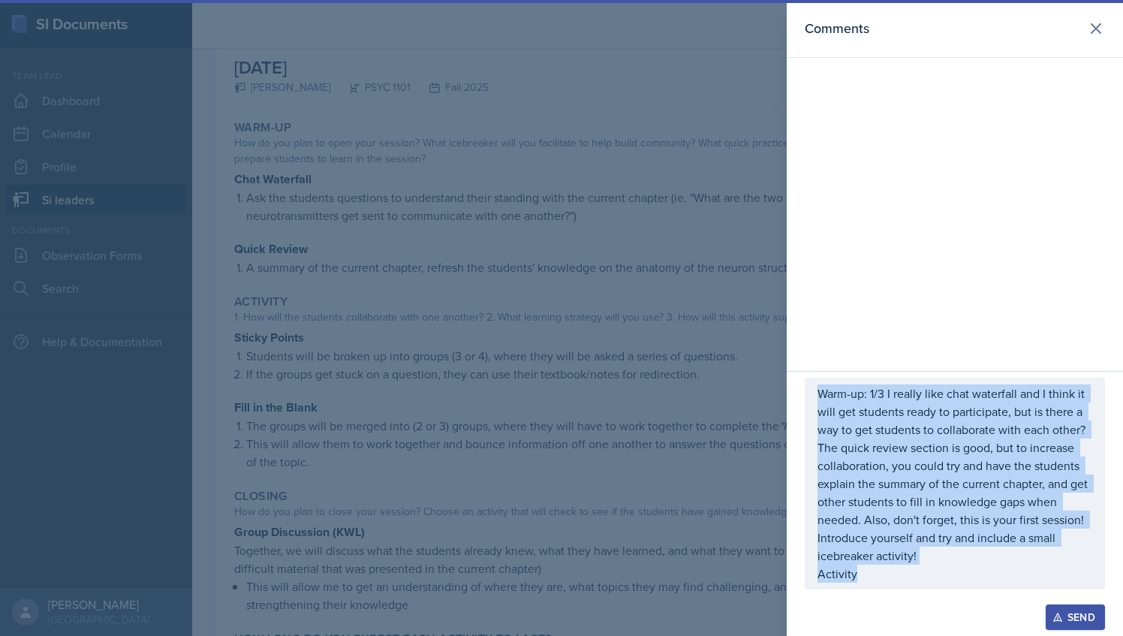
click at [895, 481] on p "Warm-up: 1/3 I really like chat waterfall and I think it will get students read…" at bounding box center [955, 475] width 275 height 180
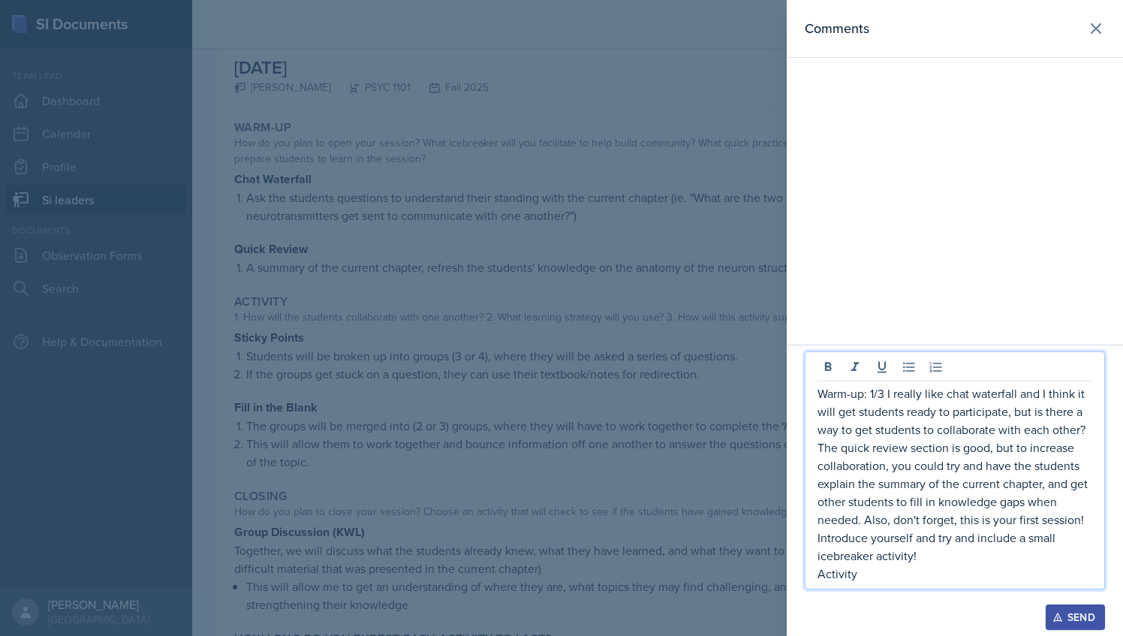
click at [874, 394] on p "Warm-up: 1/3 I really like chat waterfall and I think it will get students read…" at bounding box center [955, 475] width 275 height 180
click at [861, 575] on p "Activity" at bounding box center [955, 574] width 275 height 18
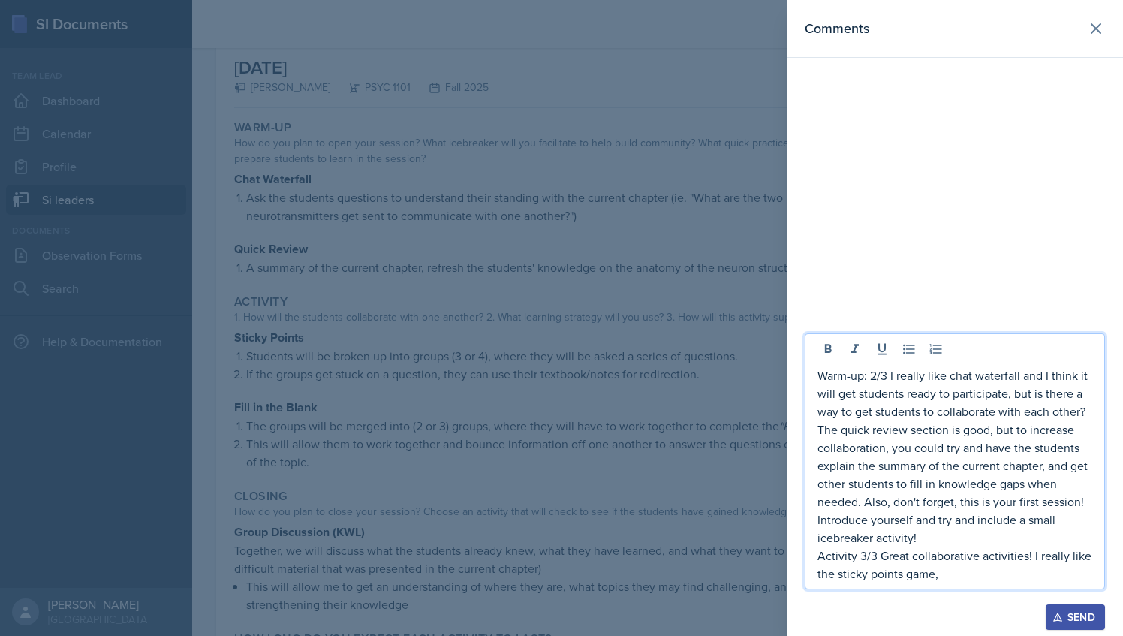
click at [866, 556] on p "Activity 3/3 Great collaborative activities! I really like the sticky points ga…" at bounding box center [955, 565] width 275 height 36
click at [982, 568] on p "Activity 2/3 Great collaborative activities! I really like the sticky points ga…" at bounding box center [955, 565] width 275 height 36
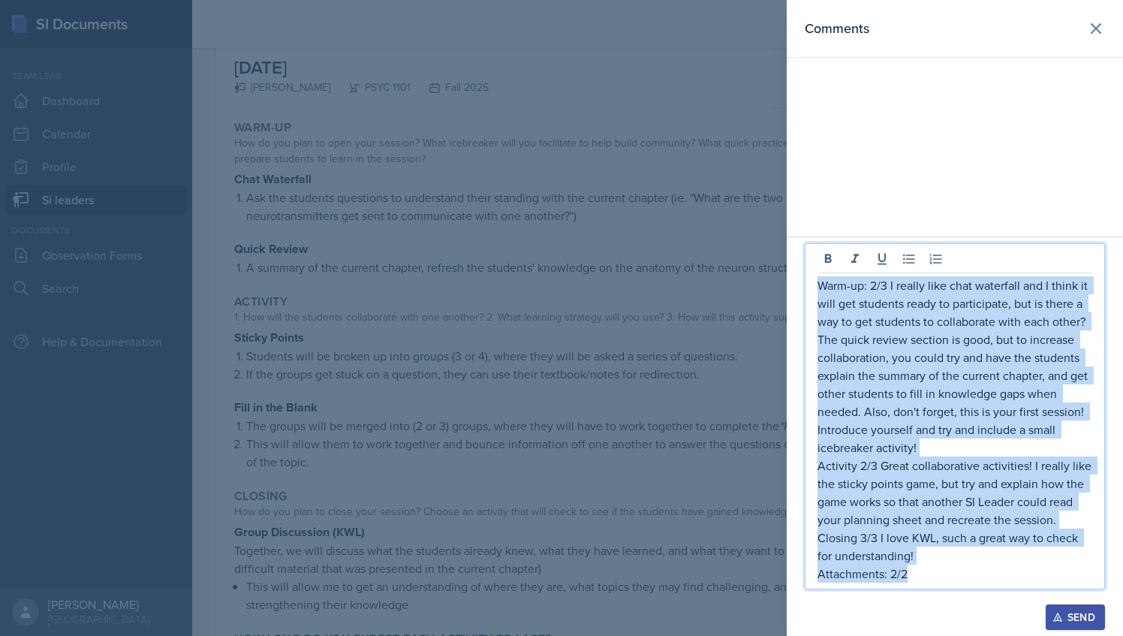
drag, startPoint x: 914, startPoint y: 578, endPoint x: 806, endPoint y: 280, distance: 316.4
click at [806, 280] on div "Warm-up: 2/3 I really like chat waterfall and I think it will get students read…" at bounding box center [955, 416] width 300 height 346
copy div "Warm-up: 2/3 I really like chat waterfall and I think it will get students read…"
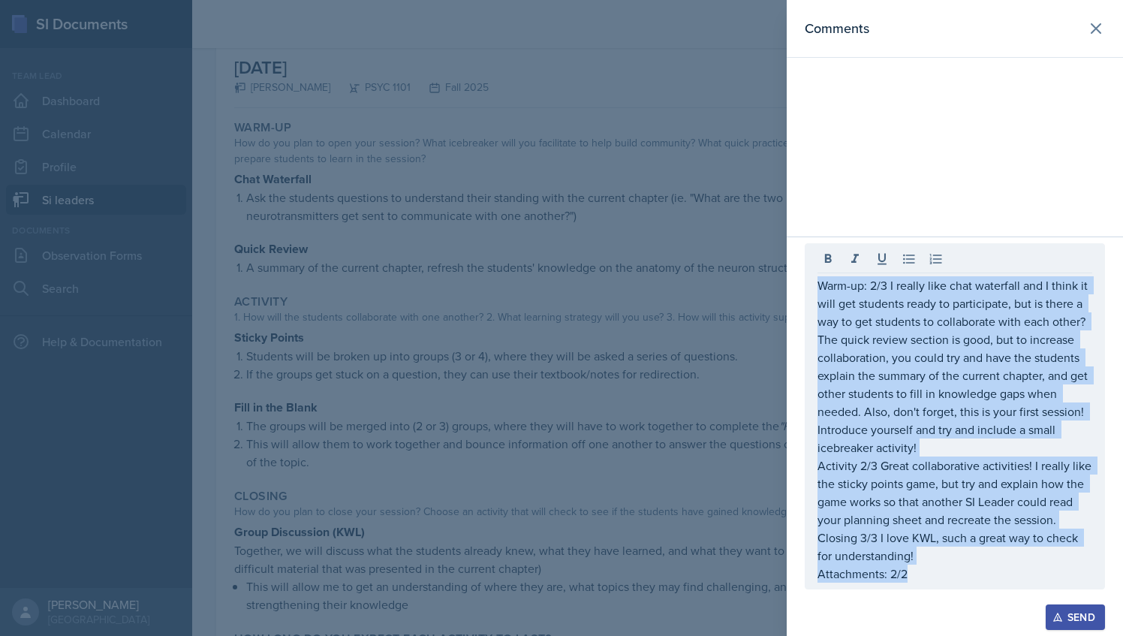
click at [1087, 623] on div "Send" at bounding box center [1076, 617] width 40 height 12
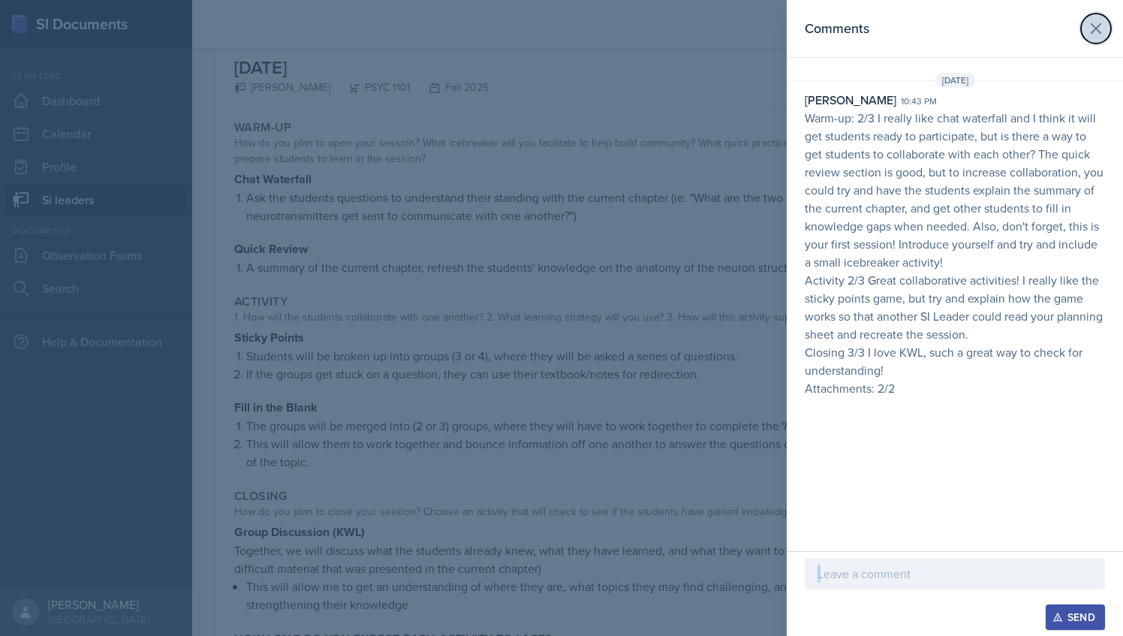
click at [1099, 24] on icon at bounding box center [1096, 28] width 9 height 9
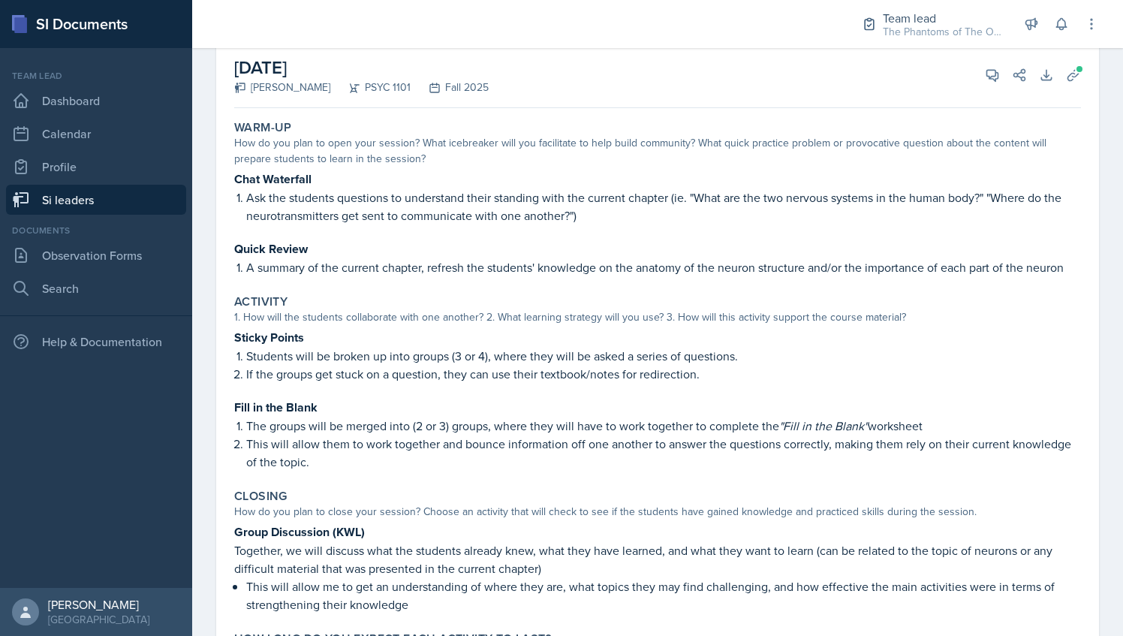
scroll to position [0, 0]
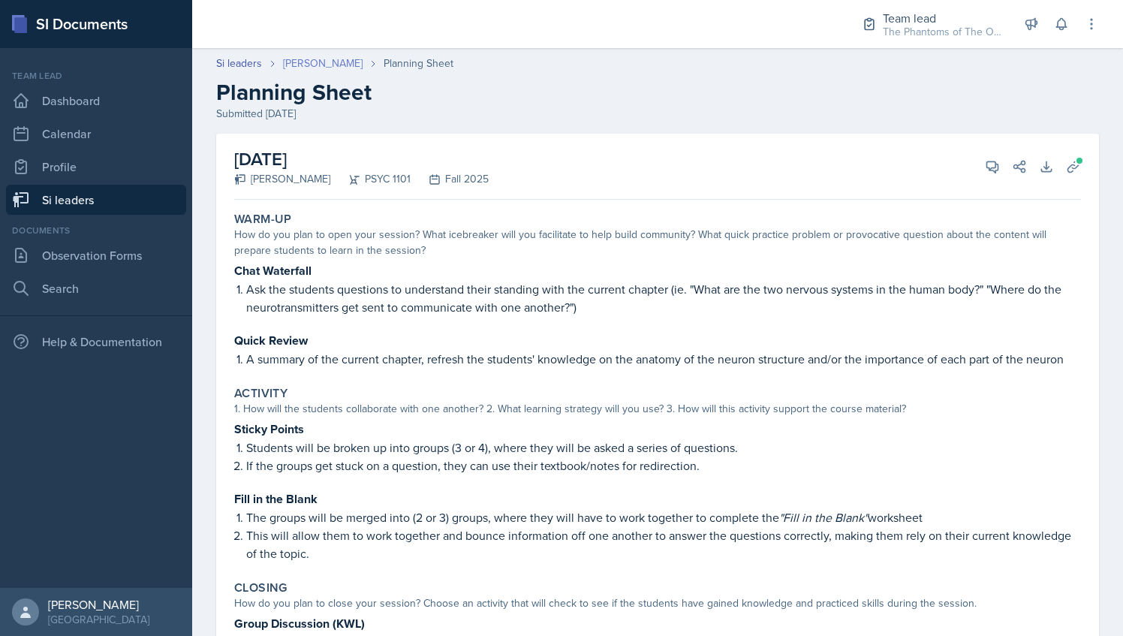
click at [298, 66] on link "[PERSON_NAME]" at bounding box center [323, 64] width 80 height 16
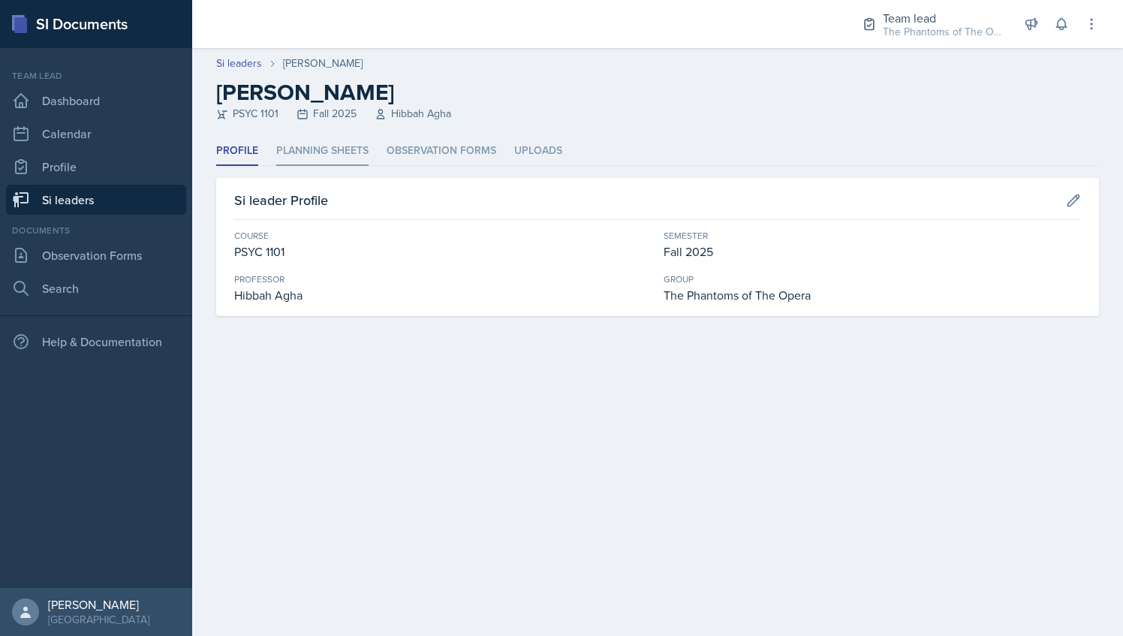
click at [318, 156] on li "Planning Sheets" at bounding box center [322, 151] width 92 height 29
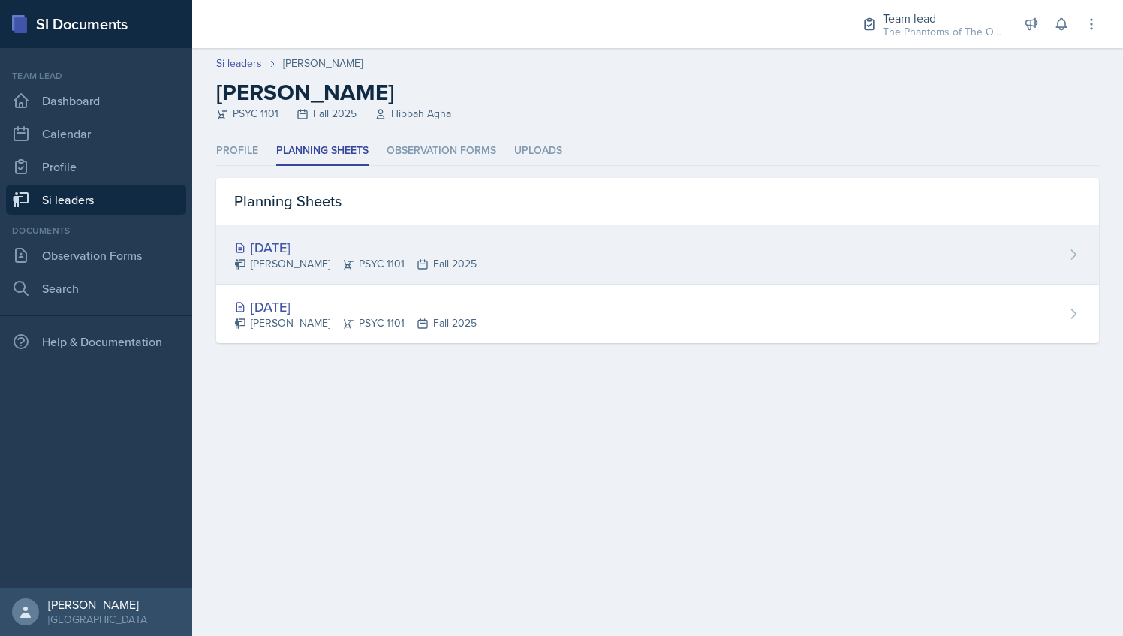
click at [336, 246] on div "[DATE]" at bounding box center [355, 247] width 243 height 20
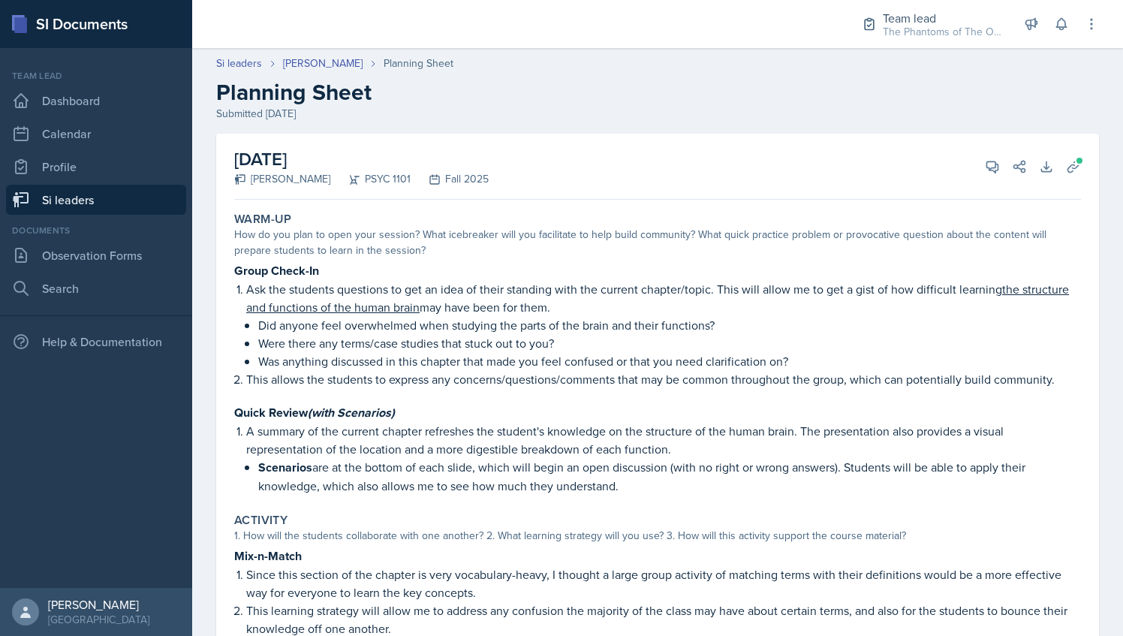
scroll to position [20, 0]
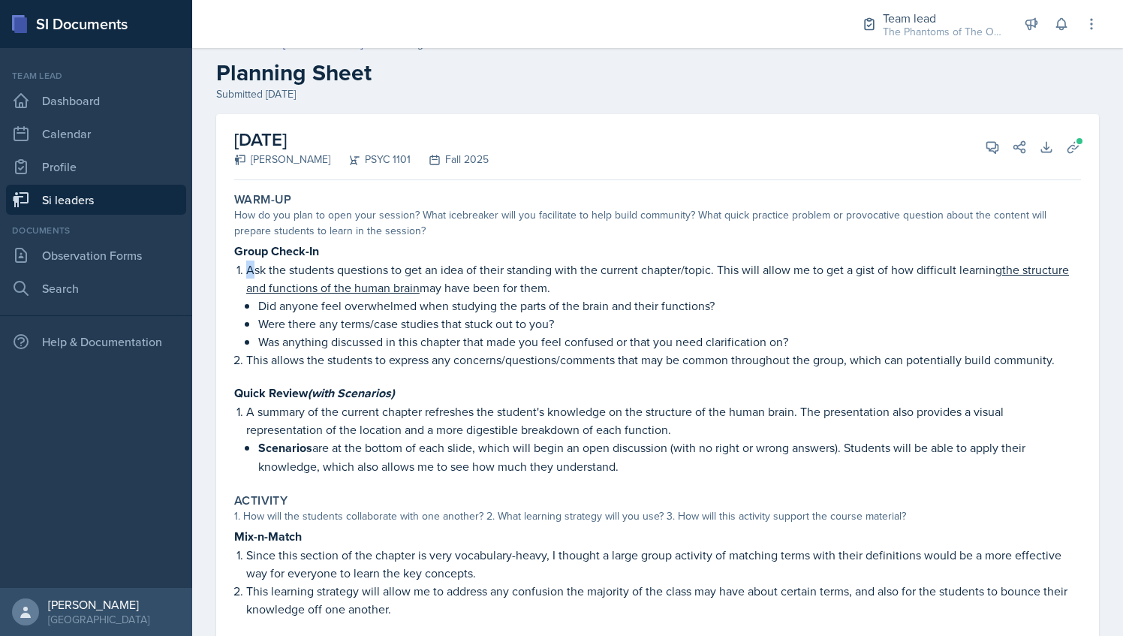
drag, startPoint x: 251, startPoint y: 266, endPoint x: 559, endPoint y: 253, distance: 308.2
click at [559, 253] on div "Group Check-In Ask the students questions to get an idea of their standing with…" at bounding box center [657, 359] width 847 height 234
click at [344, 301] on p "Did anyone feel overwhelmed when studying the parts of the brain and their func…" at bounding box center [669, 306] width 823 height 18
drag, startPoint x: 267, startPoint y: 319, endPoint x: 339, endPoint y: 328, distance: 73.4
click at [339, 328] on p "Were there any terms/case studies that stuck out to you?" at bounding box center [669, 324] width 823 height 18
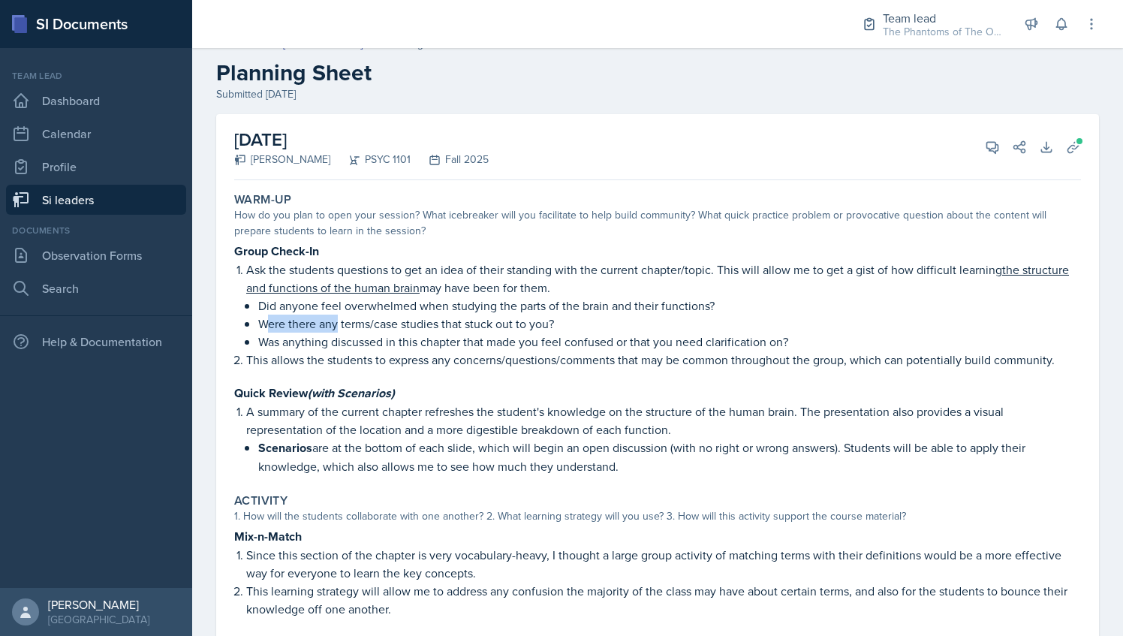
drag, startPoint x: 339, startPoint y: 328, endPoint x: 297, endPoint y: 351, distance: 48.7
click at [297, 351] on p "This allows the students to express any concerns/questions/comments that may be…" at bounding box center [663, 360] width 835 height 18
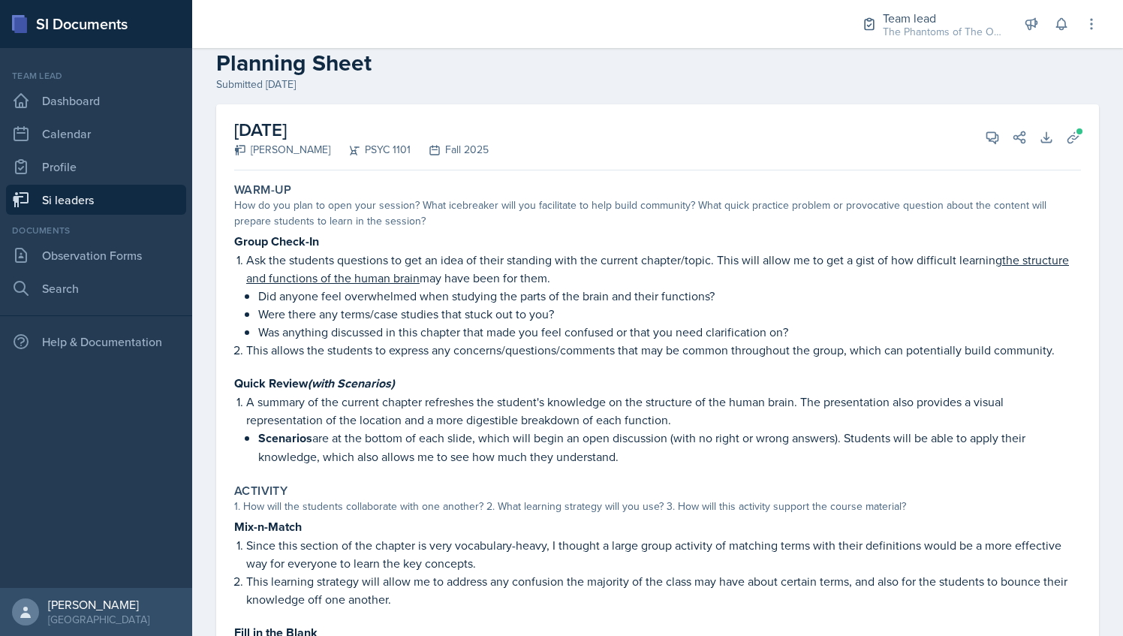
scroll to position [30, 0]
click at [725, 242] on p "Group Check-In" at bounding box center [657, 240] width 847 height 19
click at [985, 134] on icon at bounding box center [992, 136] width 15 height 15
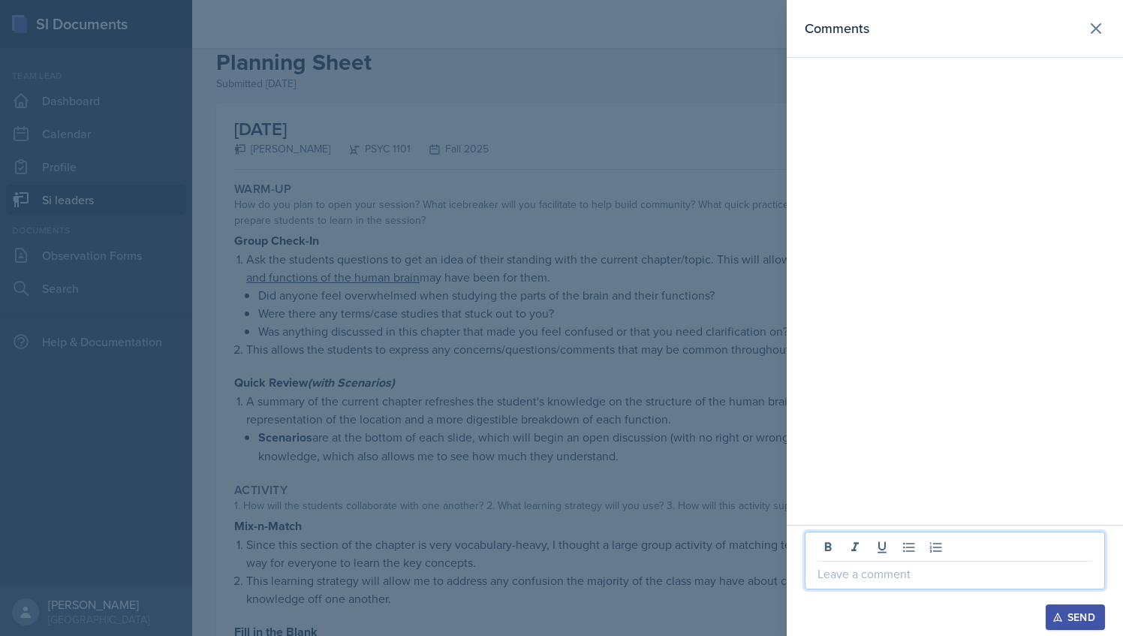
click at [857, 578] on p at bounding box center [955, 574] width 275 height 18
click at [954, 569] on p "Warm-up 2/3 I like the student check-in" at bounding box center [955, 574] width 275 height 18
click at [1045, 571] on p "Warm-up 2/3 I like the group check-in" at bounding box center [955, 574] width 275 height 18
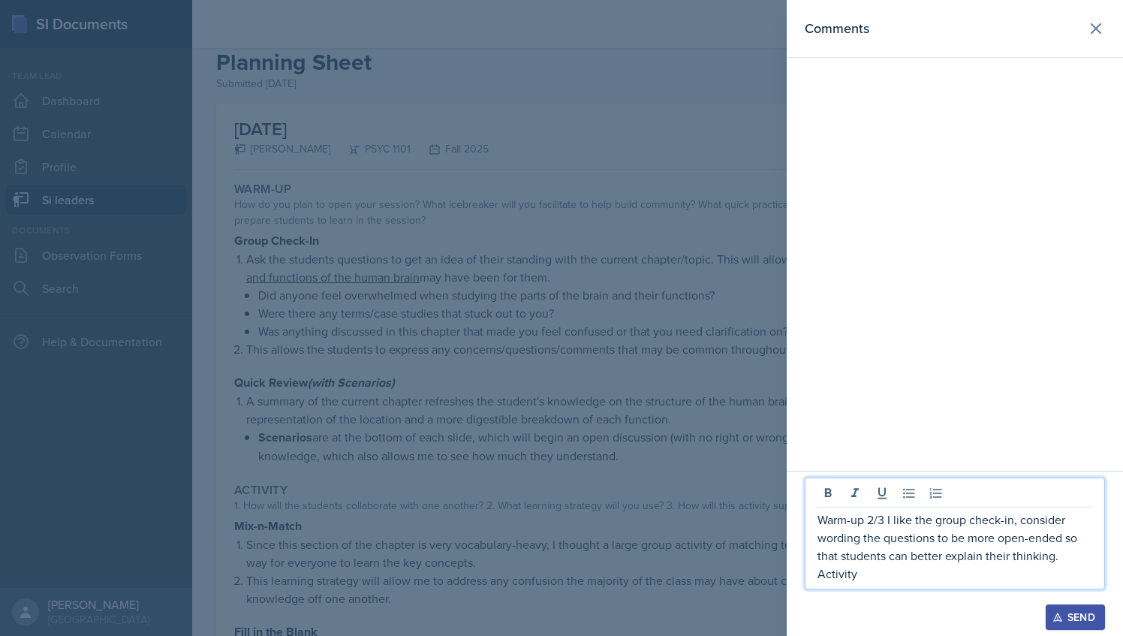
click at [1068, 553] on p "Warm-up 2/3 I like the group check-in, consider wording the questions to be mor…" at bounding box center [955, 538] width 275 height 54
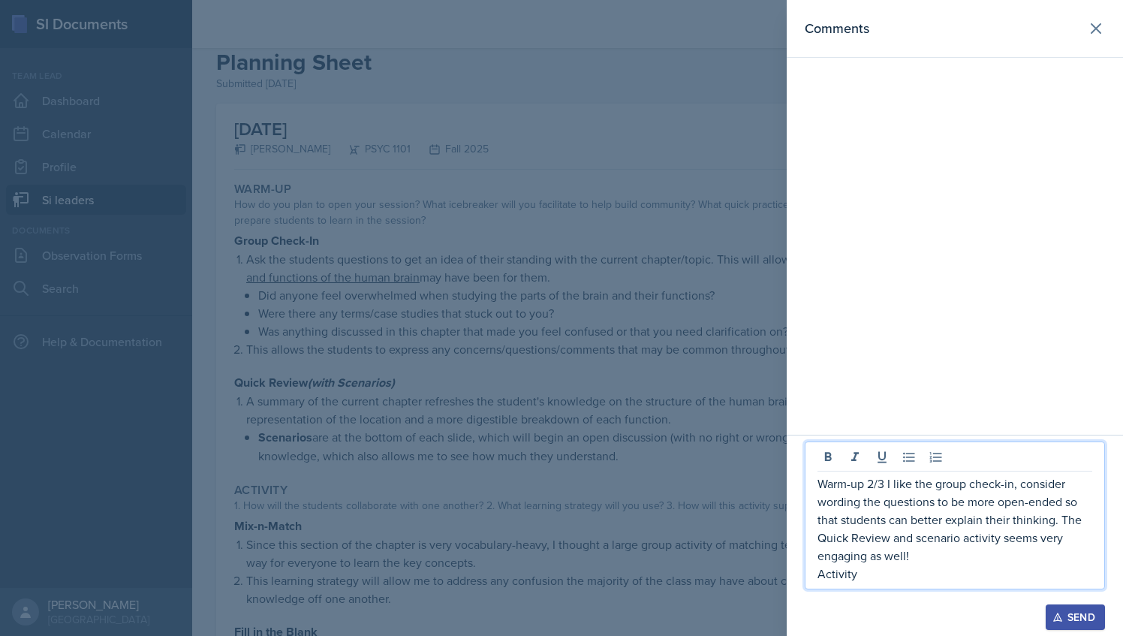
click at [936, 584] on div "Warm-up 2/3 I like the group check-in, consider wording the questions to be mor…" at bounding box center [955, 516] width 300 height 148
click at [898, 581] on p "Activity" at bounding box center [955, 574] width 275 height 18
drag, startPoint x: 874, startPoint y: 575, endPoint x: 819, endPoint y: 479, distance: 110.7
click at [819, 479] on div "Warm-up 2/3 I like the group check-in, consider wording the questions to be mor…" at bounding box center [955, 529] width 275 height 108
click at [1106, 21] on button at bounding box center [1096, 29] width 30 height 30
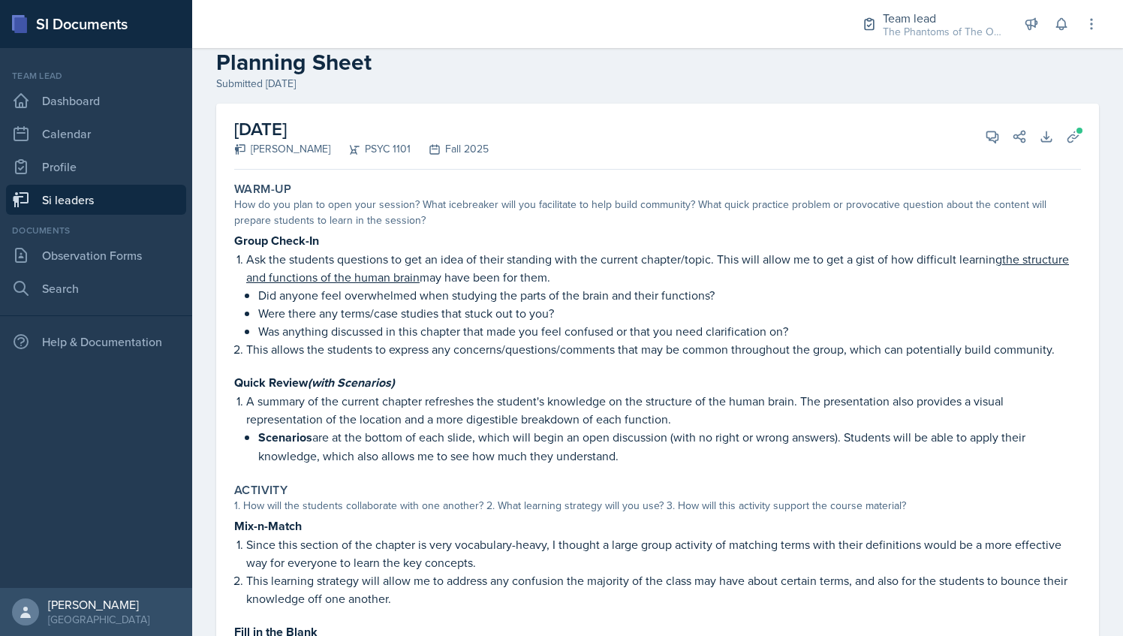
scroll to position [323, 0]
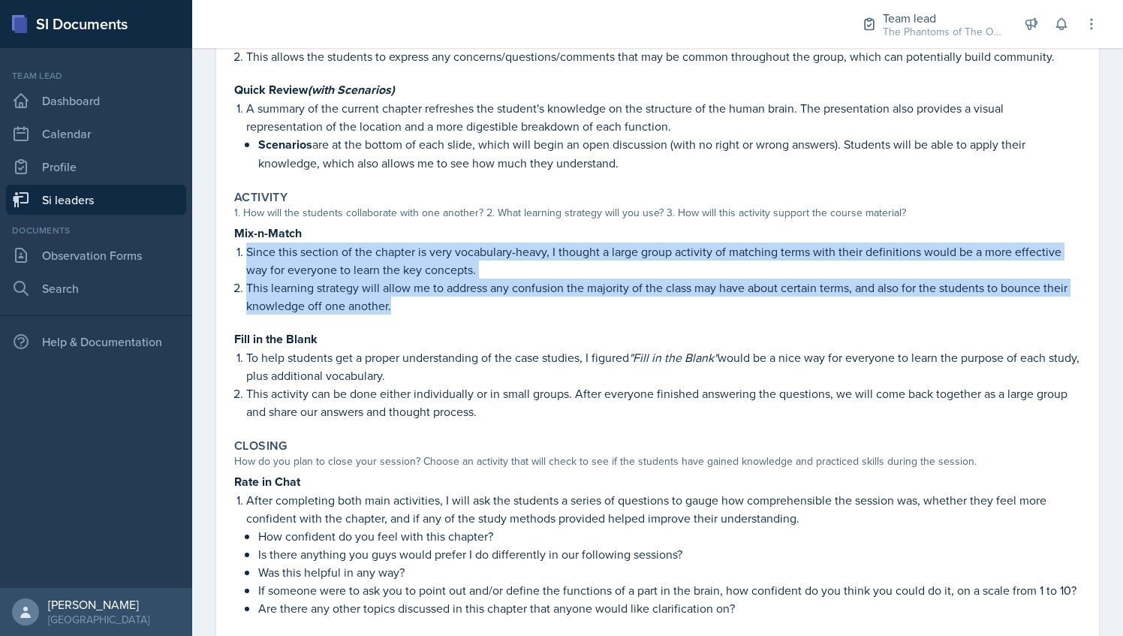
drag, startPoint x: 245, startPoint y: 249, endPoint x: 416, endPoint y: 309, distance: 181.2
click at [416, 309] on ol "Since this section of the chapter is very vocabulary-heavy, I thought a large g…" at bounding box center [663, 279] width 835 height 72
drag, startPoint x: 416, startPoint y: 309, endPoint x: 479, endPoint y: 312, distance: 63.2
click at [479, 312] on p "This learning strategy will allow me to address any confusion the majority of t…" at bounding box center [663, 297] width 835 height 36
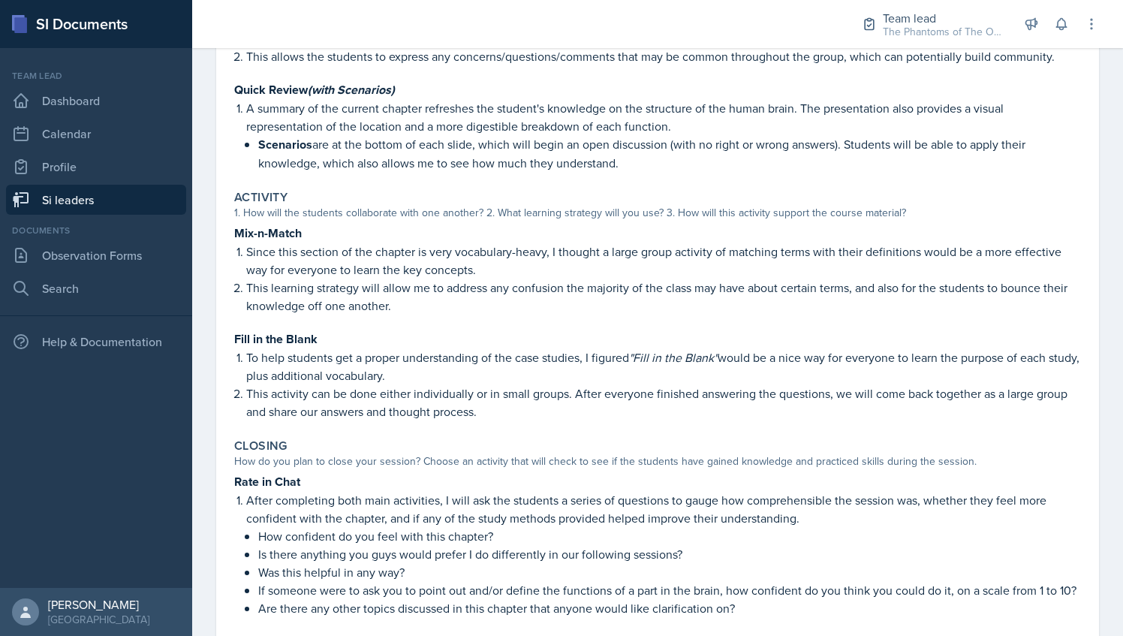
click at [488, 354] on p "To help students get a proper understanding of the case studies, I figured "Fil…" at bounding box center [663, 366] width 835 height 36
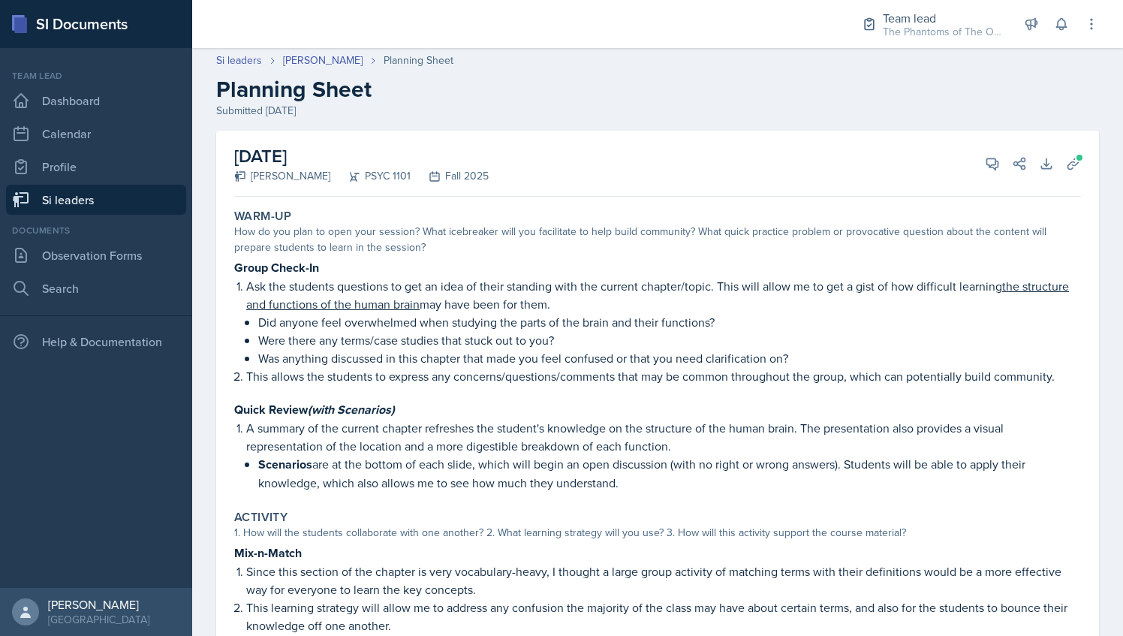
scroll to position [0, 0]
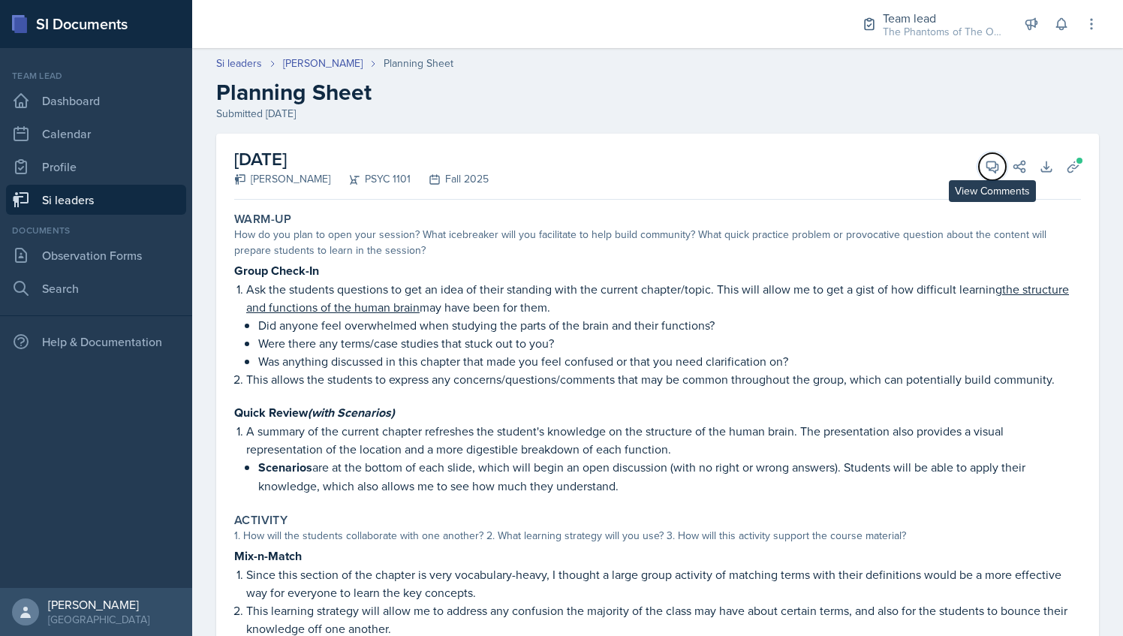
click at [979, 159] on button "View Comments" at bounding box center [992, 166] width 27 height 27
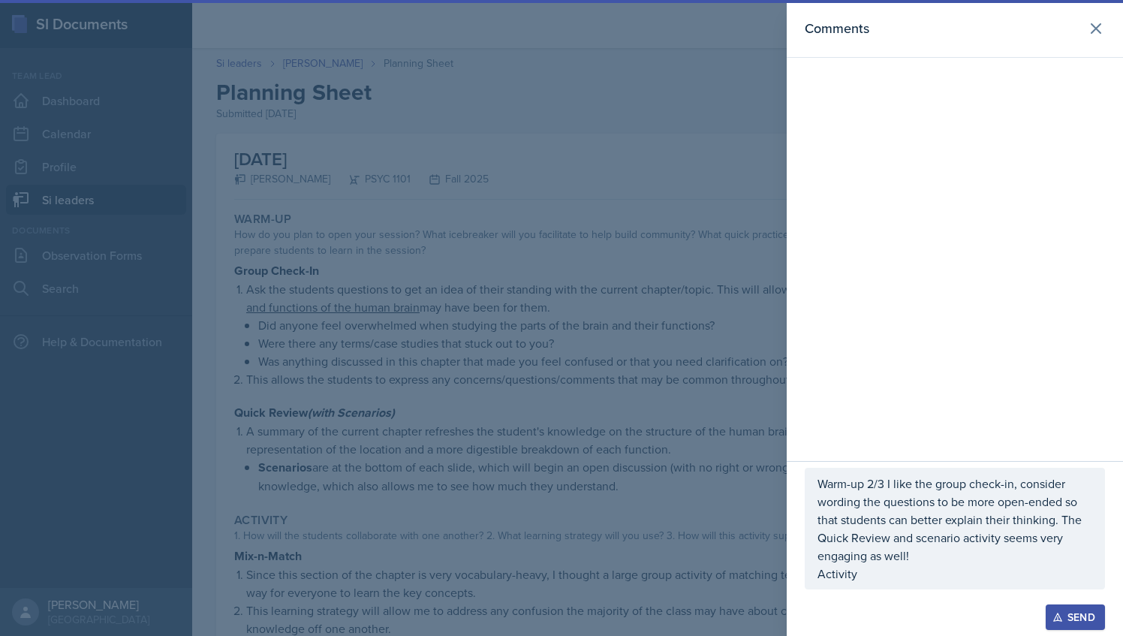
click at [881, 563] on p "Warm-up 2/3 I like the group check-in, consider wording the questions to be mor…" at bounding box center [955, 520] width 275 height 90
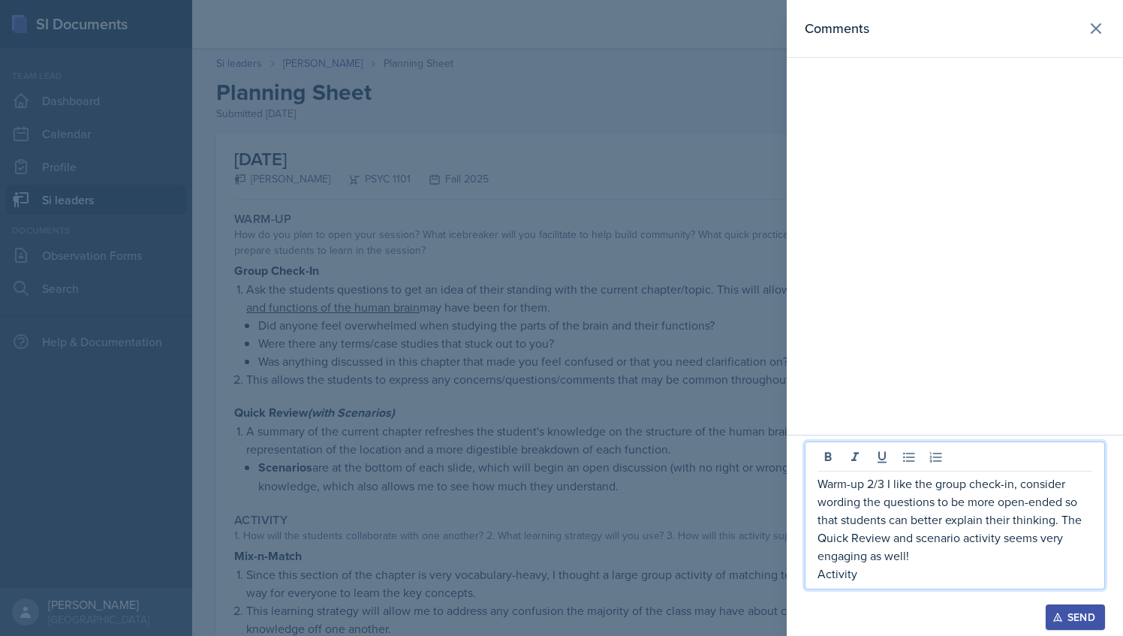
click at [870, 583] on p "Activity" at bounding box center [955, 574] width 275 height 18
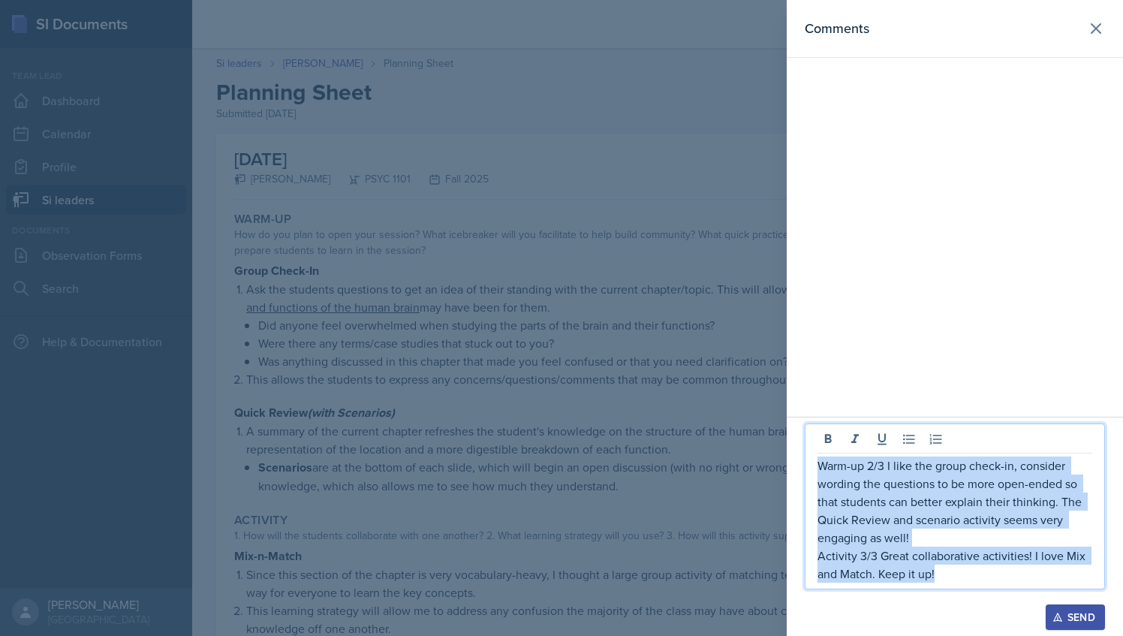
drag, startPoint x: 950, startPoint y: 579, endPoint x: 801, endPoint y: 448, distance: 199.0
click at [801, 448] on div "Warm-up 2/3 I like the group check-in, consider wording the questions to be mor…" at bounding box center [955, 526] width 336 height 219
click at [1093, 33] on icon at bounding box center [1096, 29] width 18 height 18
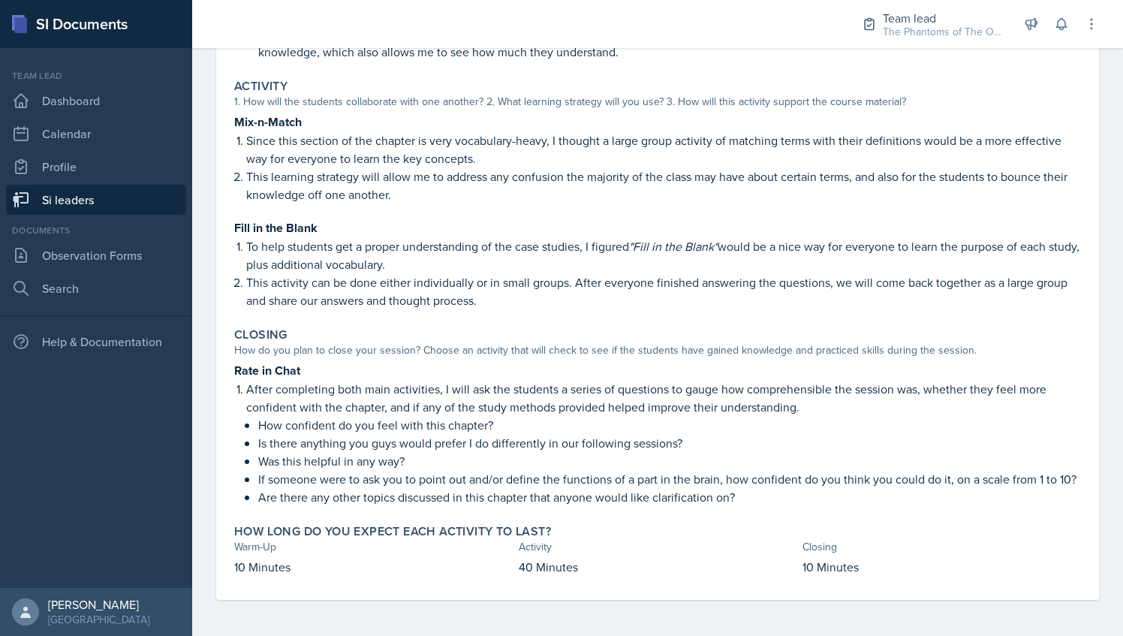
scroll to position [450, 0]
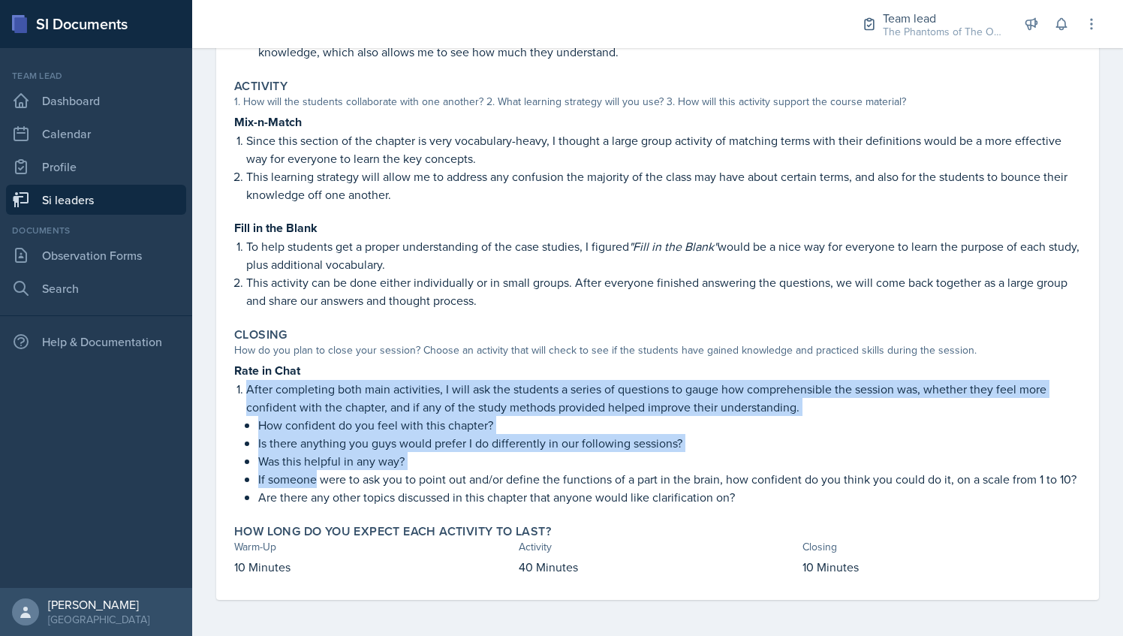
drag, startPoint x: 247, startPoint y: 374, endPoint x: 315, endPoint y: 457, distance: 107.3
click at [315, 457] on li "After completing both main activities, I will ask the students a series of ques…" at bounding box center [663, 443] width 835 height 126
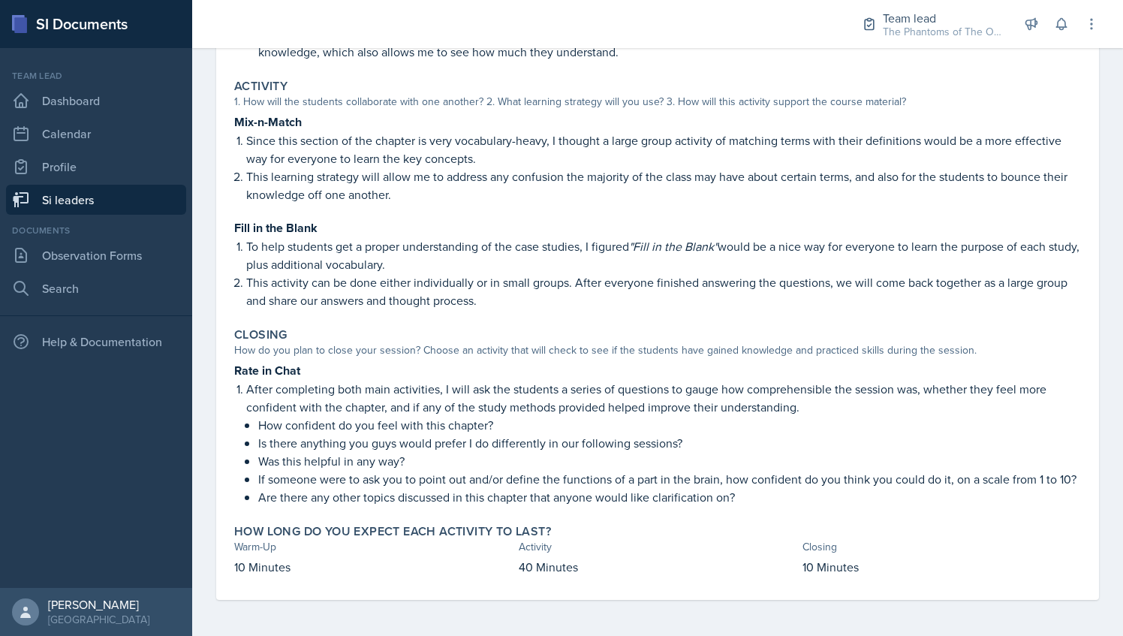
drag, startPoint x: 315, startPoint y: 457, endPoint x: 425, endPoint y: 472, distance: 111.4
click at [425, 472] on p "If someone were to ask you to point out and/or define the functions of a part i…" at bounding box center [669, 479] width 823 height 18
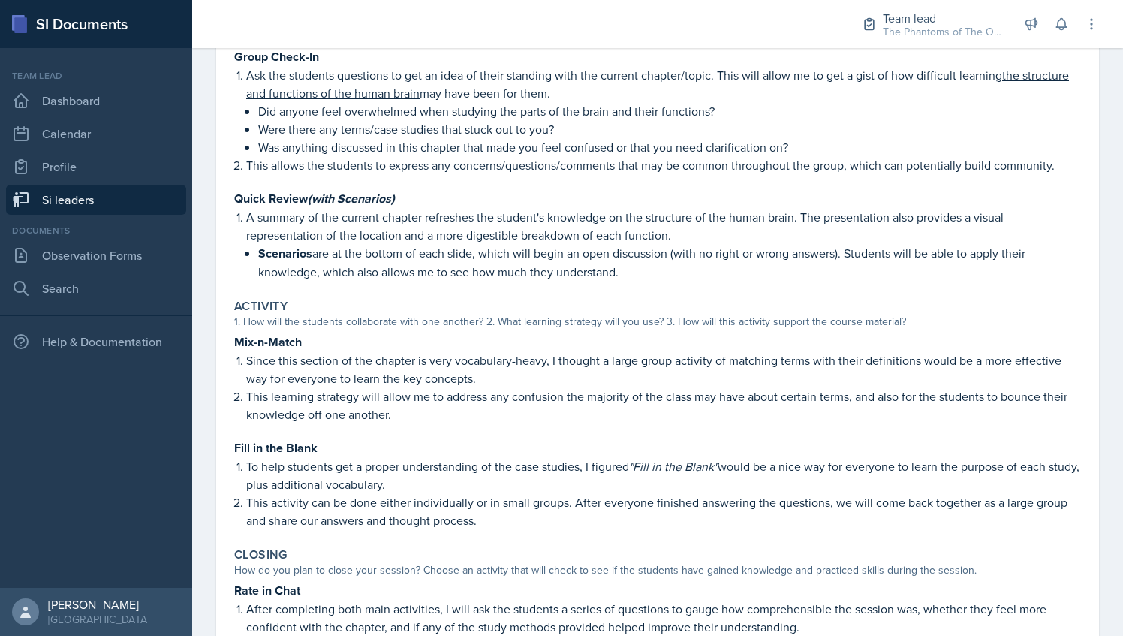
scroll to position [0, 0]
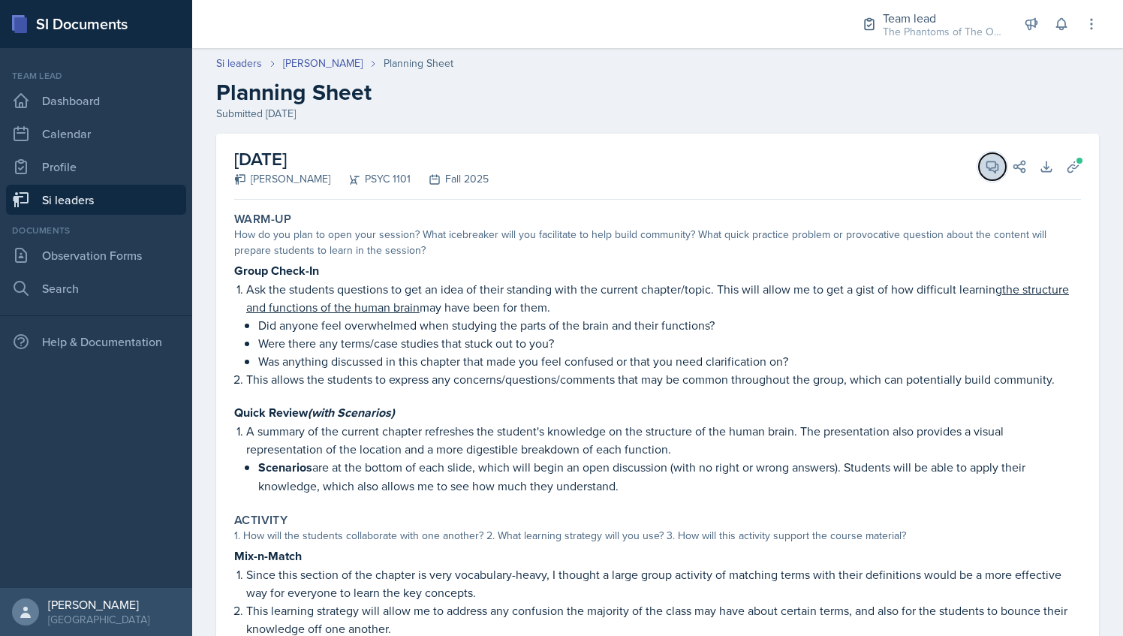
click at [979, 179] on button "View Comments" at bounding box center [992, 166] width 27 height 27
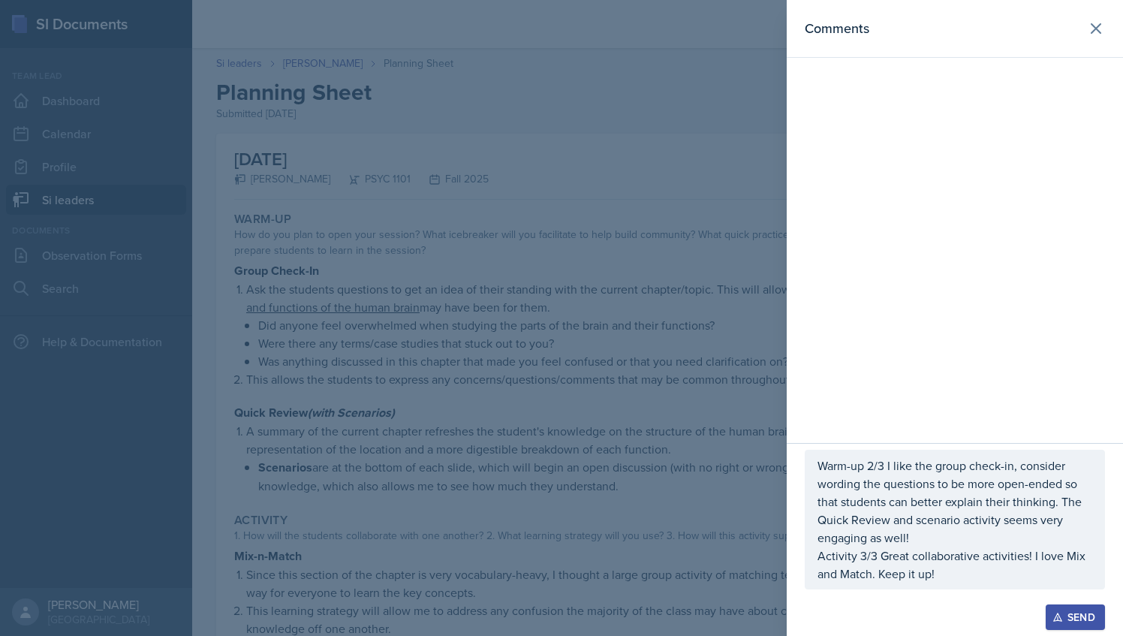
click at [960, 581] on p "Activity 3/3 Great collaborative activities! I love Mix and Match. Keep it up!" at bounding box center [955, 565] width 275 height 36
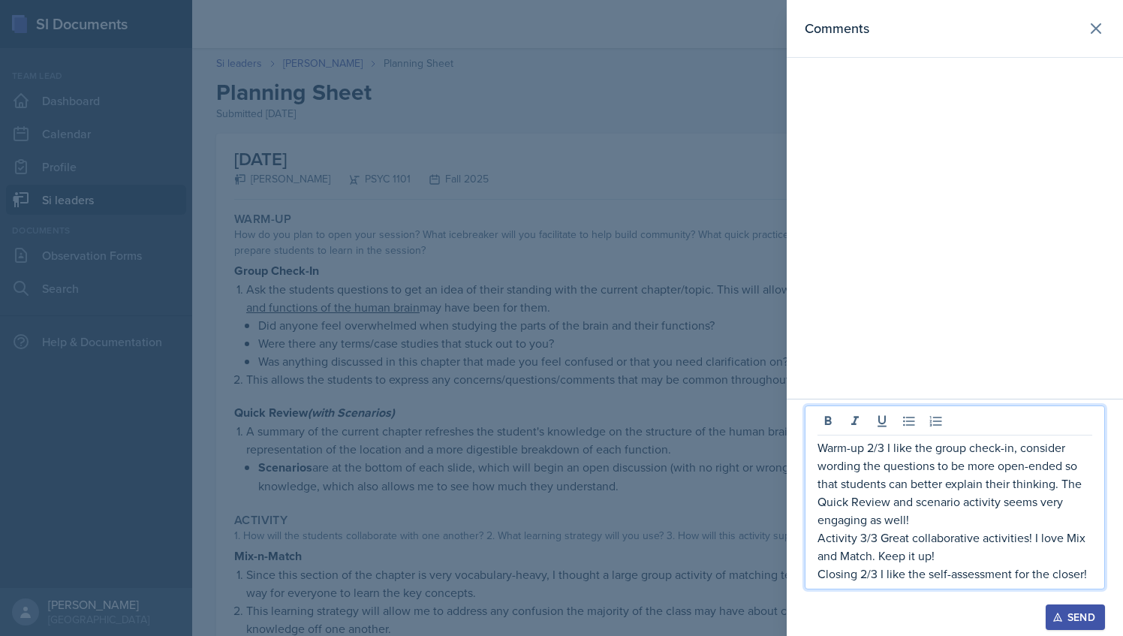
click at [1089, 578] on p "Closing 2/3 I like the self-assessment for the closer!" at bounding box center [955, 574] width 275 height 18
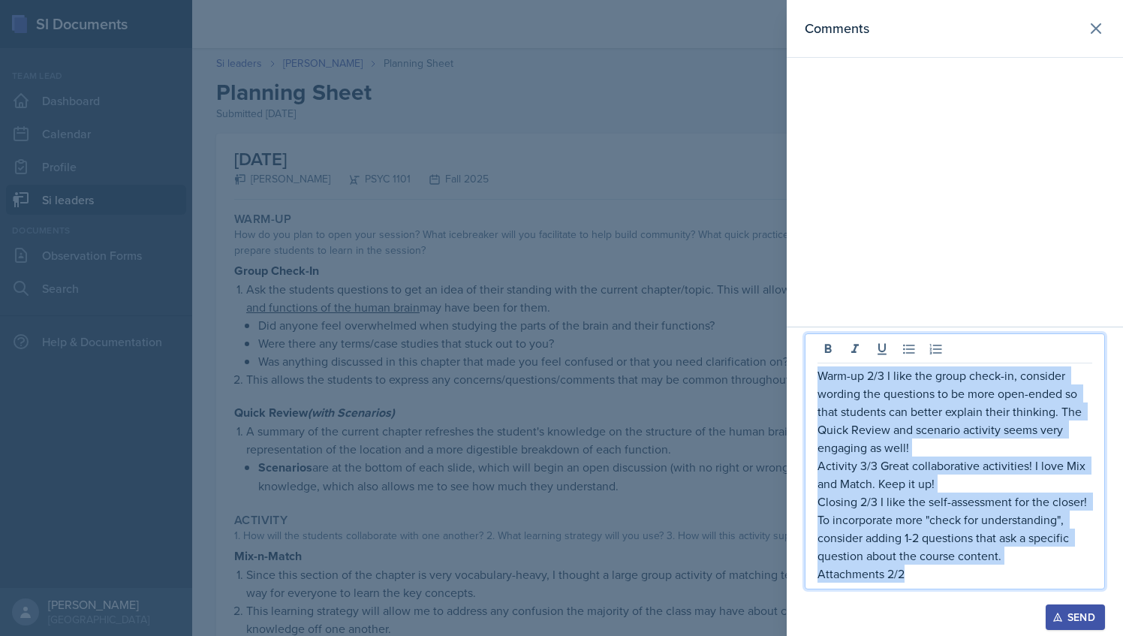
drag, startPoint x: 906, startPoint y: 575, endPoint x: 821, endPoint y: 378, distance: 213.6
click at [821, 378] on div "Warm-up 2/3 I like the group check-in, consider wording the questions to be mor…" at bounding box center [955, 474] width 275 height 216
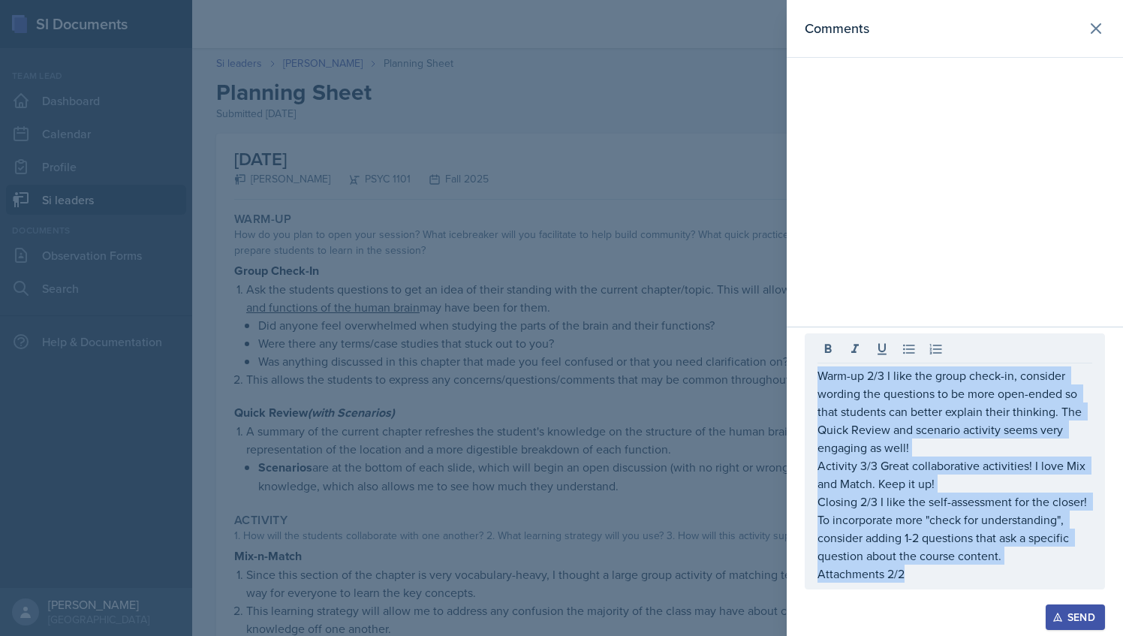
click at [1065, 617] on div "Send" at bounding box center [1076, 617] width 40 height 12
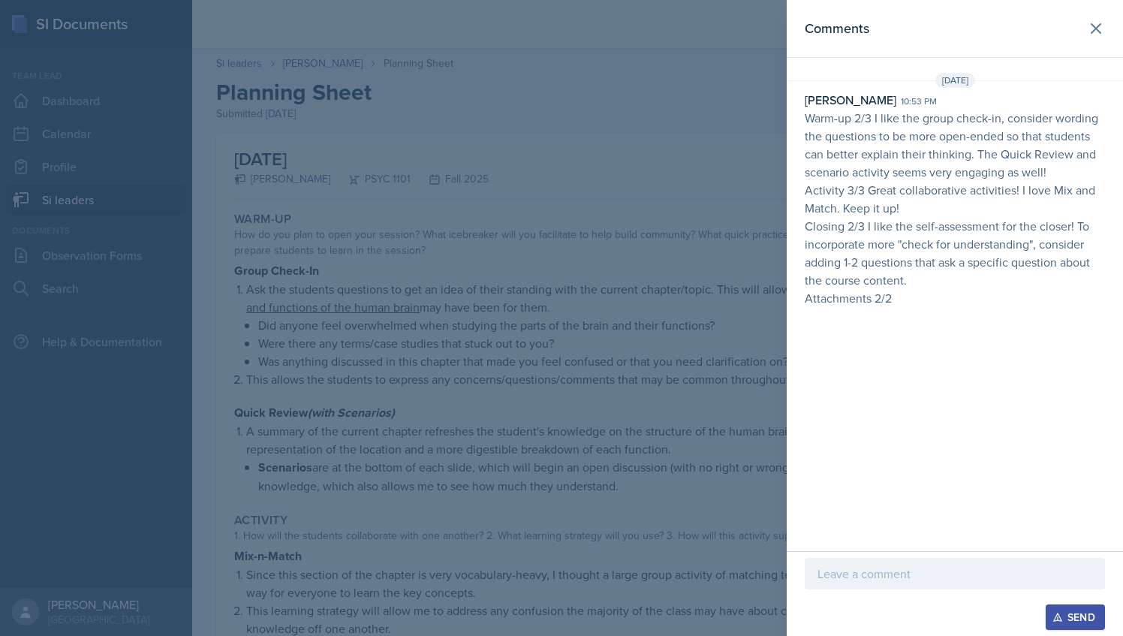
click at [728, 138] on div at bounding box center [561, 318] width 1123 height 636
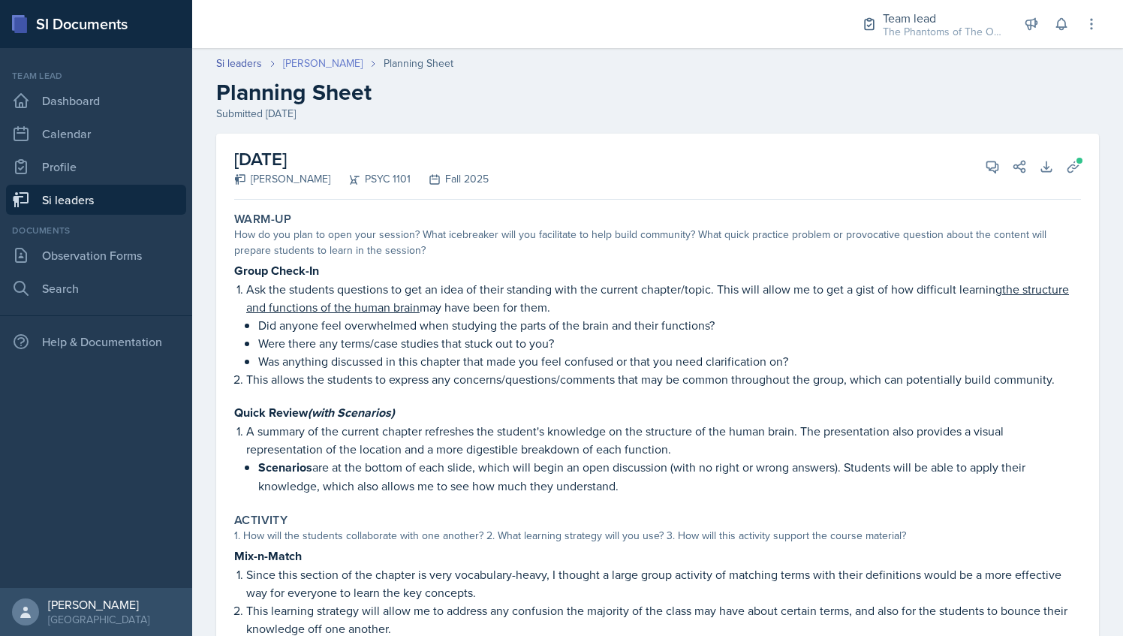
click at [311, 63] on link "[PERSON_NAME]" at bounding box center [323, 64] width 80 height 16
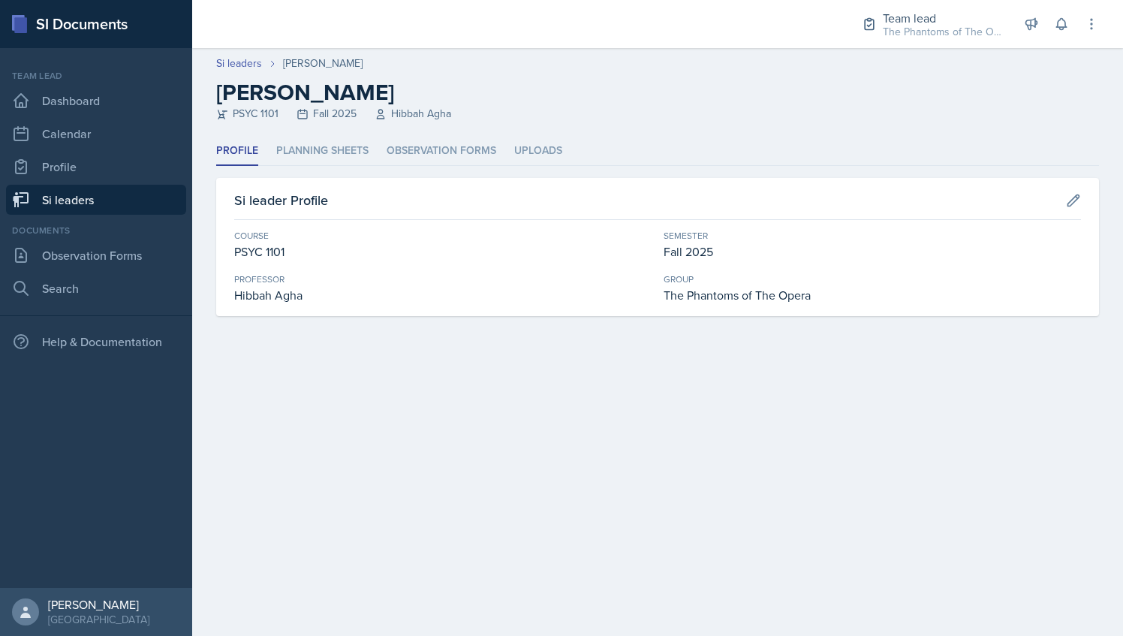
click at [91, 198] on link "Si leaders" at bounding box center [96, 200] width 180 height 30
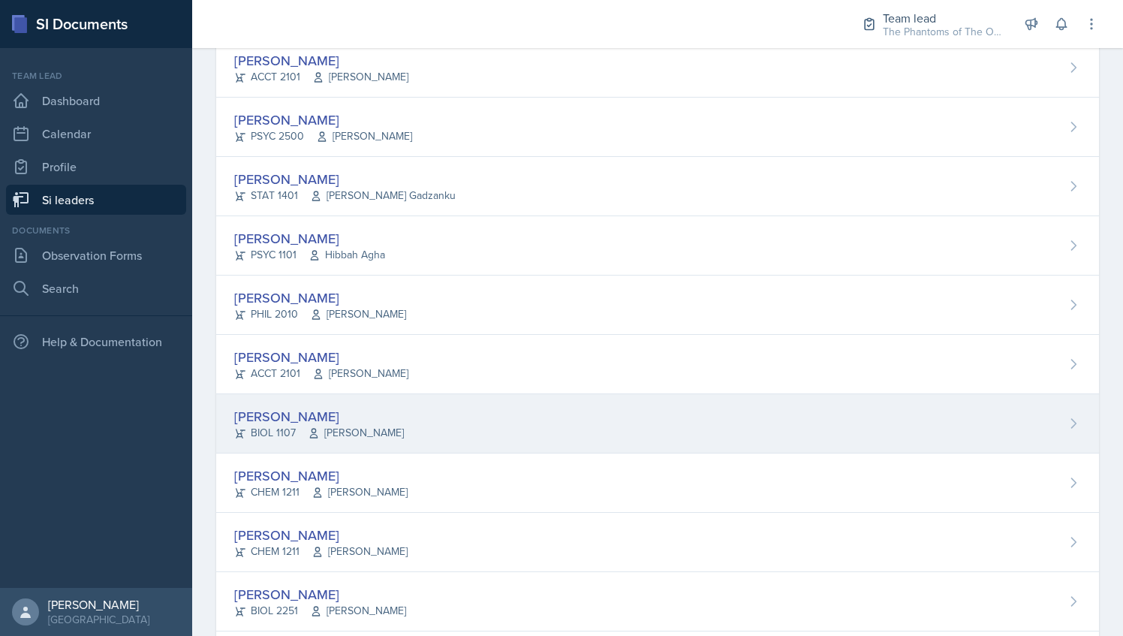
scroll to position [775, 0]
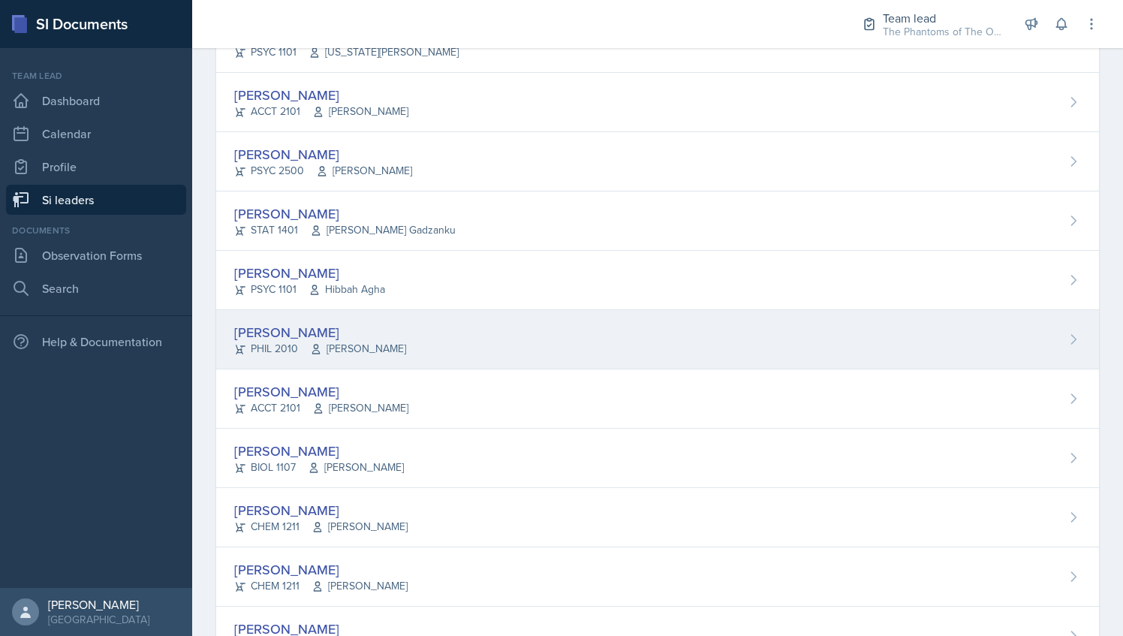
click at [377, 312] on div "[PERSON_NAME] PHIL 2010 [PERSON_NAME]" at bounding box center [657, 339] width 883 height 59
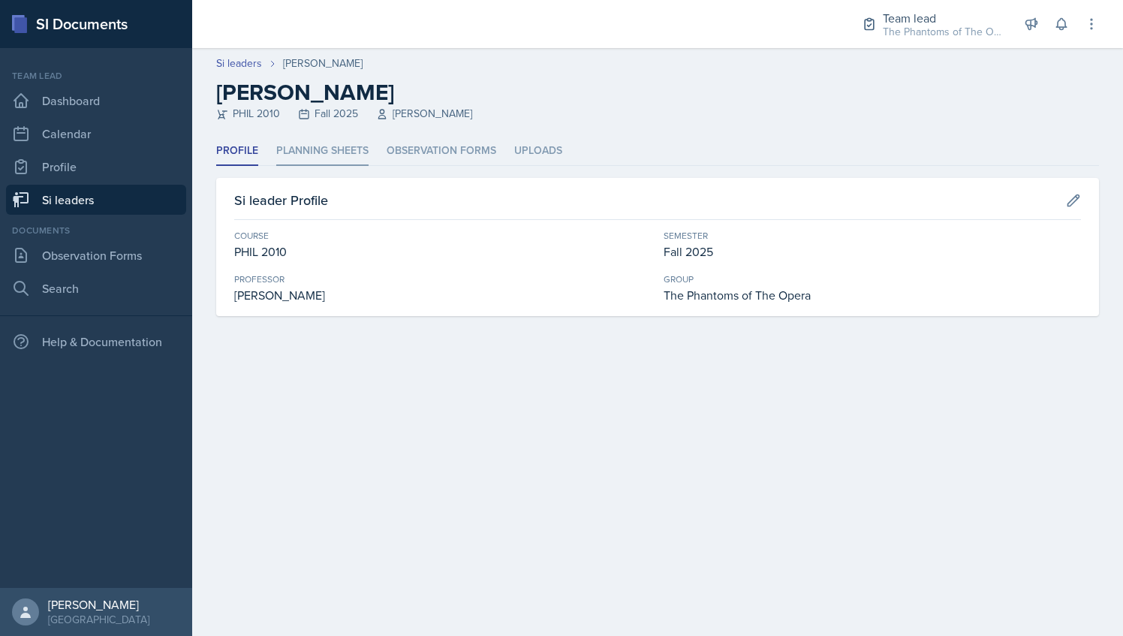
click at [295, 143] on li "Planning Sheets" at bounding box center [322, 151] width 92 height 29
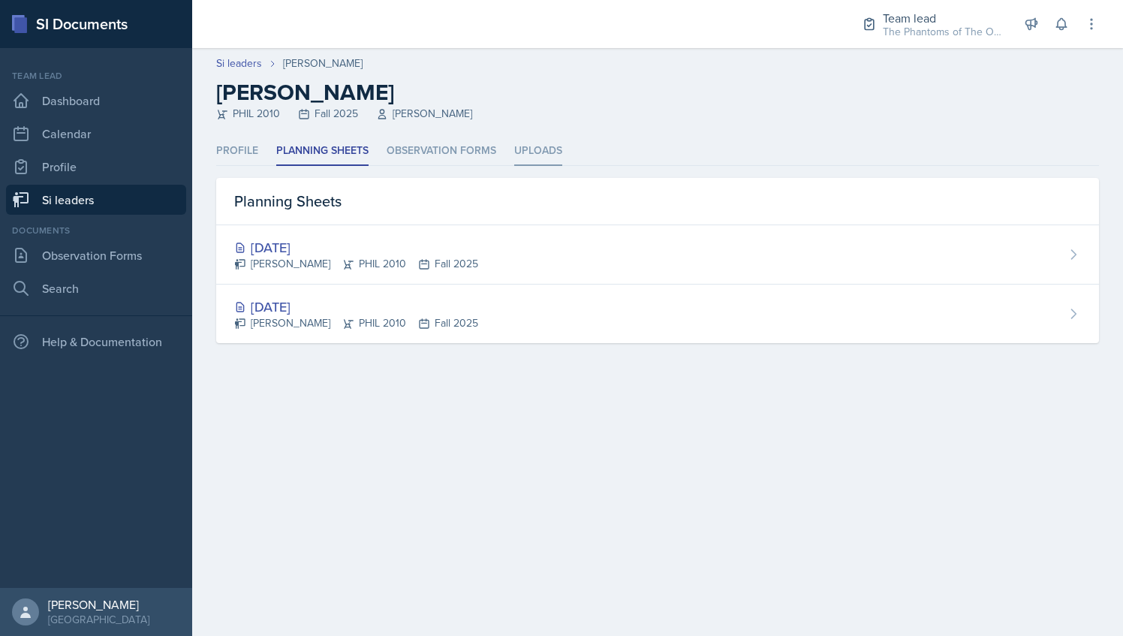
click at [529, 144] on li "Uploads" at bounding box center [538, 151] width 48 height 29
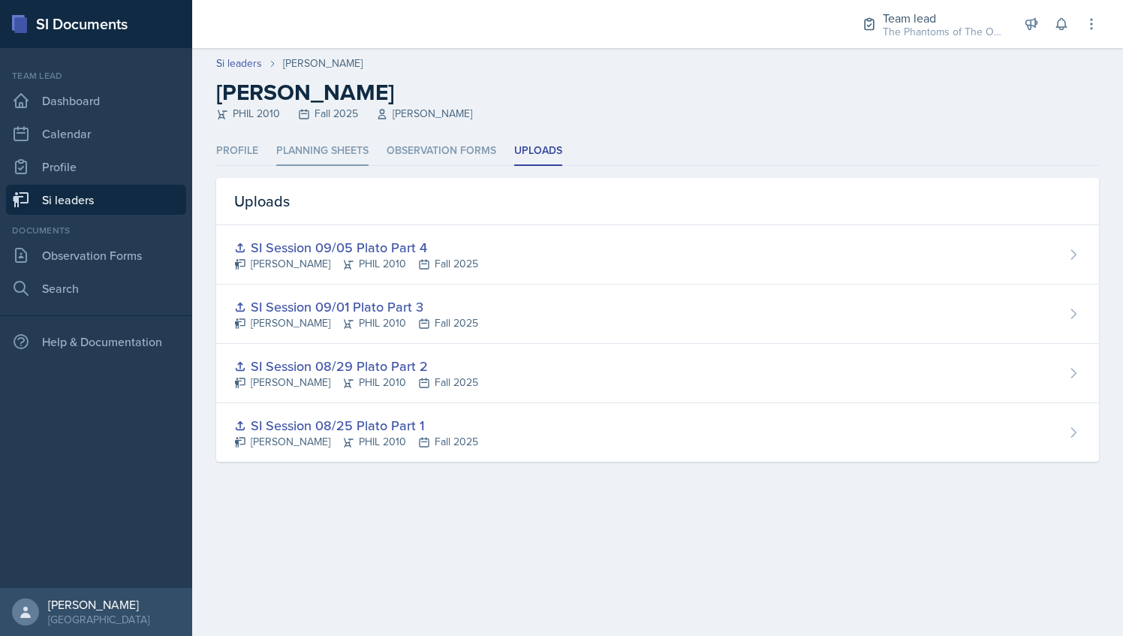
click at [352, 158] on li "Planning Sheets" at bounding box center [322, 151] width 92 height 29
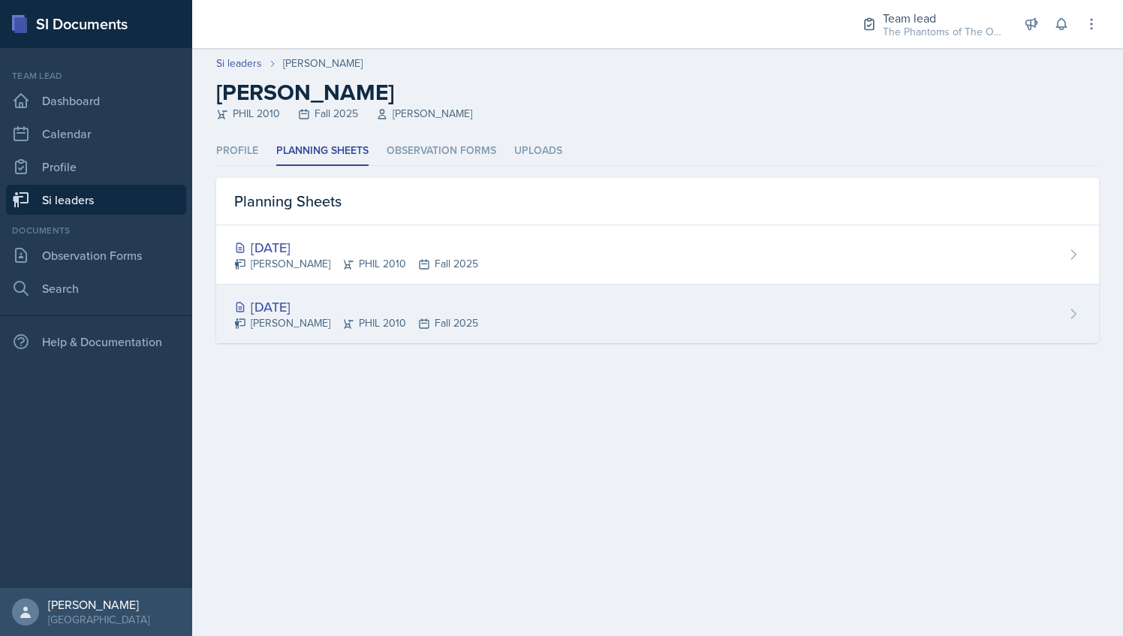
click at [312, 293] on div "[DATE] [PERSON_NAME] PHIL 2010 Fall 2025" at bounding box center [657, 314] width 883 height 59
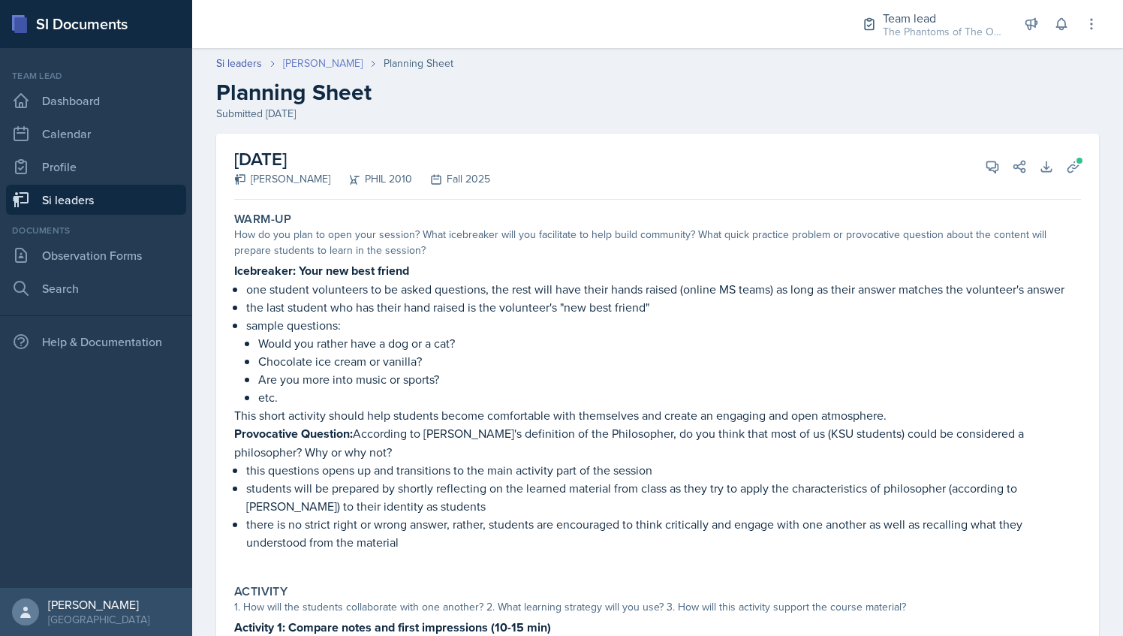
click at [306, 65] on link "[PERSON_NAME]" at bounding box center [323, 64] width 80 height 16
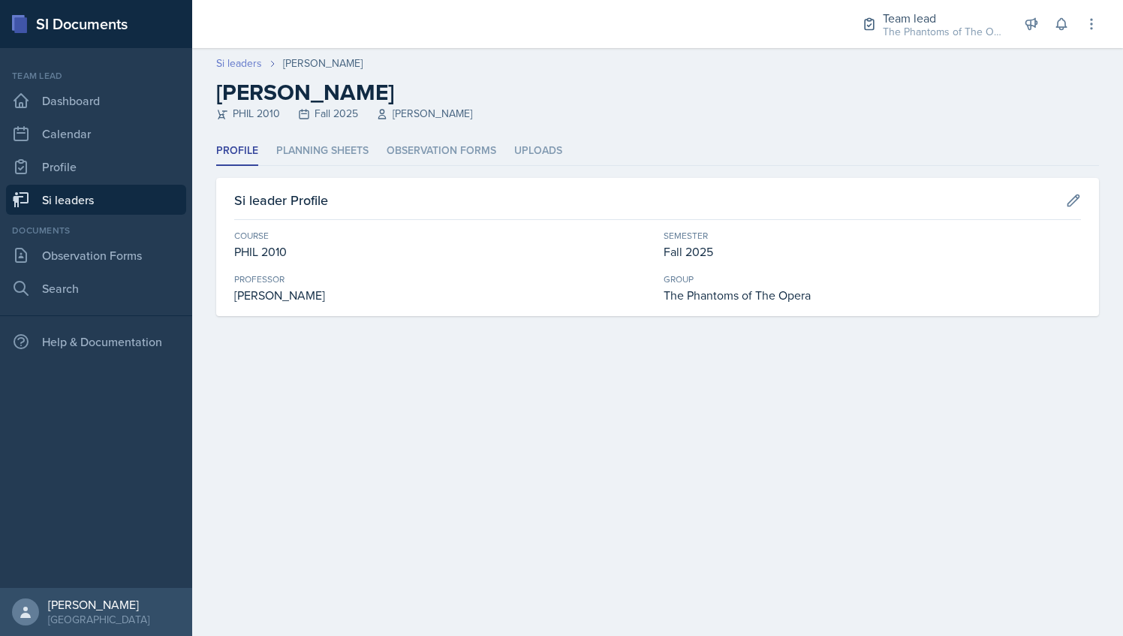
click at [243, 66] on link "Si leaders" at bounding box center [239, 64] width 46 height 16
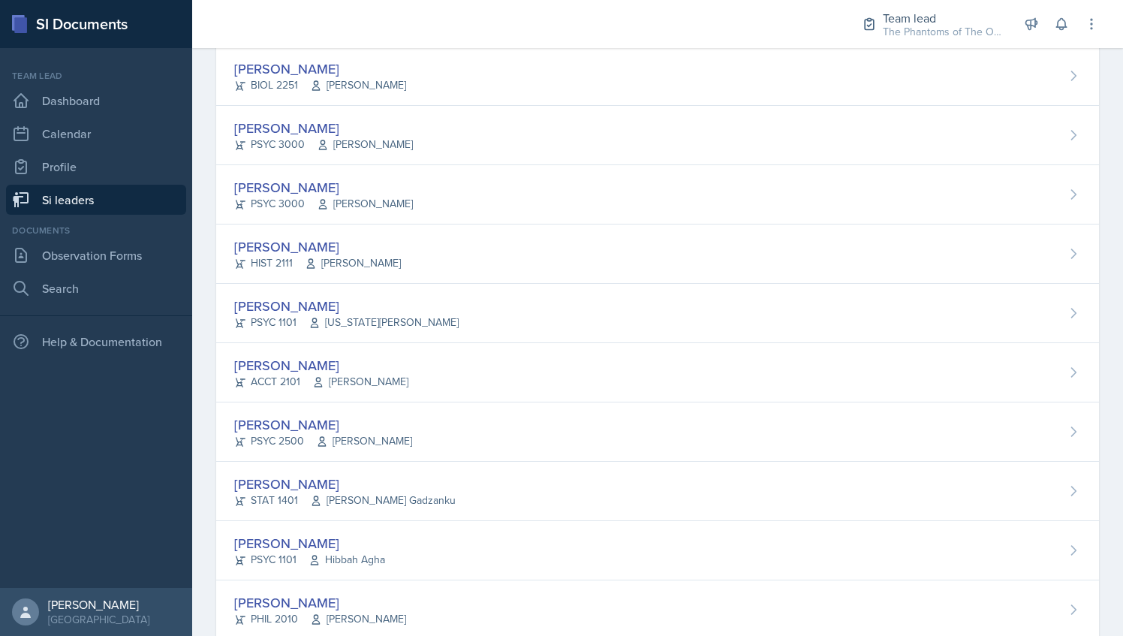
scroll to position [550, 0]
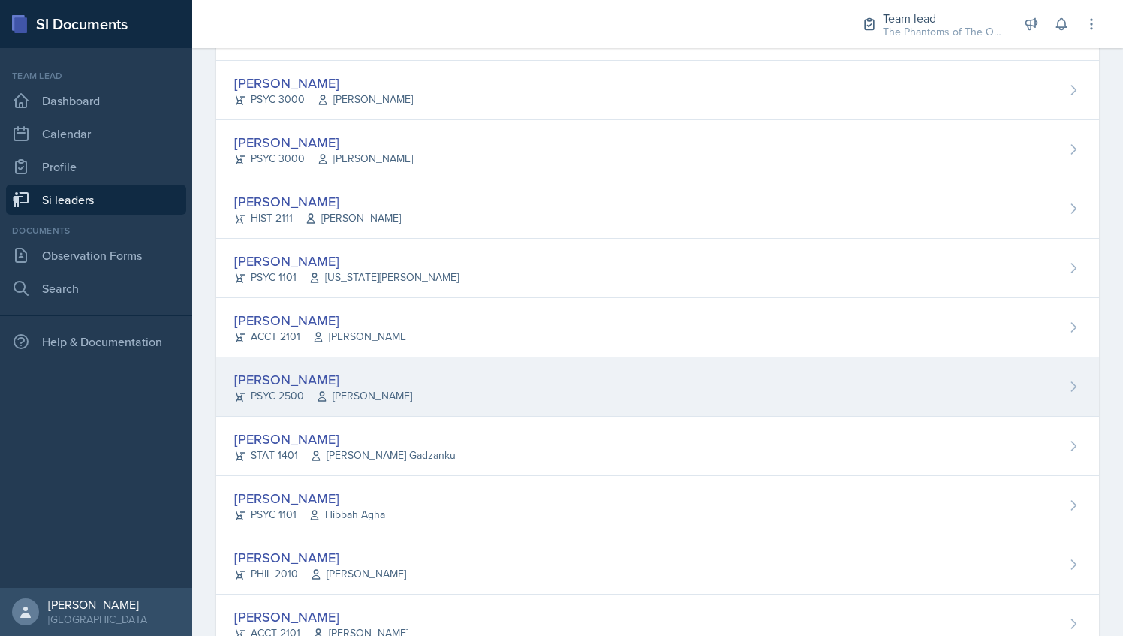
click at [367, 369] on div "[PERSON_NAME]" at bounding box center [323, 379] width 178 height 20
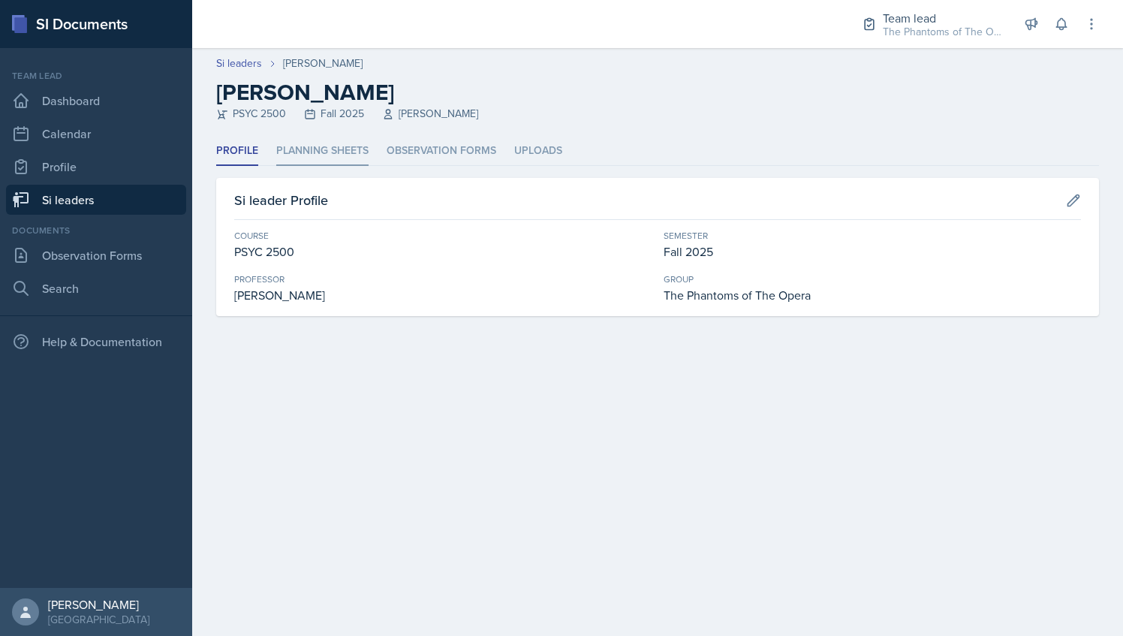
click at [341, 145] on li "Planning Sheets" at bounding box center [322, 151] width 92 height 29
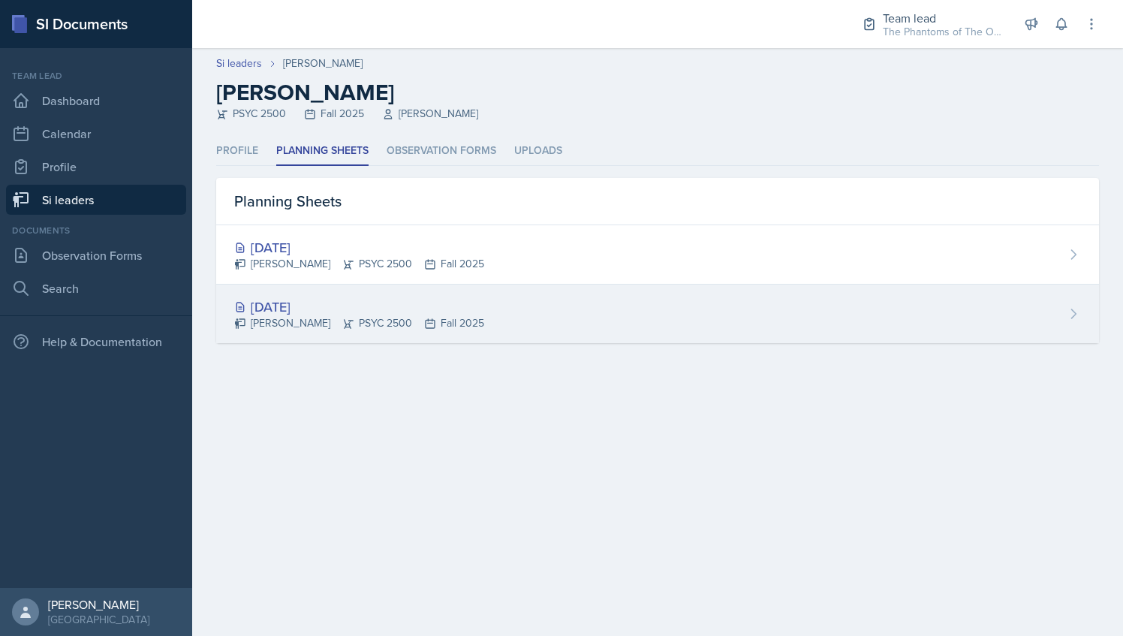
click at [421, 286] on div "[DATE] [PERSON_NAME] PSYC 2500 Fall 2025" at bounding box center [657, 314] width 883 height 59
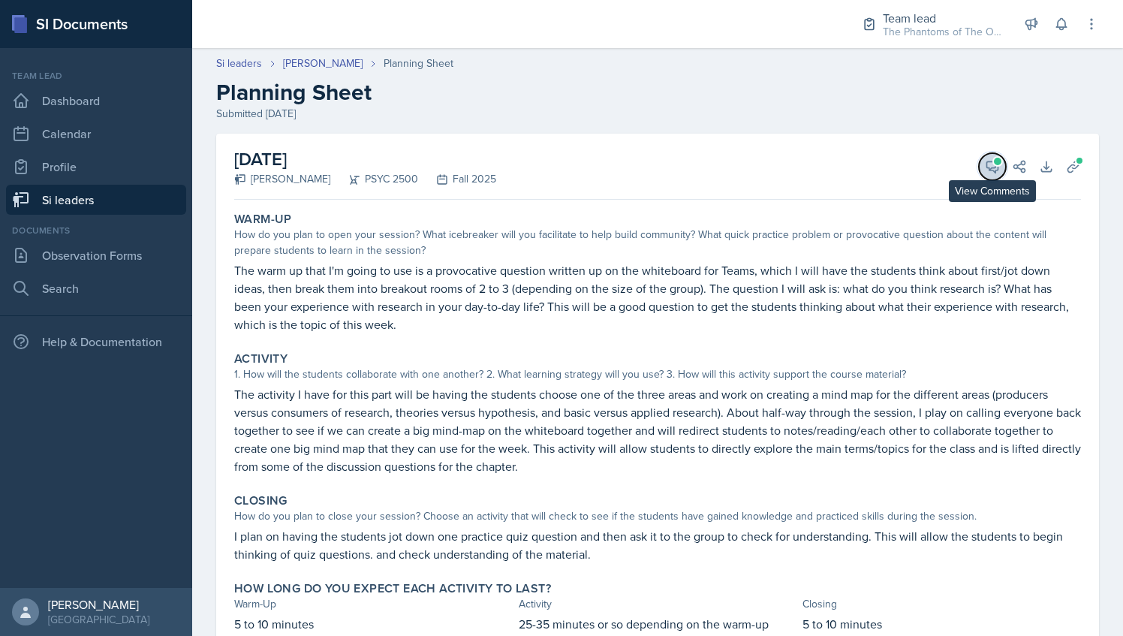
click at [985, 171] on icon at bounding box center [992, 166] width 15 height 15
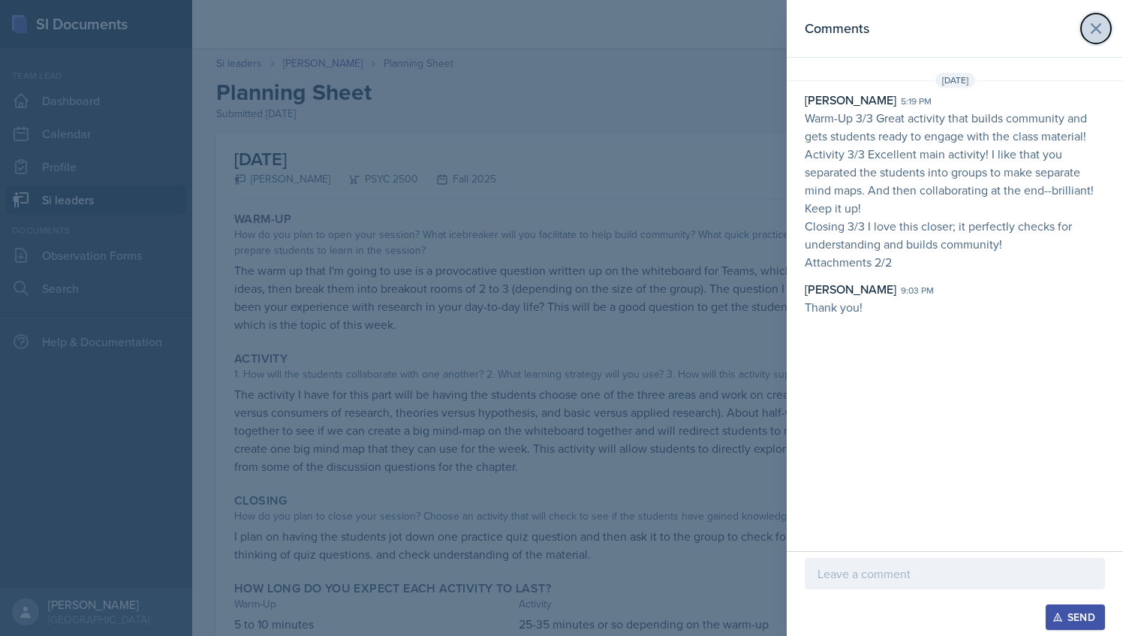
click at [1099, 23] on icon at bounding box center [1096, 29] width 18 height 18
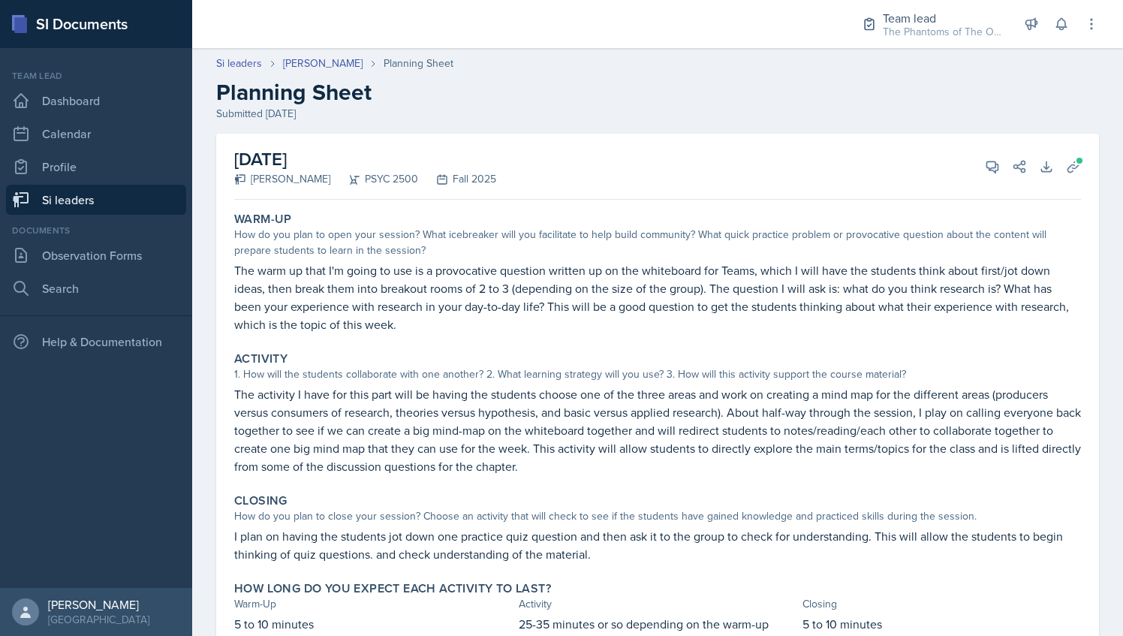
click at [306, 54] on header "Si leaders [PERSON_NAME] Planning Sheet Planning Sheet Submitted [DATE]" at bounding box center [657, 89] width 931 height 96
click at [309, 62] on link "[PERSON_NAME]" at bounding box center [323, 64] width 80 height 16
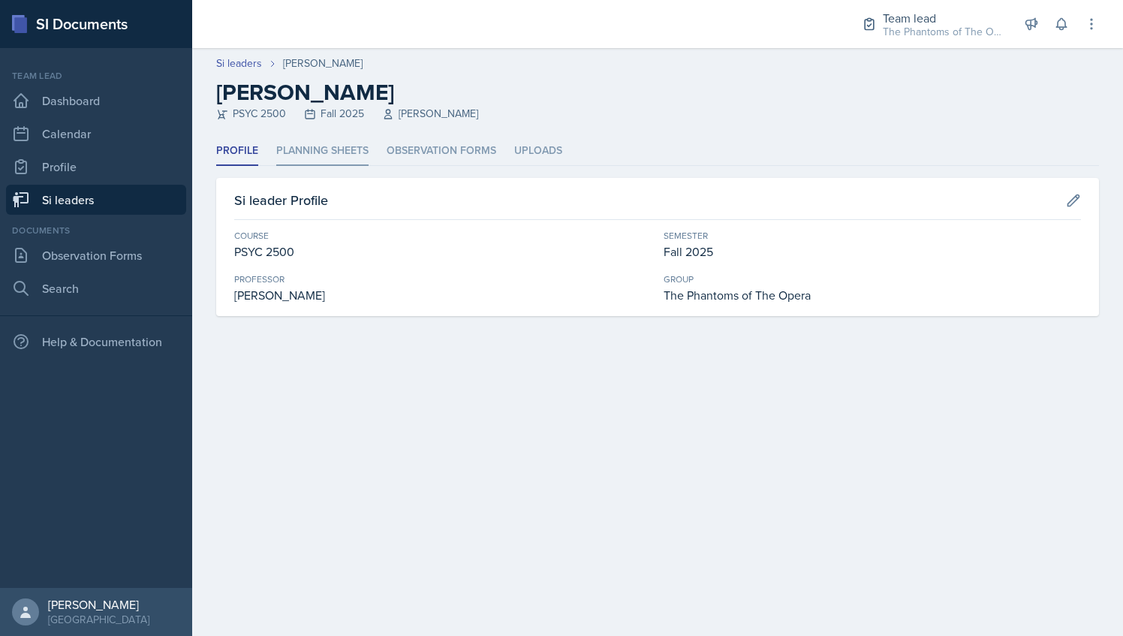
click at [345, 143] on li "Planning Sheets" at bounding box center [322, 151] width 92 height 29
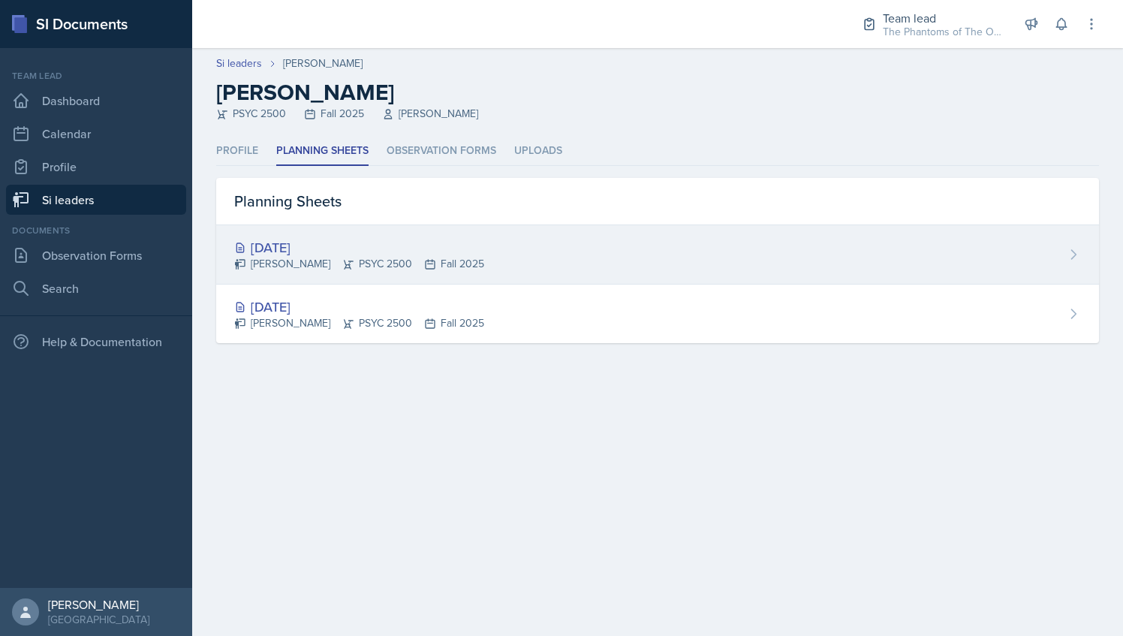
click at [372, 236] on div "[DATE] [PERSON_NAME] PSYC 2500 Fall 2025" at bounding box center [657, 254] width 883 height 59
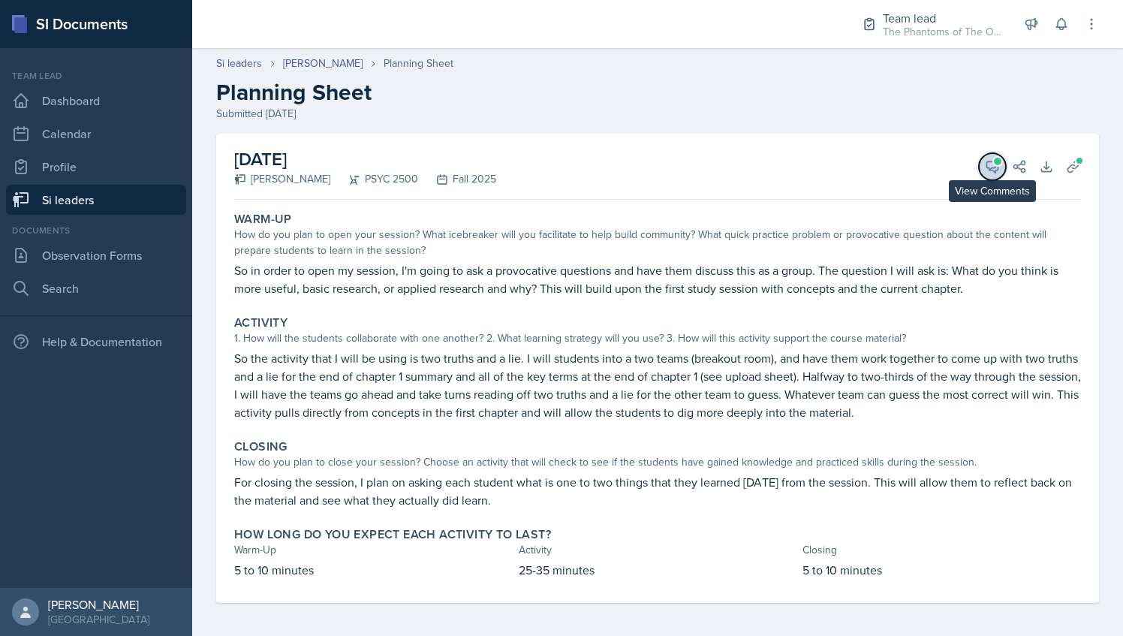
click at [985, 168] on icon at bounding box center [992, 166] width 15 height 15
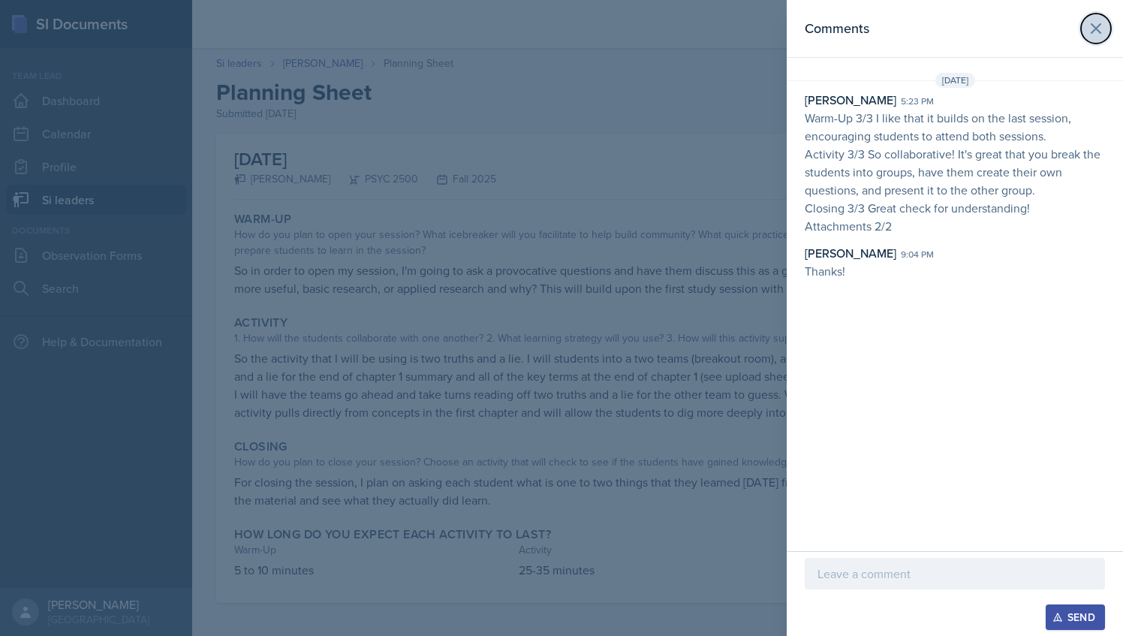
click at [1098, 23] on icon at bounding box center [1096, 29] width 18 height 18
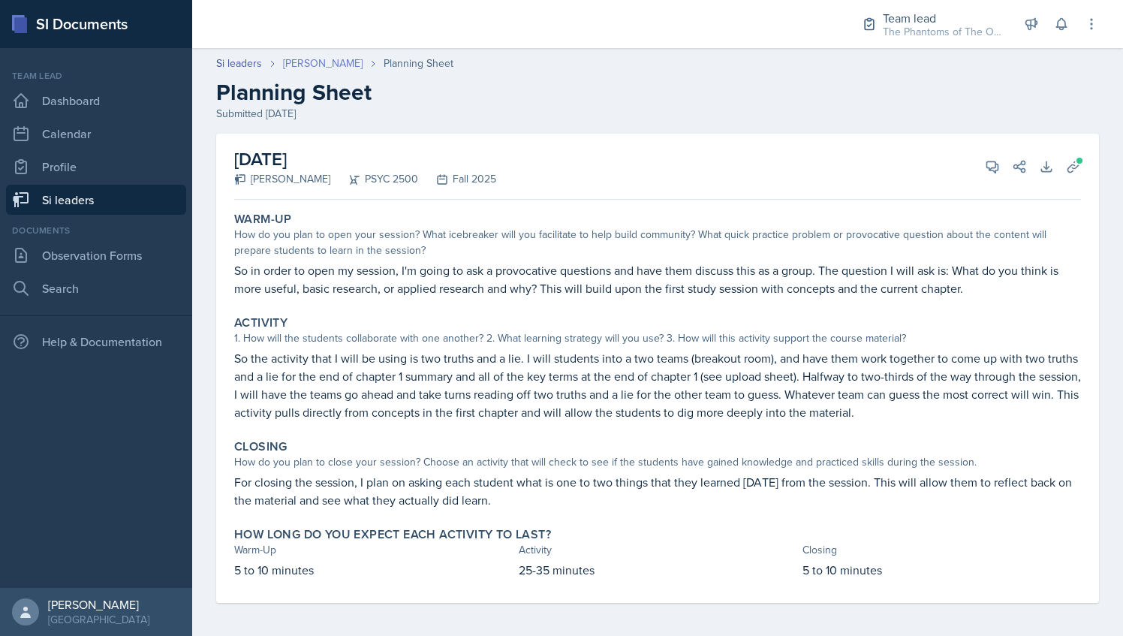
click at [319, 59] on link "[PERSON_NAME]" at bounding box center [323, 64] width 80 height 16
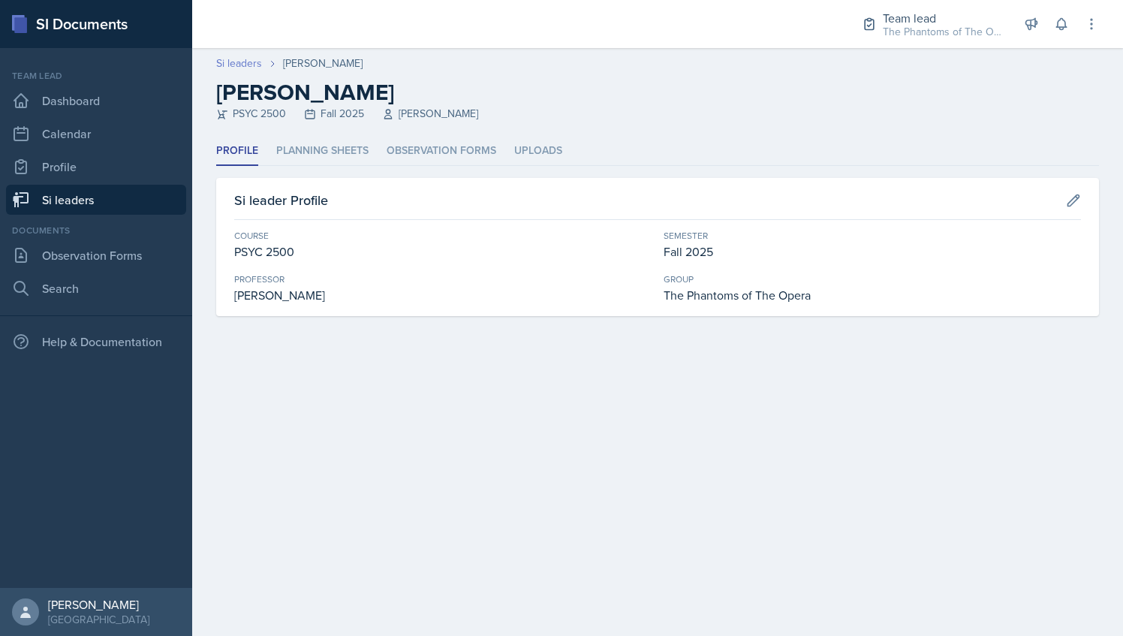
click at [233, 58] on link "Si leaders" at bounding box center [239, 64] width 46 height 16
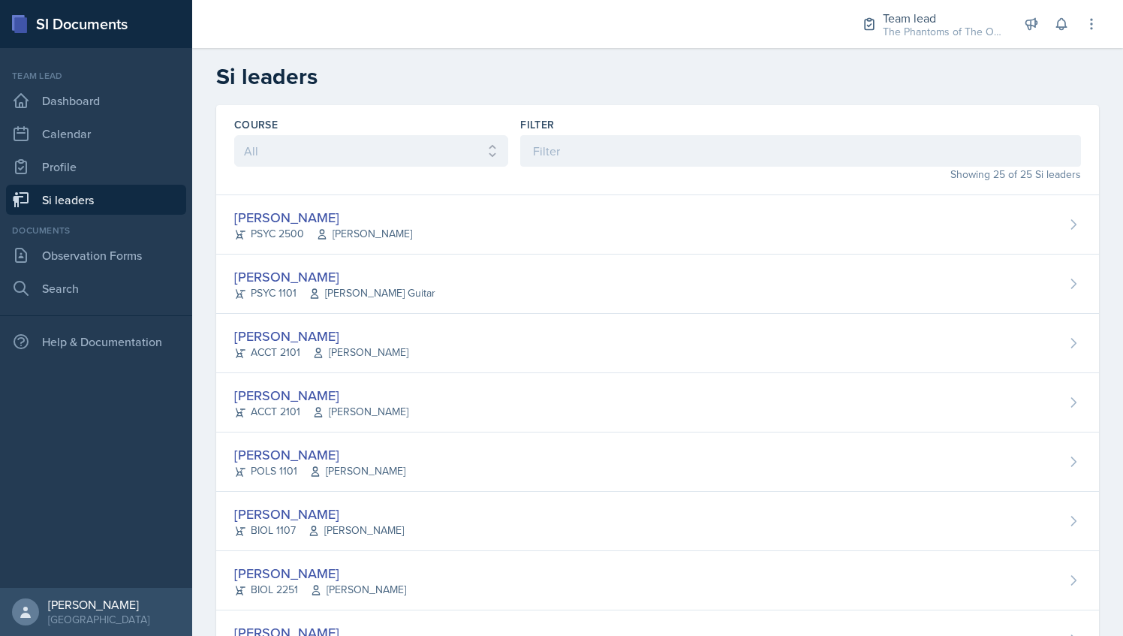
click at [93, 273] on div "Documents Observation Forms Search" at bounding box center [96, 264] width 180 height 80
click at [93, 266] on link "Observation Forms" at bounding box center [96, 255] width 180 height 30
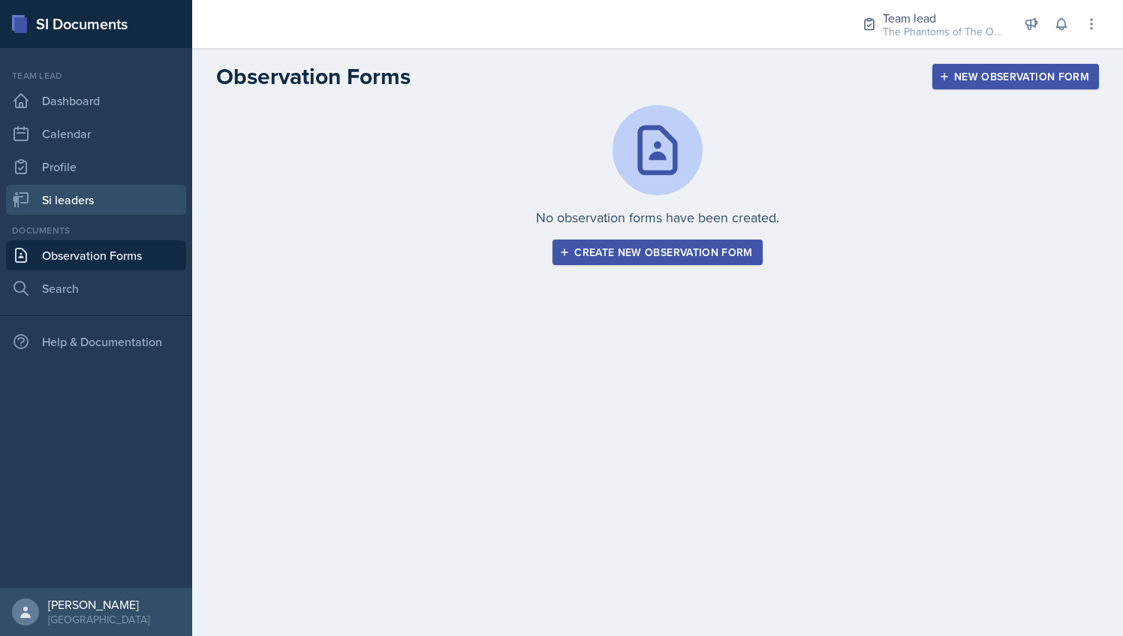
click at [108, 189] on link "Si leaders" at bounding box center [96, 200] width 180 height 30
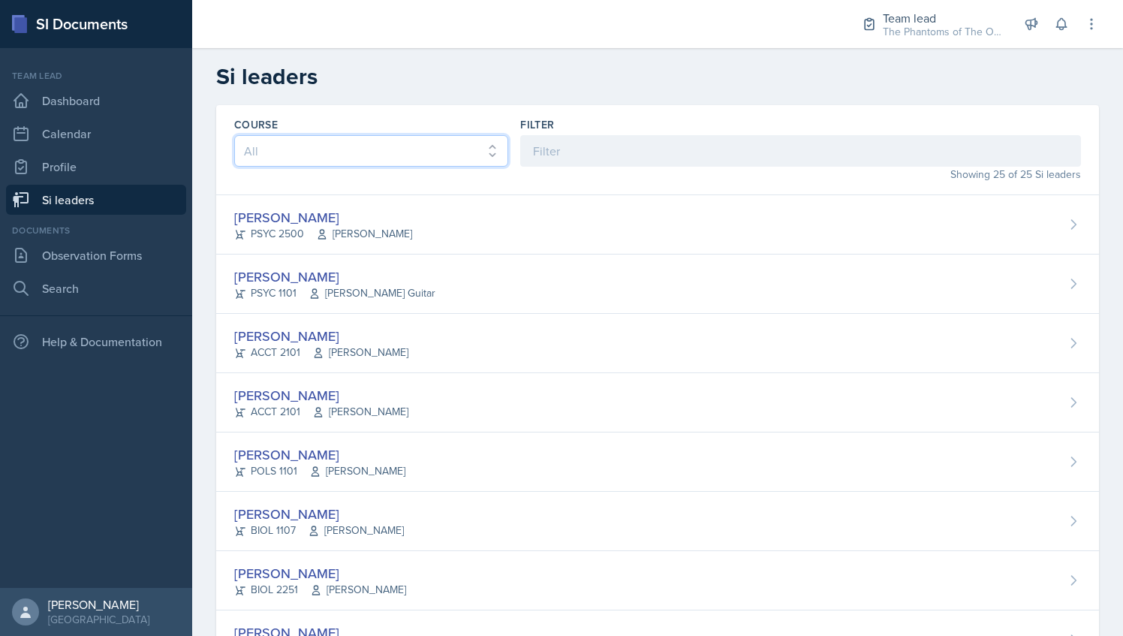
click at [470, 153] on select "All ACCT 2101 ACCT 2102 ACCT 4050 ANTH 1102 ANTH 3301 ARCH 1000 ARCH 1000 ARCH …" at bounding box center [371, 151] width 274 height 32
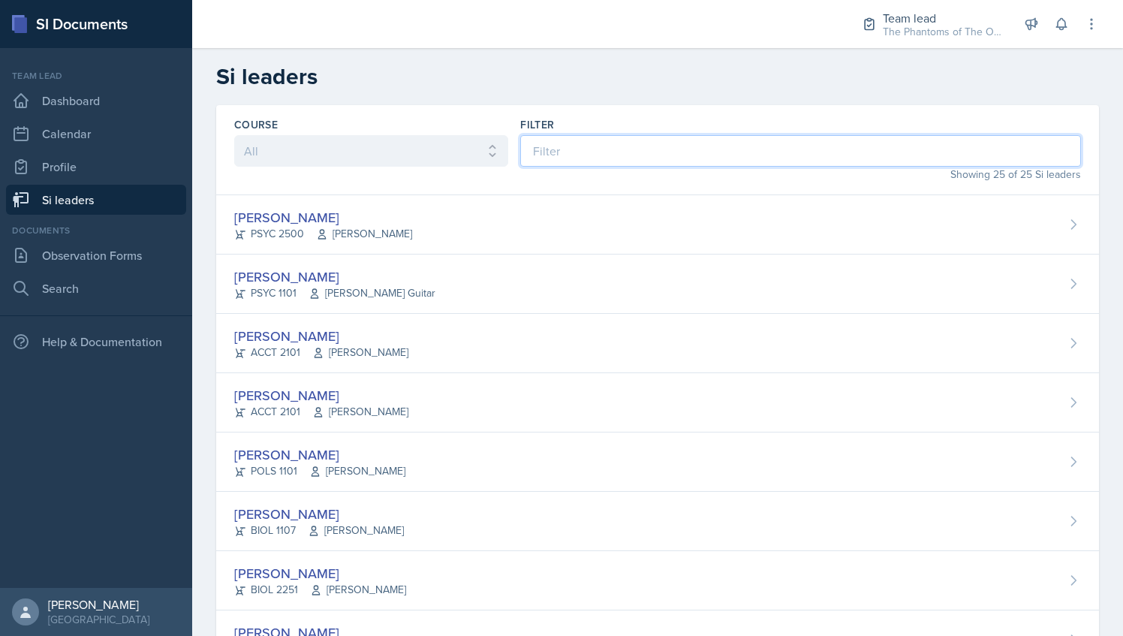
click at [539, 147] on input at bounding box center [800, 151] width 561 height 32
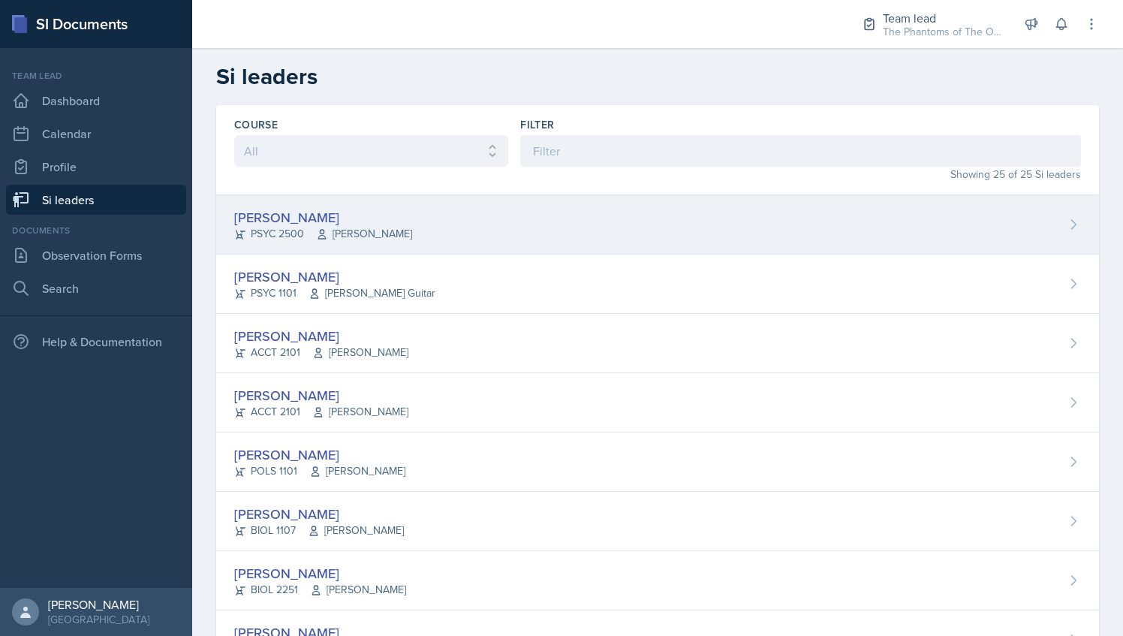
click at [330, 213] on div "[PERSON_NAME]" at bounding box center [323, 217] width 178 height 20
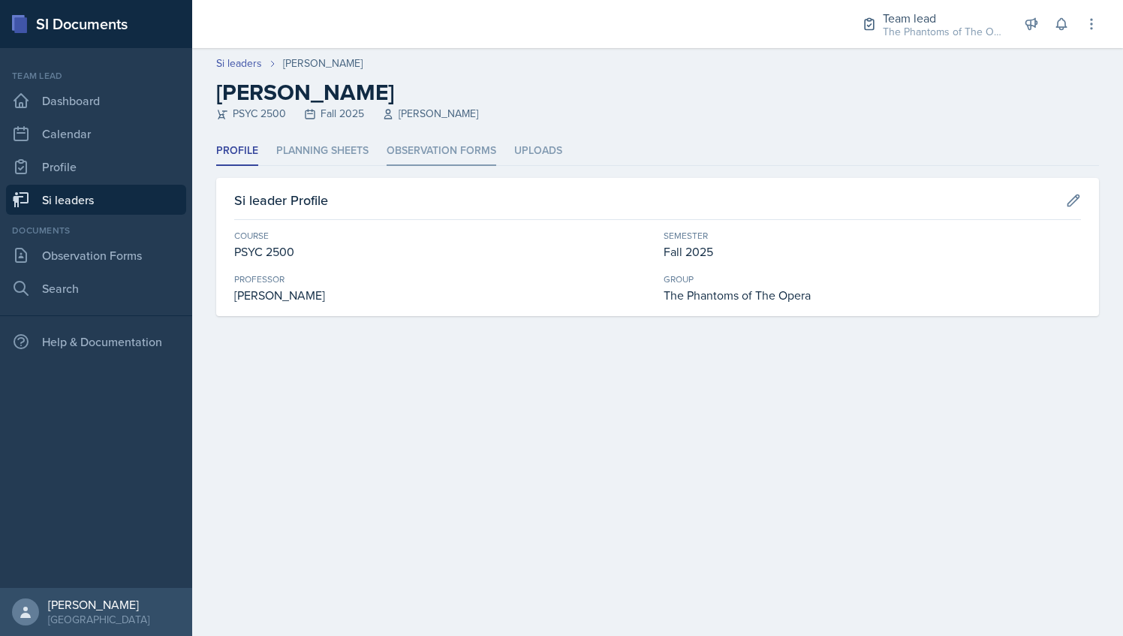
click at [433, 153] on li "Observation Forms" at bounding box center [442, 151] width 110 height 29
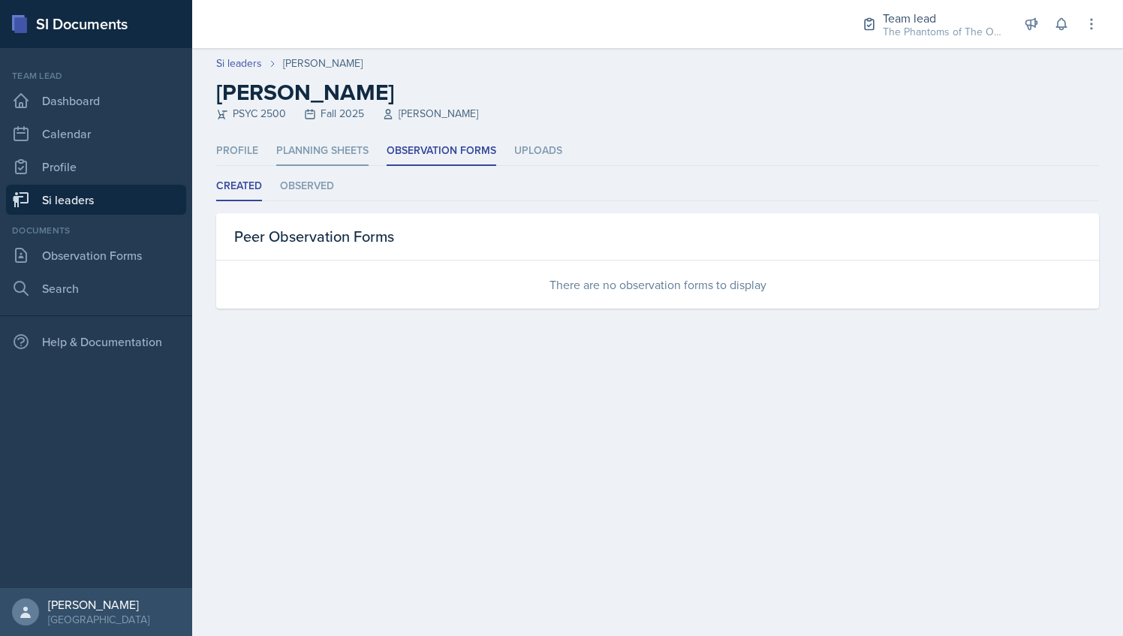
click at [318, 147] on li "Planning Sheets" at bounding box center [322, 151] width 92 height 29
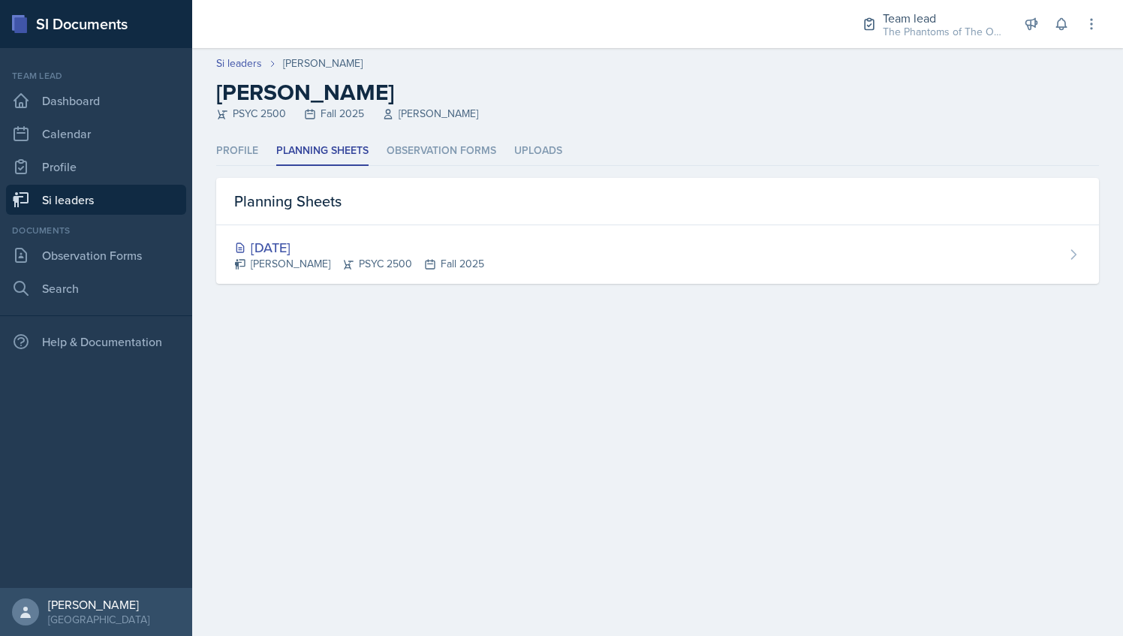
click at [259, 147] on ul "Profile Planning Sheets Observation Forms Uploads" at bounding box center [657, 151] width 883 height 29
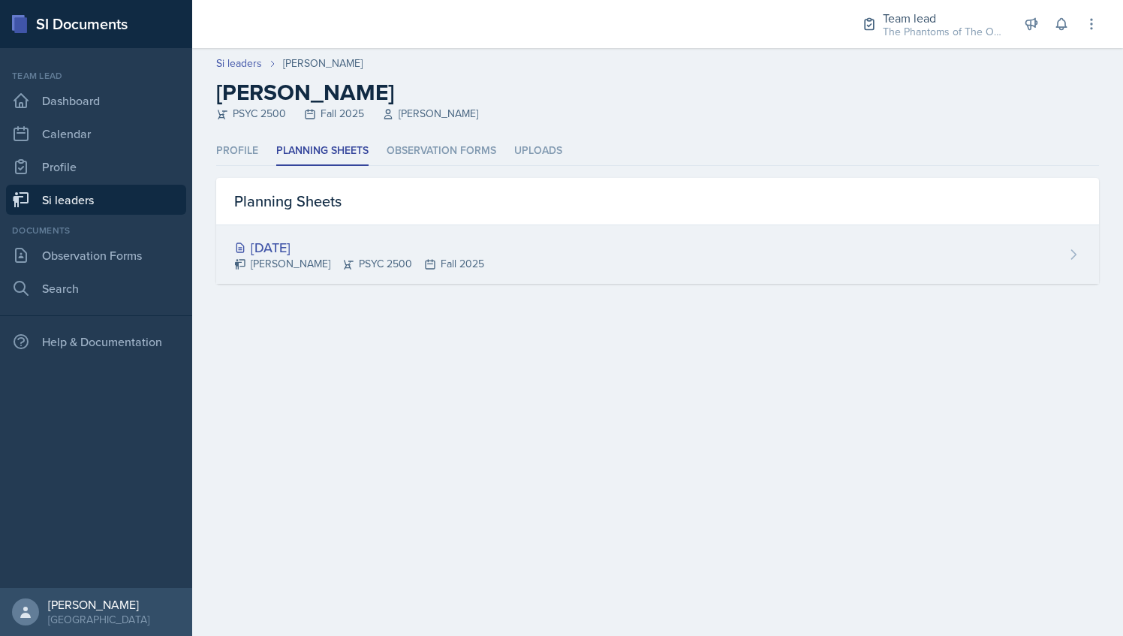
click at [391, 243] on div "[DATE]" at bounding box center [359, 247] width 250 height 20
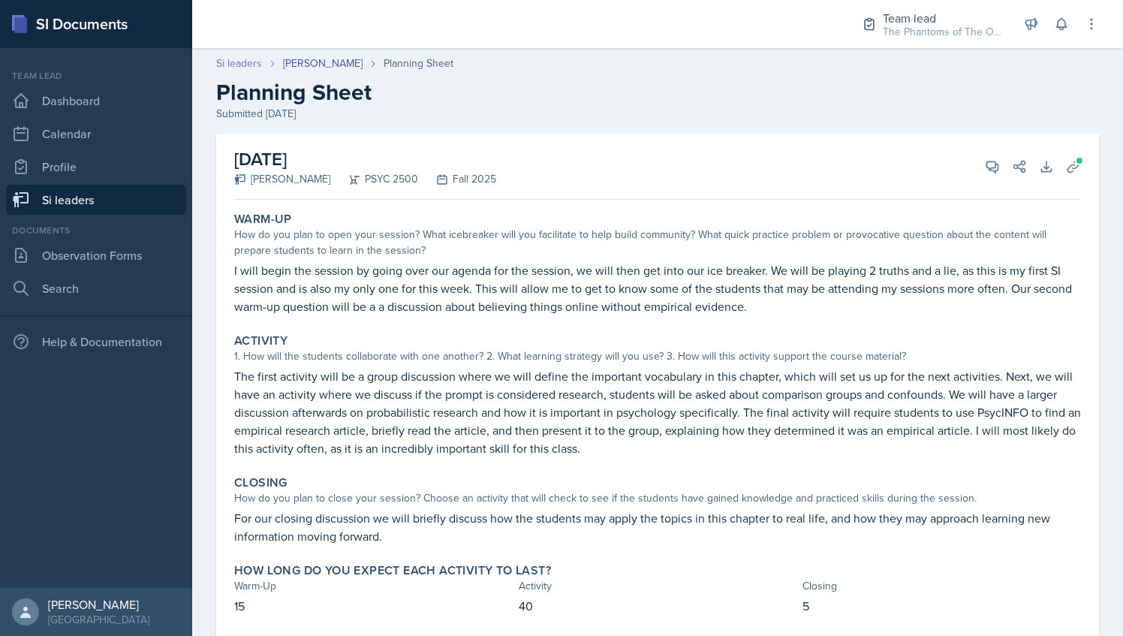
click at [243, 65] on link "Si leaders" at bounding box center [239, 64] width 46 height 16
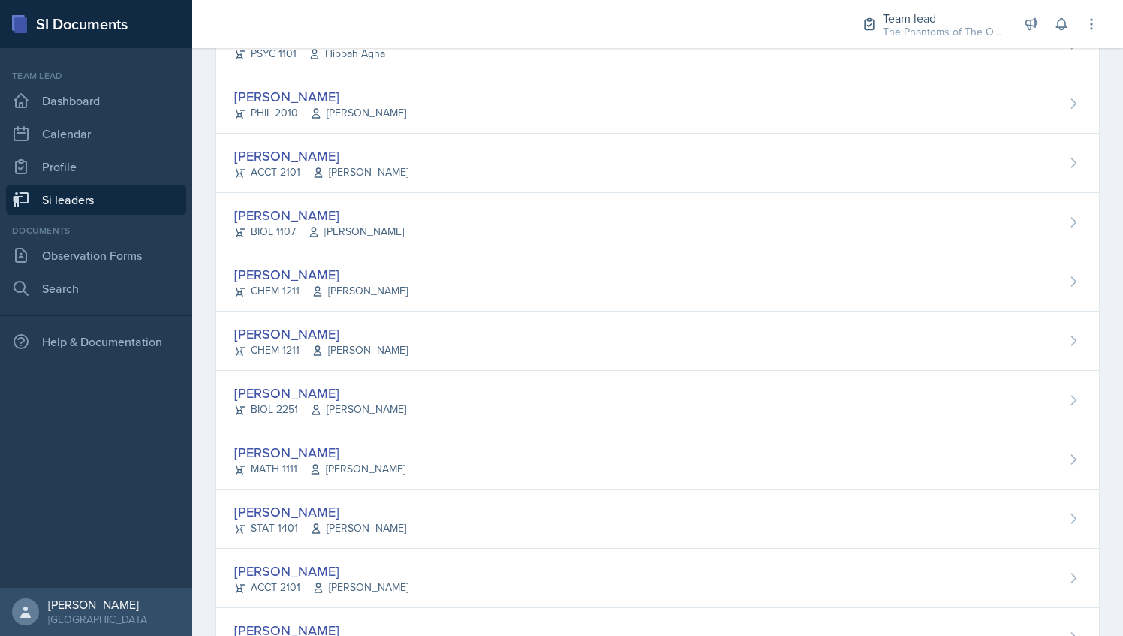
scroll to position [1071, 0]
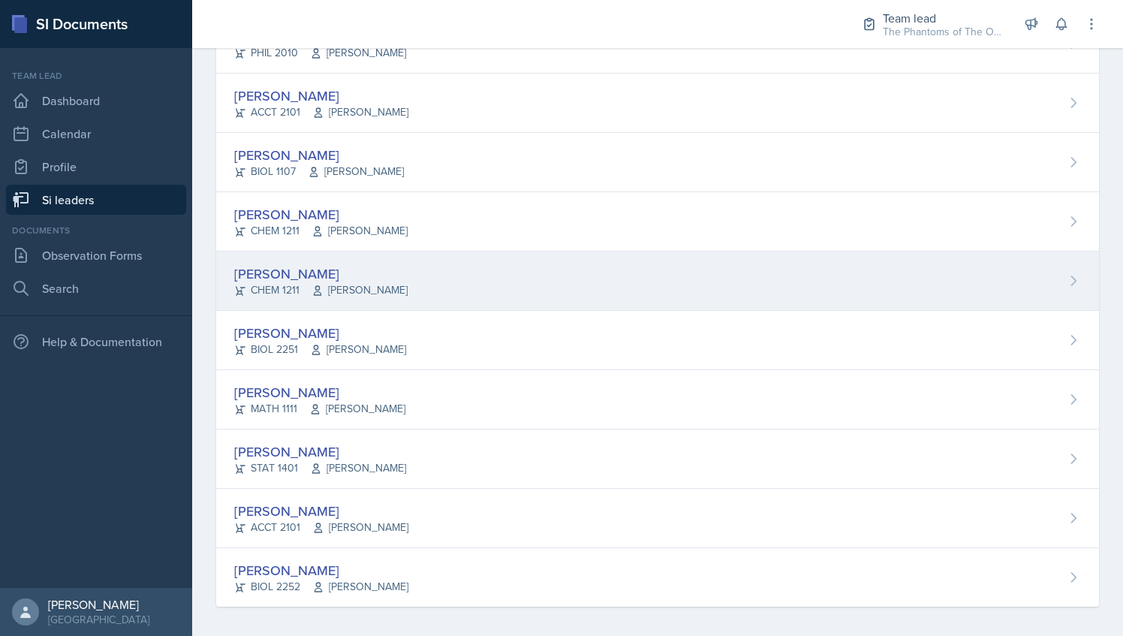
click at [395, 293] on div "[PERSON_NAME] CHEM 1211 [PERSON_NAME]" at bounding box center [657, 281] width 883 height 59
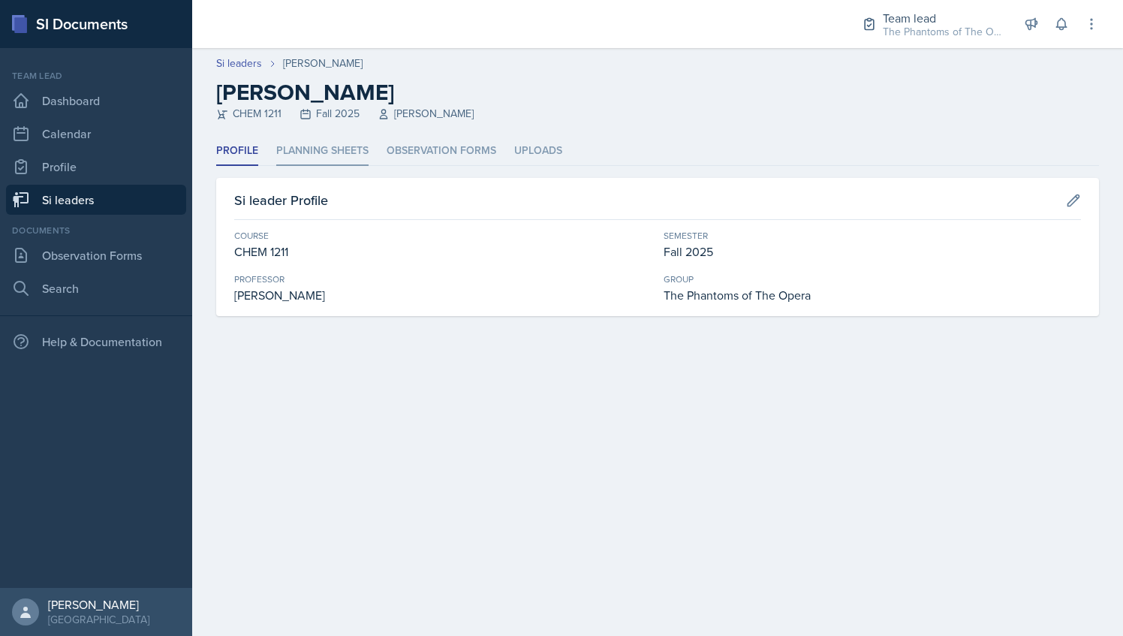
click at [329, 145] on li "Planning Sheets" at bounding box center [322, 151] width 92 height 29
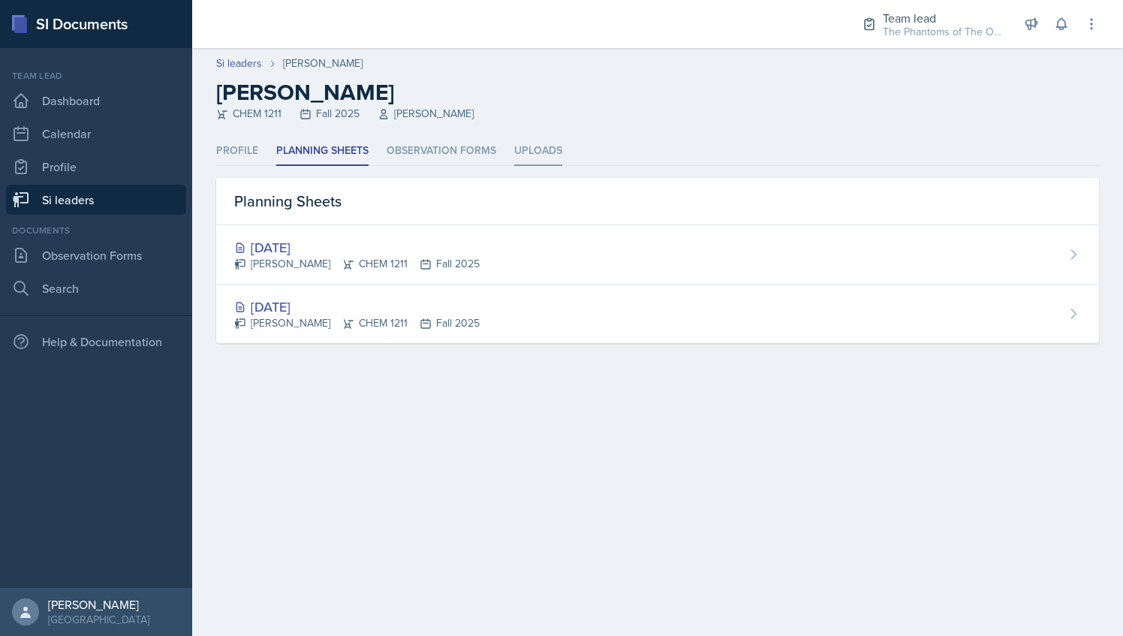
click at [523, 146] on li "Uploads" at bounding box center [538, 151] width 48 height 29
click at [317, 142] on li "Planning Sheets" at bounding box center [322, 151] width 92 height 29
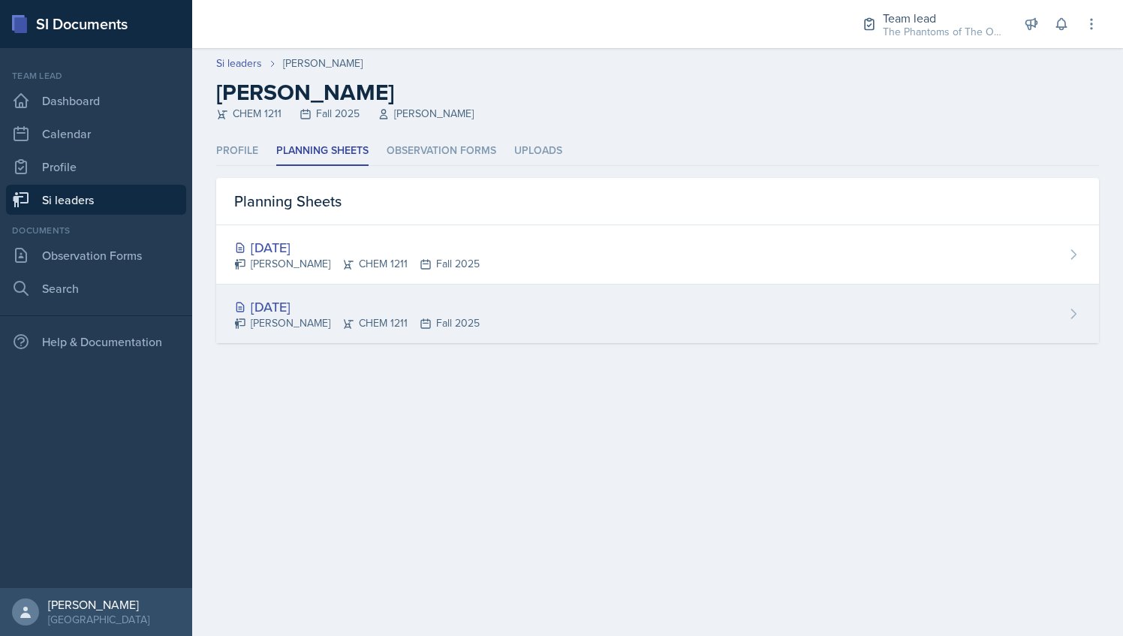
click at [328, 321] on div "[PERSON_NAME] CHEM 1211 Fall 2025" at bounding box center [357, 323] width 246 height 16
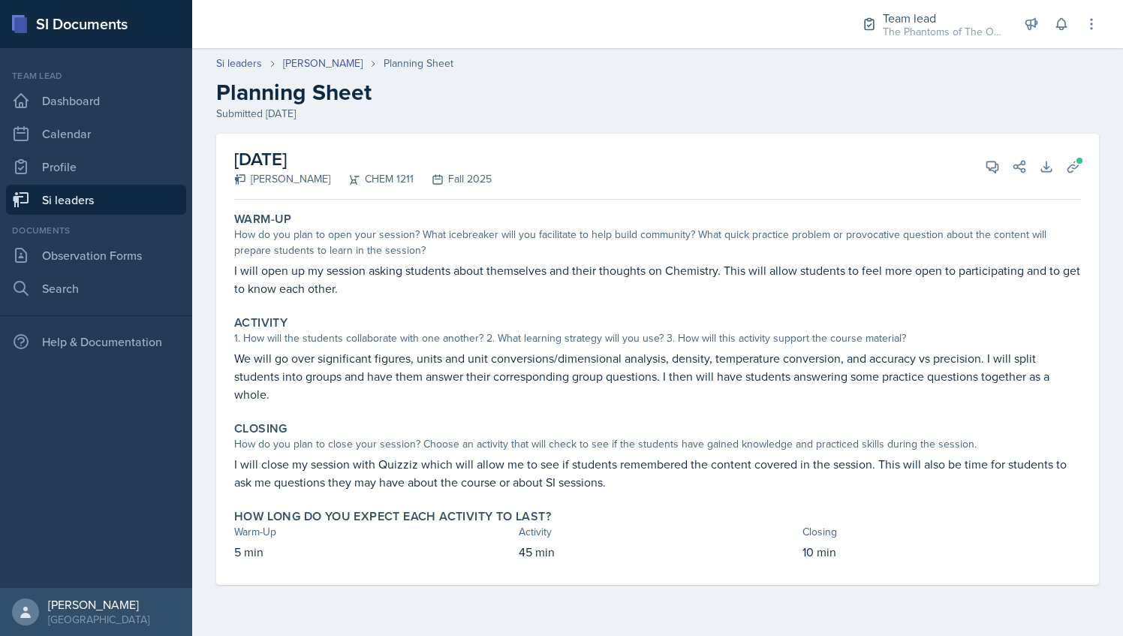
click at [297, 49] on header "Si leaders [PERSON_NAME] Planning Sheet Planning Sheet Submitted [DATE]" at bounding box center [657, 89] width 931 height 96
click at [303, 59] on link "[PERSON_NAME]" at bounding box center [323, 64] width 80 height 16
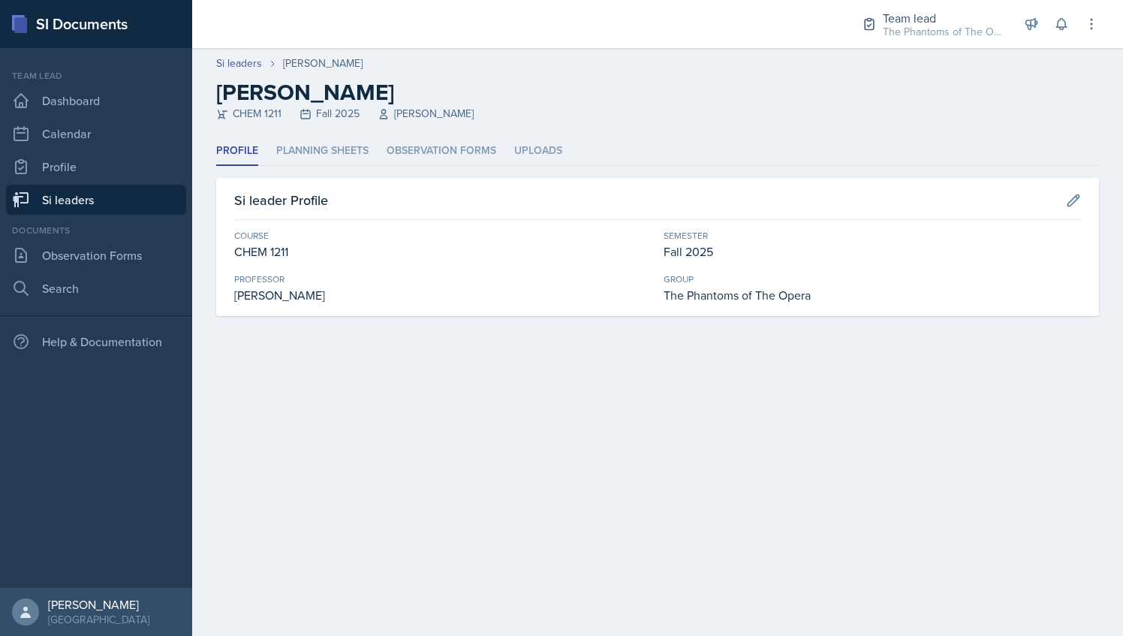
click at [415, 169] on div "Profile Planning Sheets Observation Forms Uploads Profile Planning Sheets Obser…" at bounding box center [657, 226] width 883 height 179
